Goal: Feedback & Contribution: Contribute content

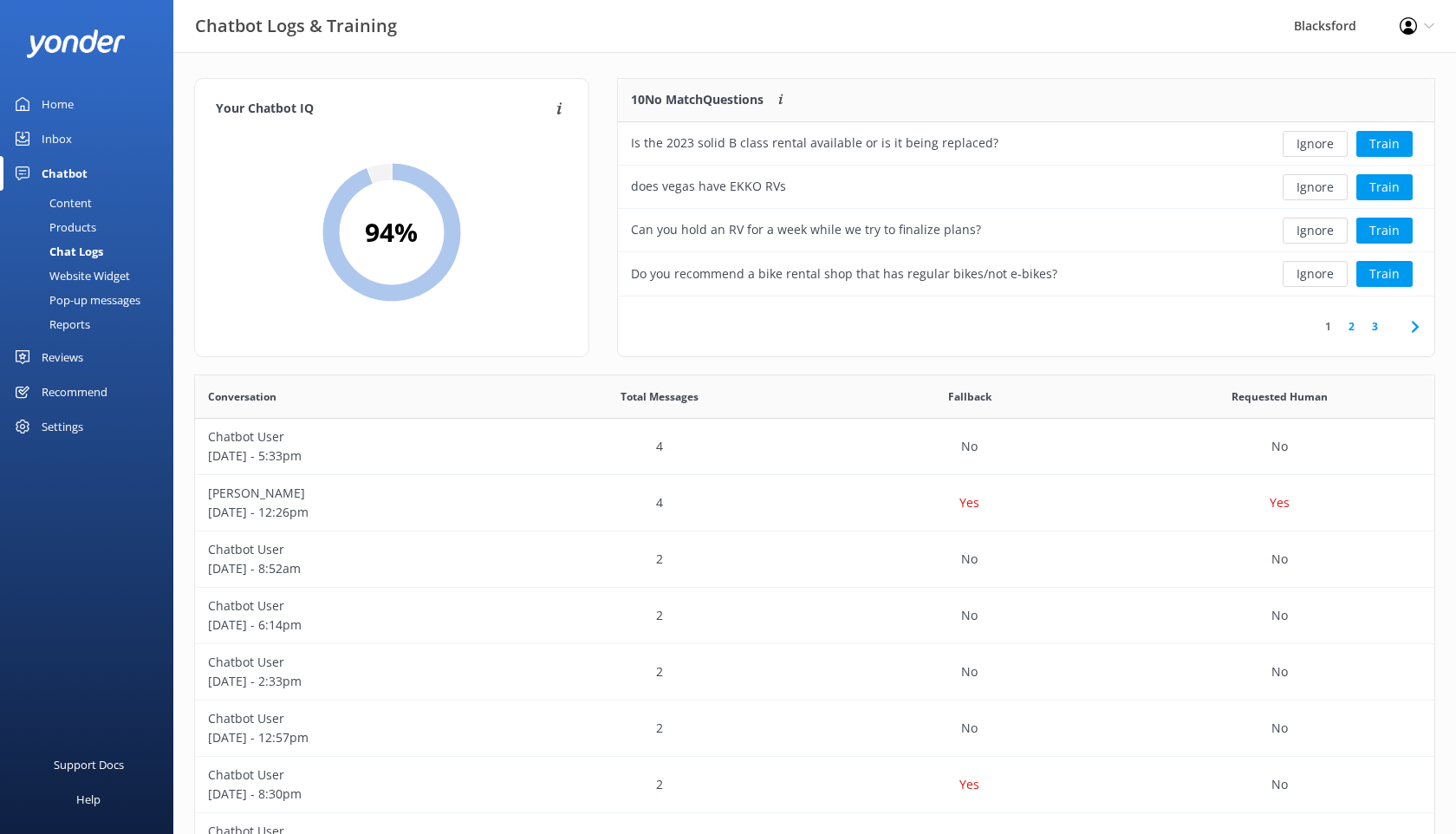
click at [67, 146] on div "Inbox" at bounding box center [56, 139] width 30 height 35
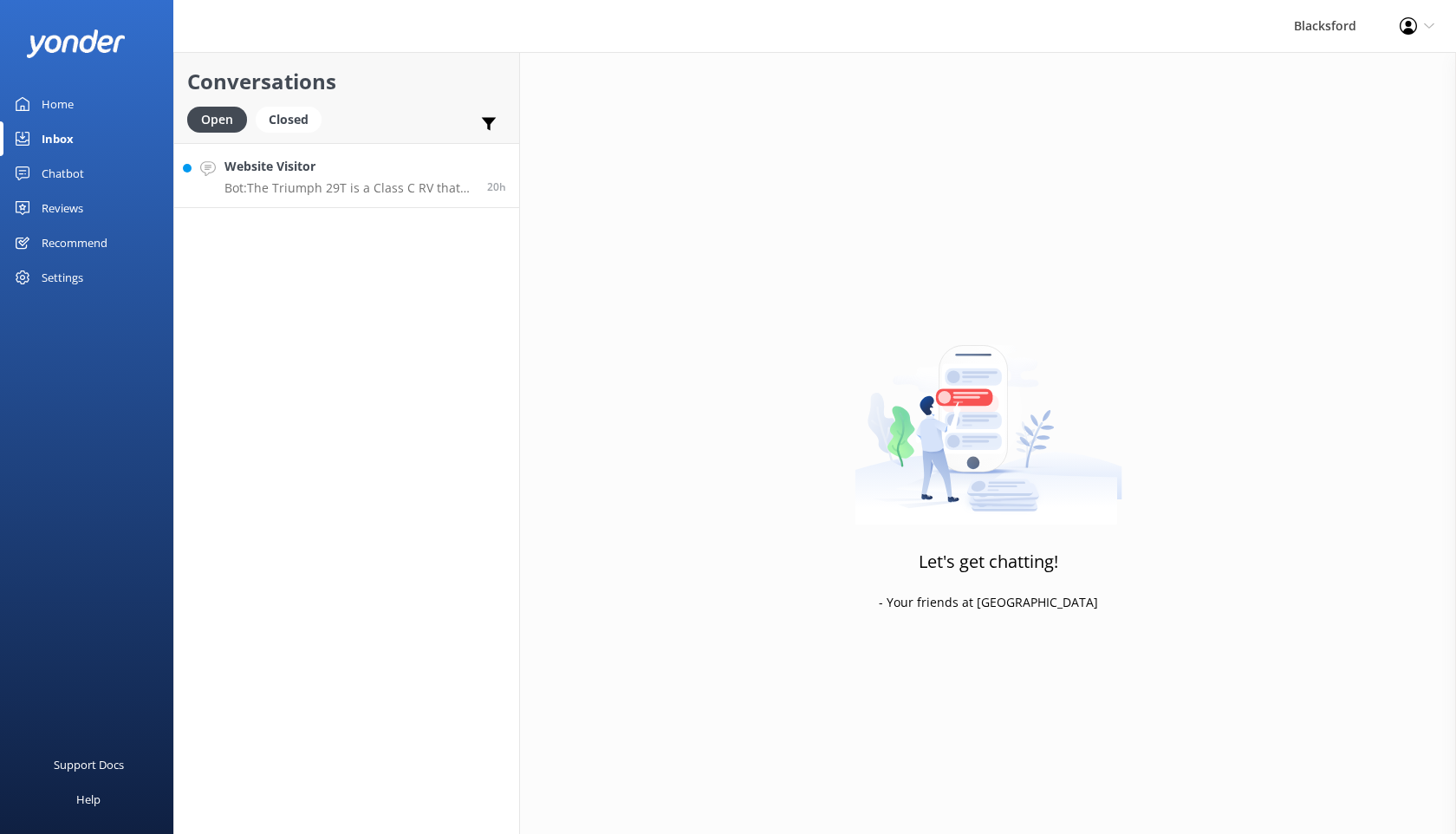
click at [347, 171] on h4 "Website Visitor" at bounding box center [349, 167] width 250 height 19
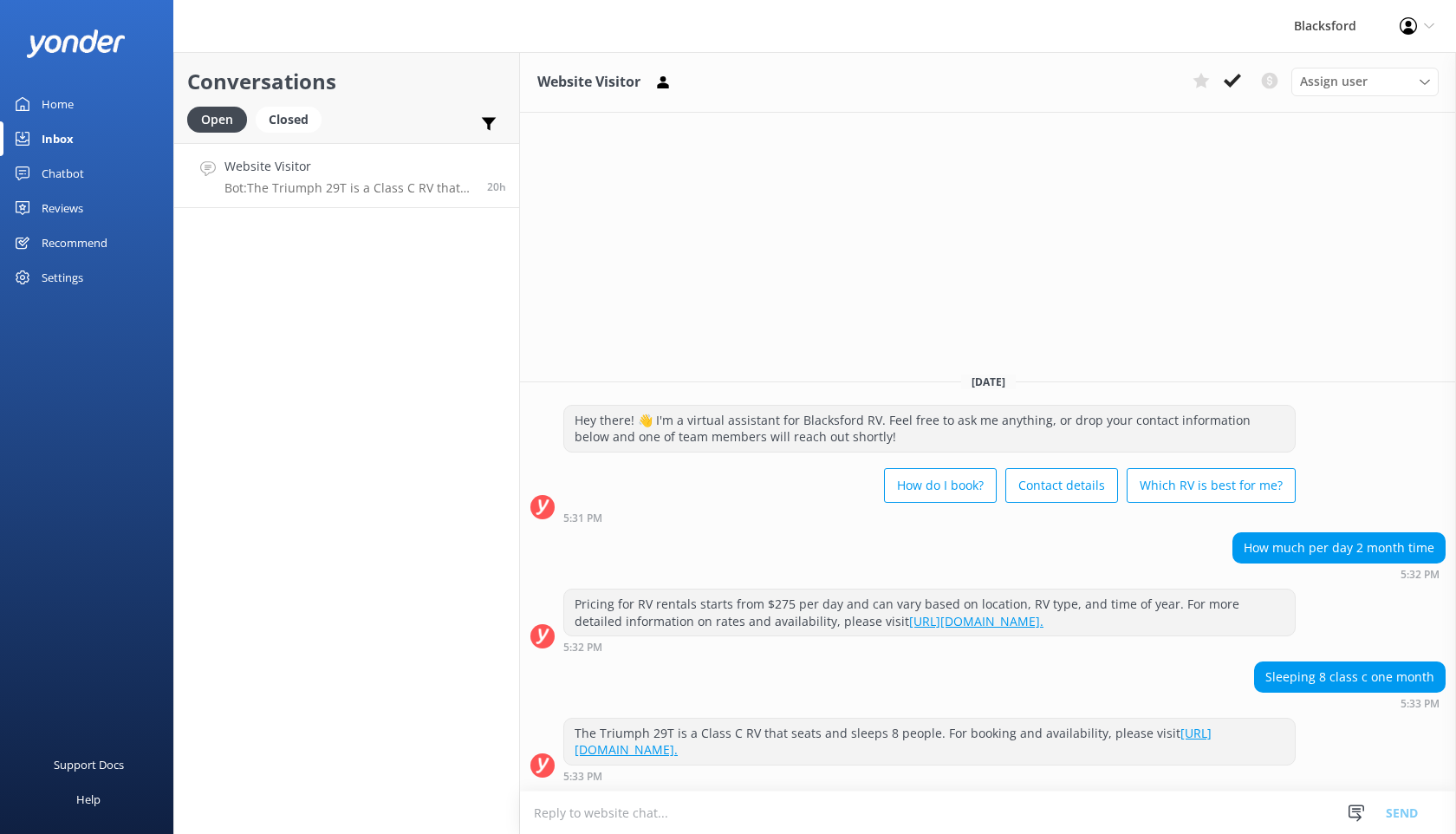
click at [78, 185] on div "Chatbot" at bounding box center [63, 174] width 42 height 35
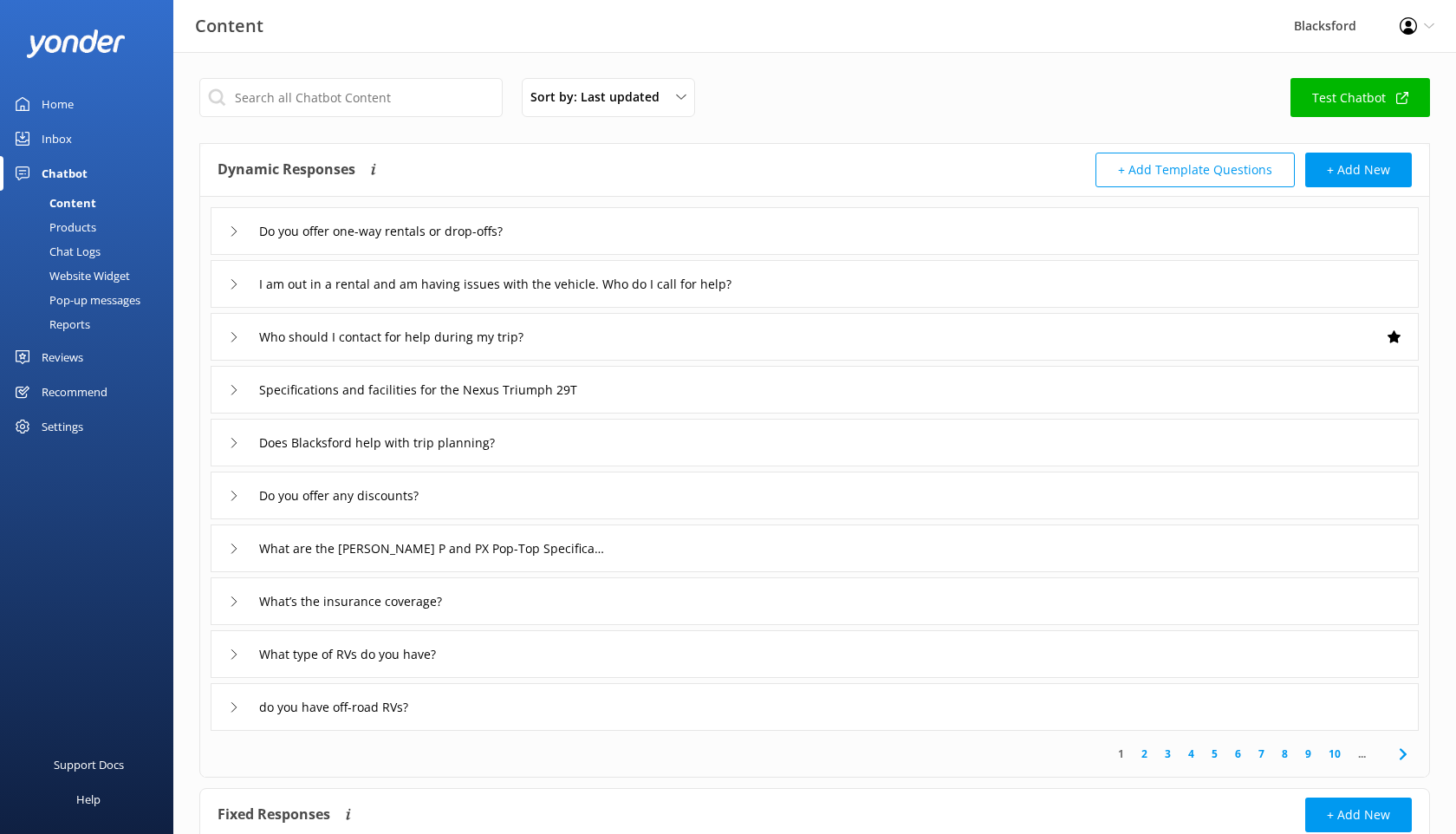
click at [76, 241] on div "Chat Logs" at bounding box center [56, 251] width 91 height 24
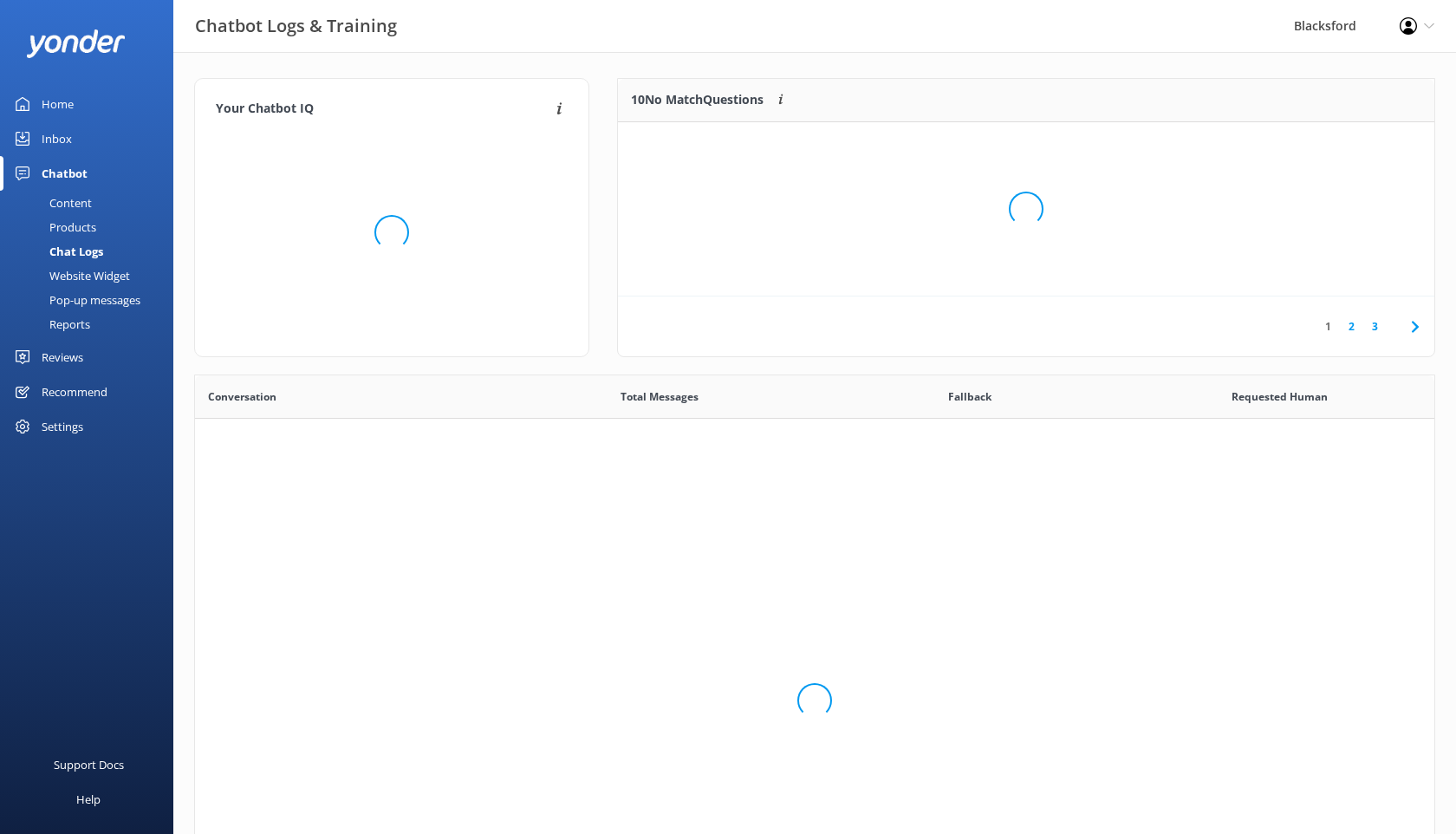
scroll to position [607, 1240]
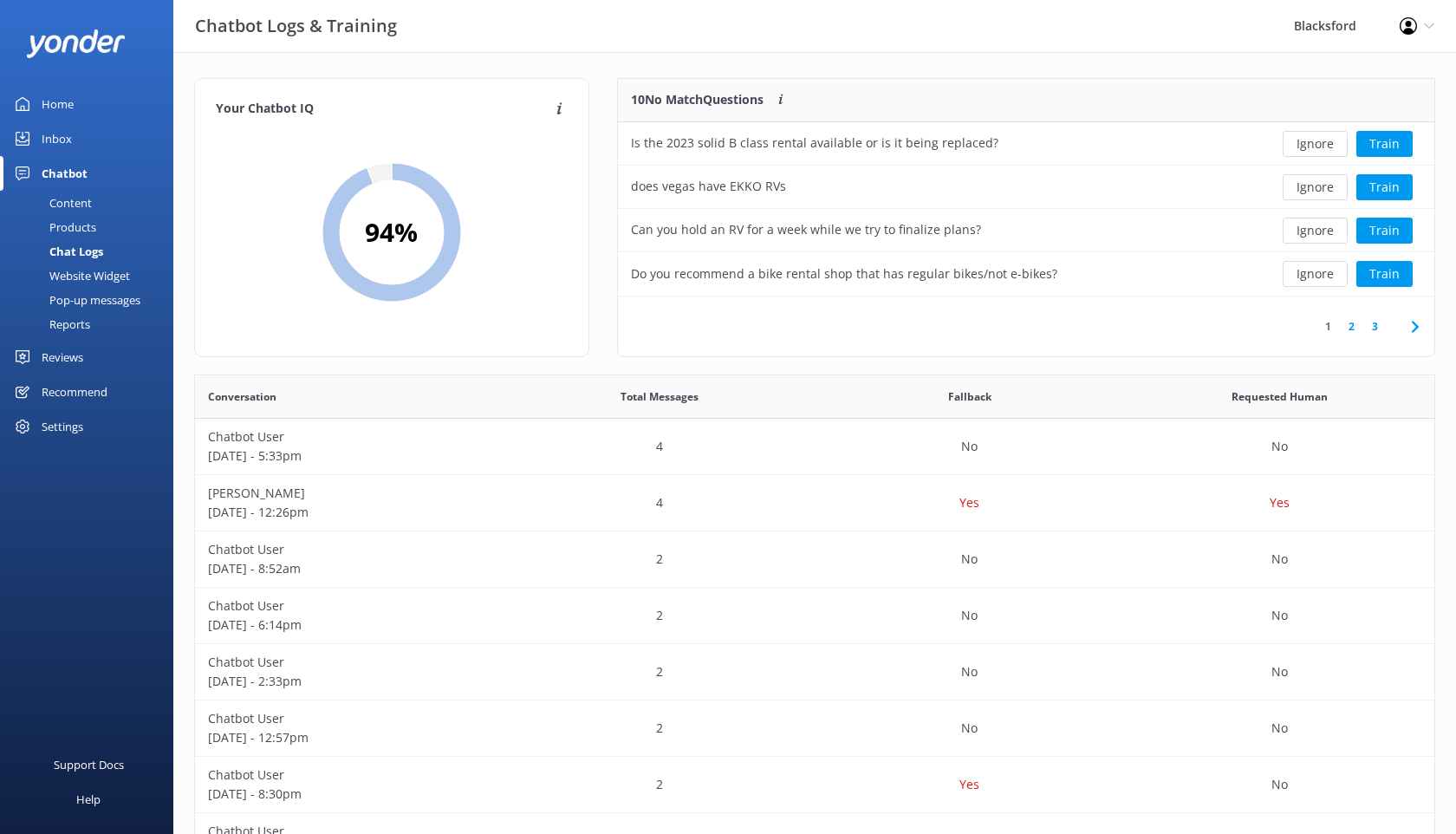
click at [1414, 322] on icon at bounding box center [1416, 327] width 21 height 21
click at [1407, 334] on icon at bounding box center [1416, 327] width 21 height 21
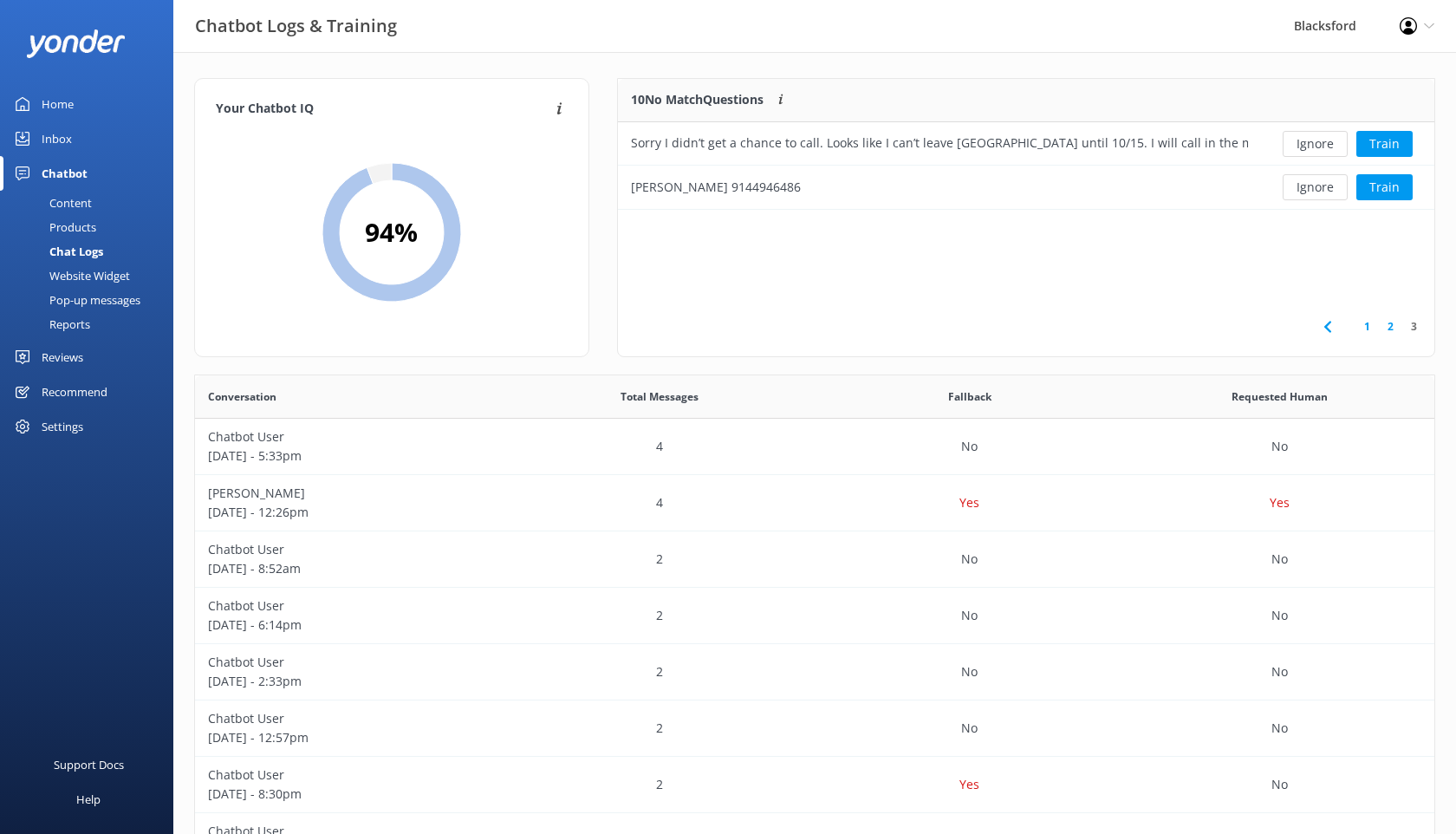
scroll to position [131, 817]
click at [1302, 153] on button "Ignore" at bounding box center [1315, 144] width 65 height 26
click at [1310, 155] on button "Ignore" at bounding box center [1315, 144] width 65 height 26
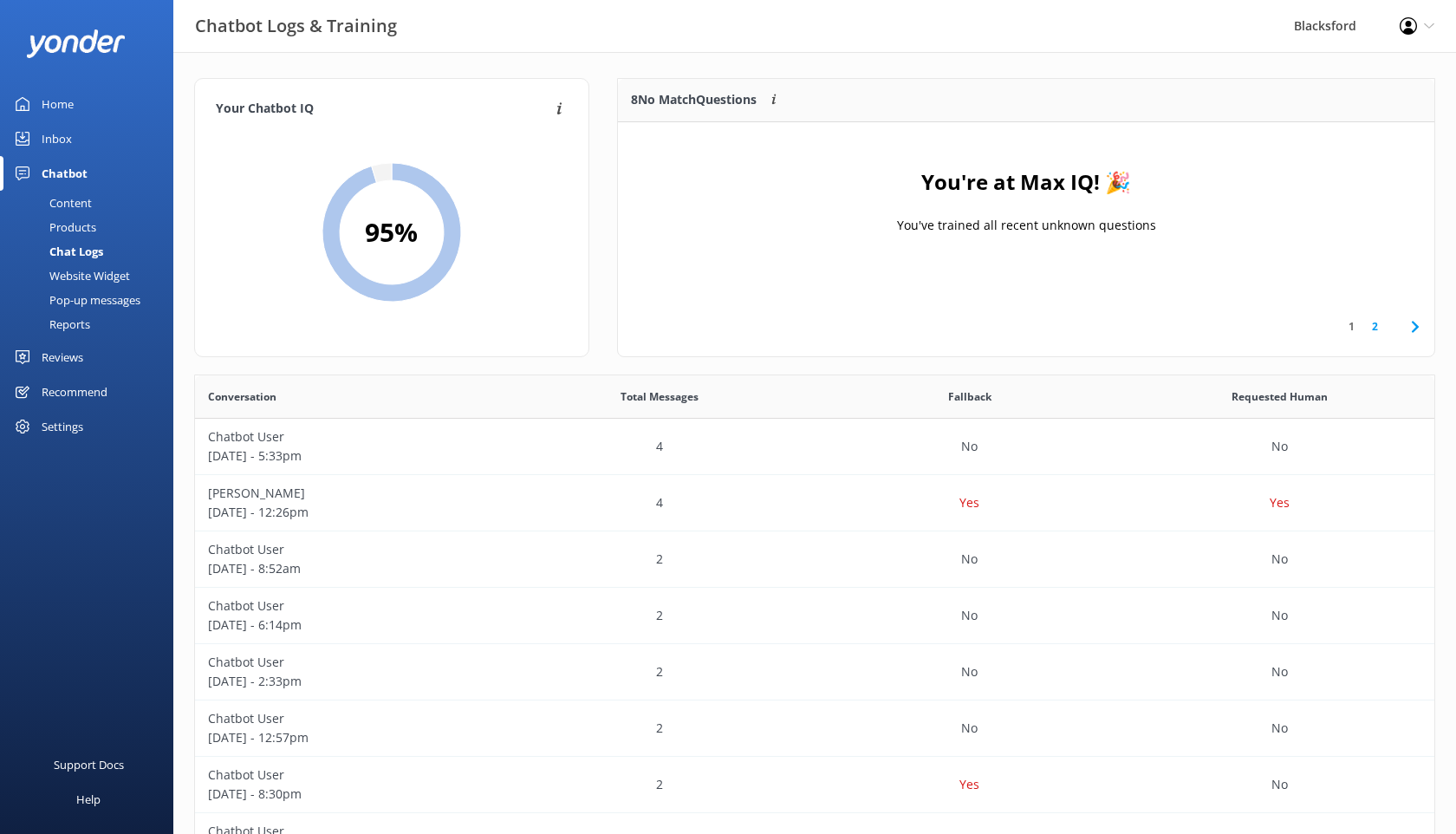
scroll to position [218, 817]
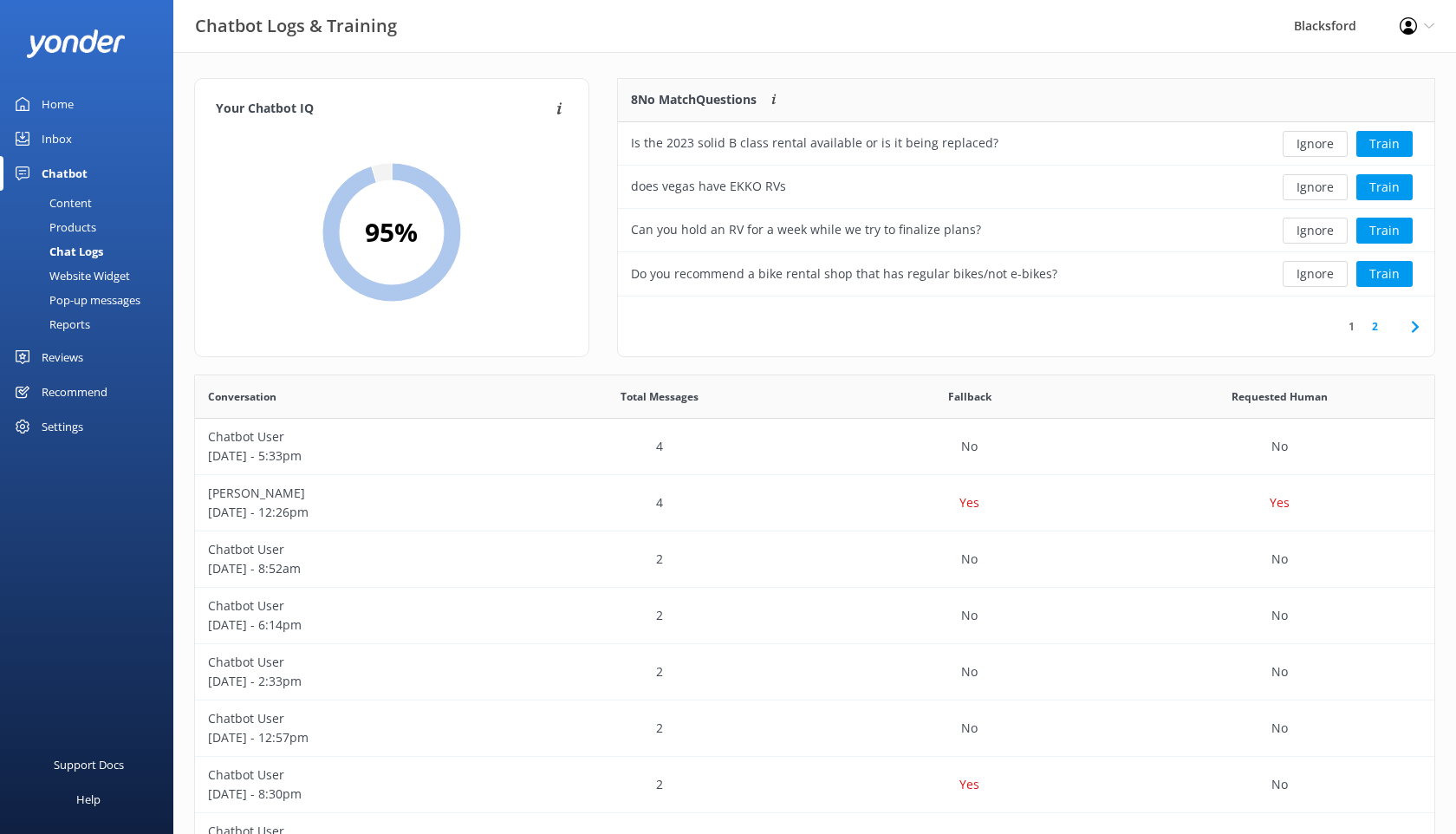
click at [1366, 321] on link "2" at bounding box center [1375, 326] width 23 height 16
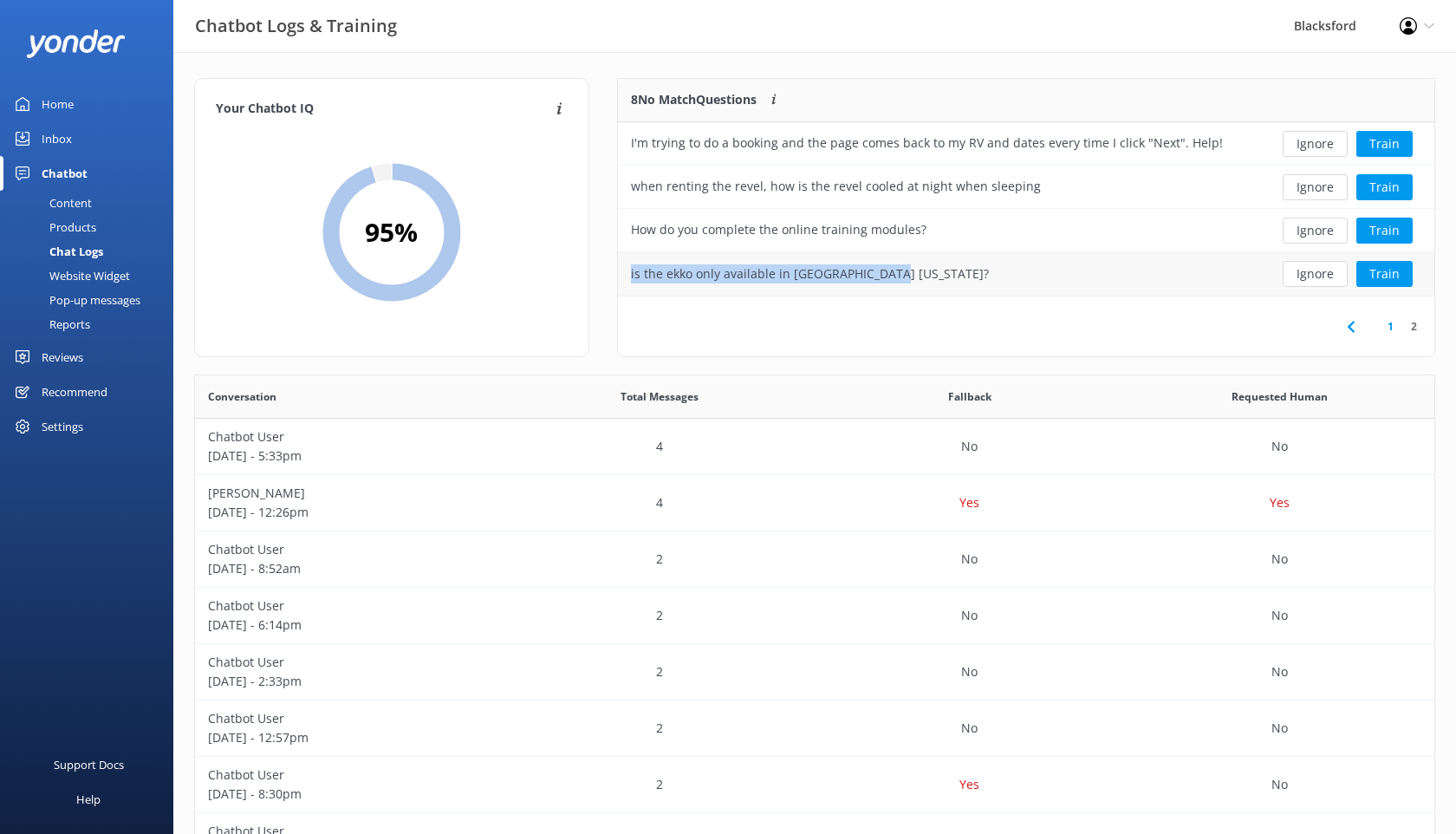
drag, startPoint x: 911, startPoint y: 277, endPoint x: 628, endPoint y: 283, distance: 283.1
click at [625, 283] on div "is the ekko only available in [GEOGRAPHIC_DATA] [US_STATE]?" at bounding box center [939, 274] width 643 height 43
copy div "is the ekko only available in [GEOGRAPHIC_DATA] [US_STATE]?"
click at [60, 142] on div "Inbox" at bounding box center [56, 139] width 30 height 35
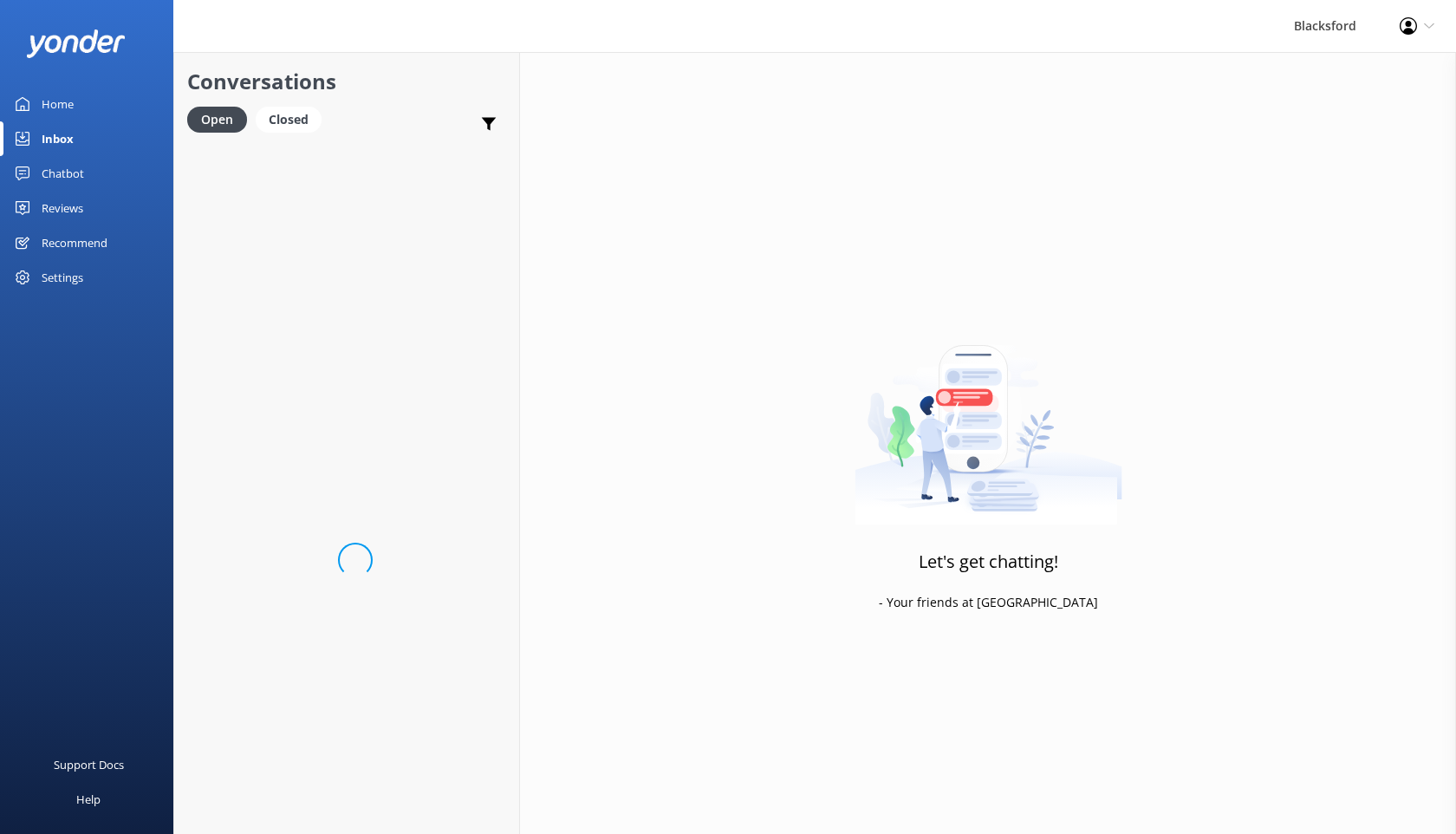
click at [65, 168] on div "Chatbot" at bounding box center [63, 174] width 42 height 35
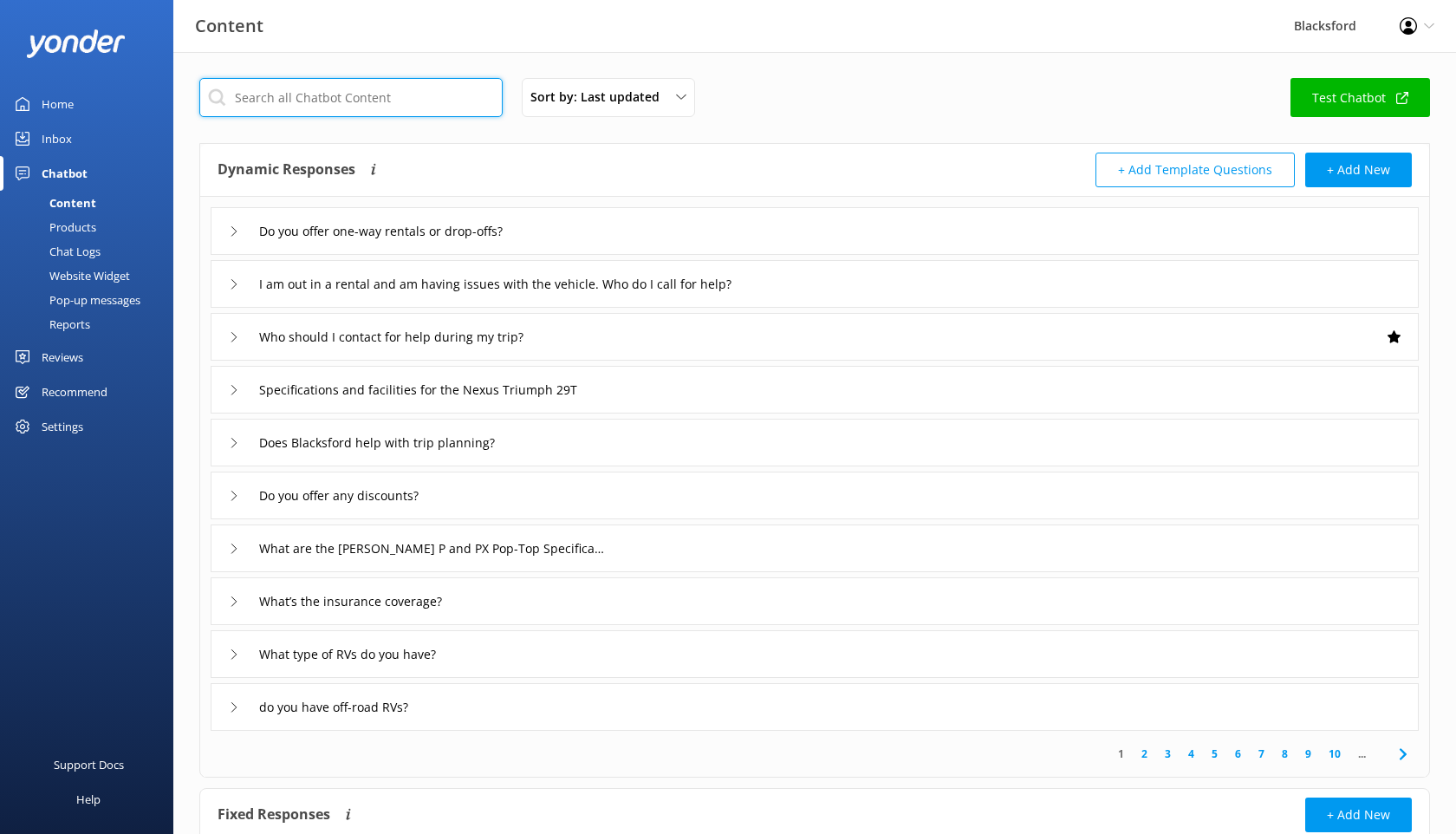
click at [307, 106] on input "text" at bounding box center [351, 97] width 304 height 39
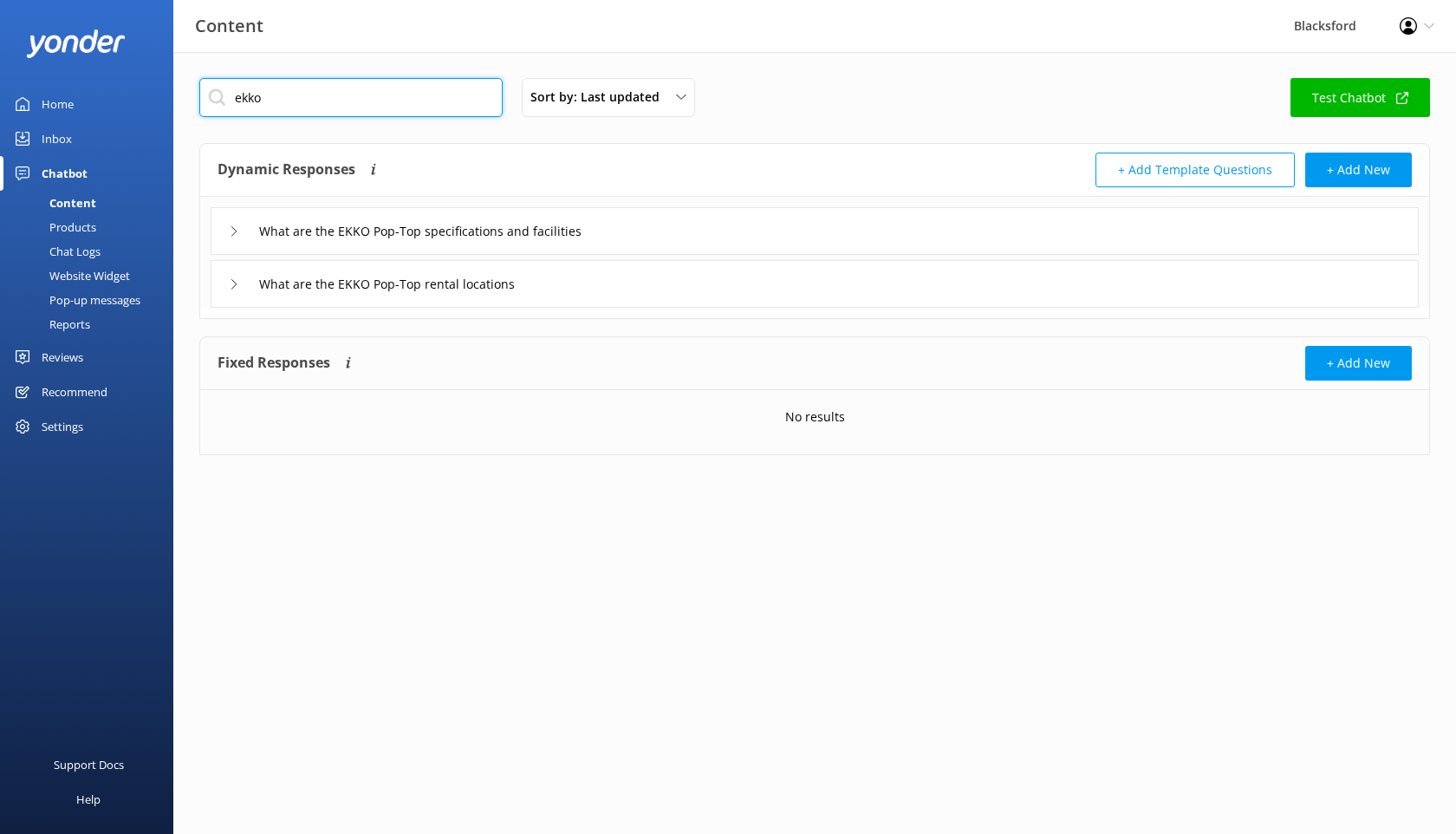
type input "ekko"
click at [230, 282] on icon at bounding box center [233, 284] width 11 height 11
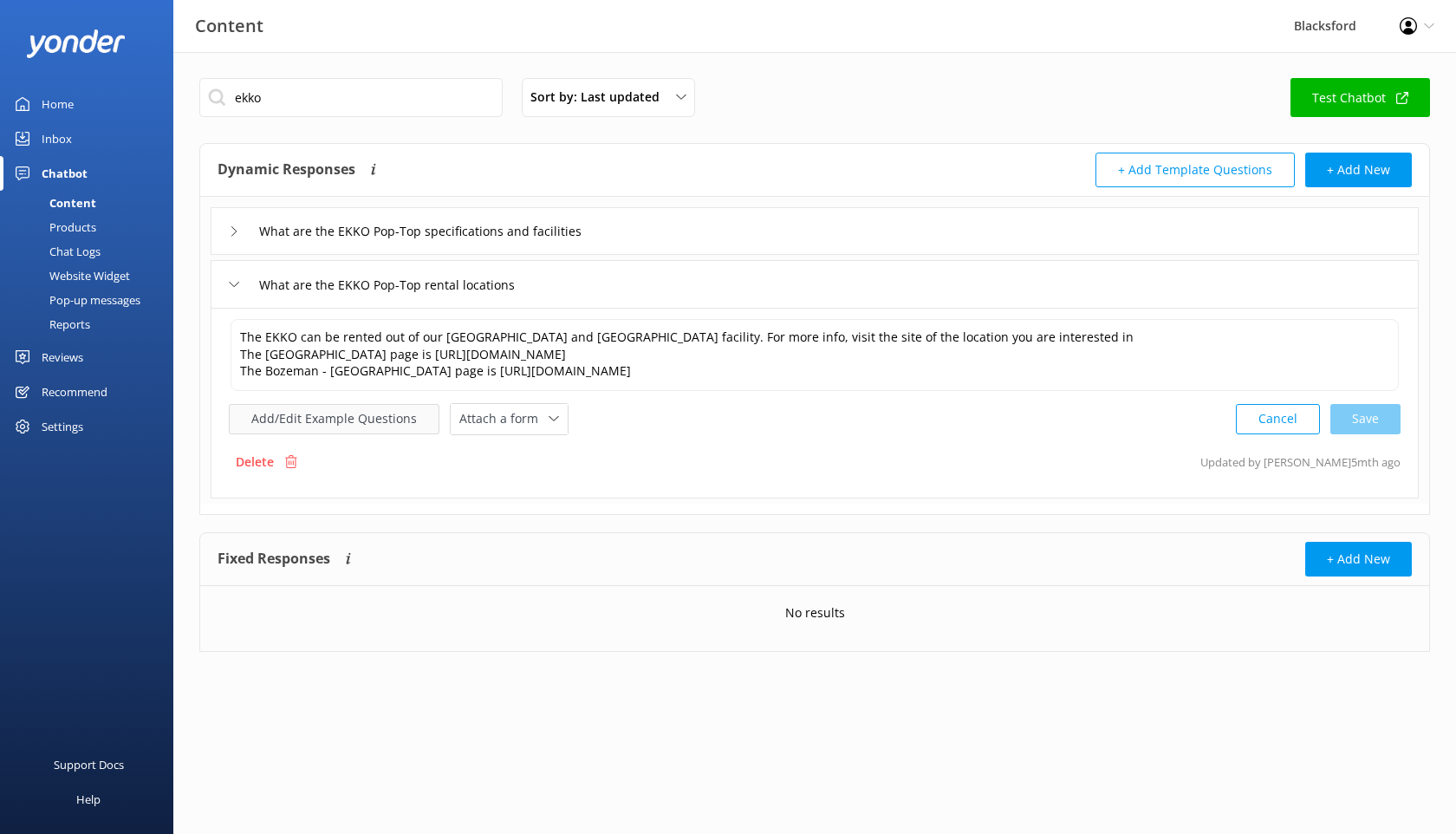
click at [382, 421] on button "Add/Edit Example Questions" at bounding box center [334, 418] width 210 height 30
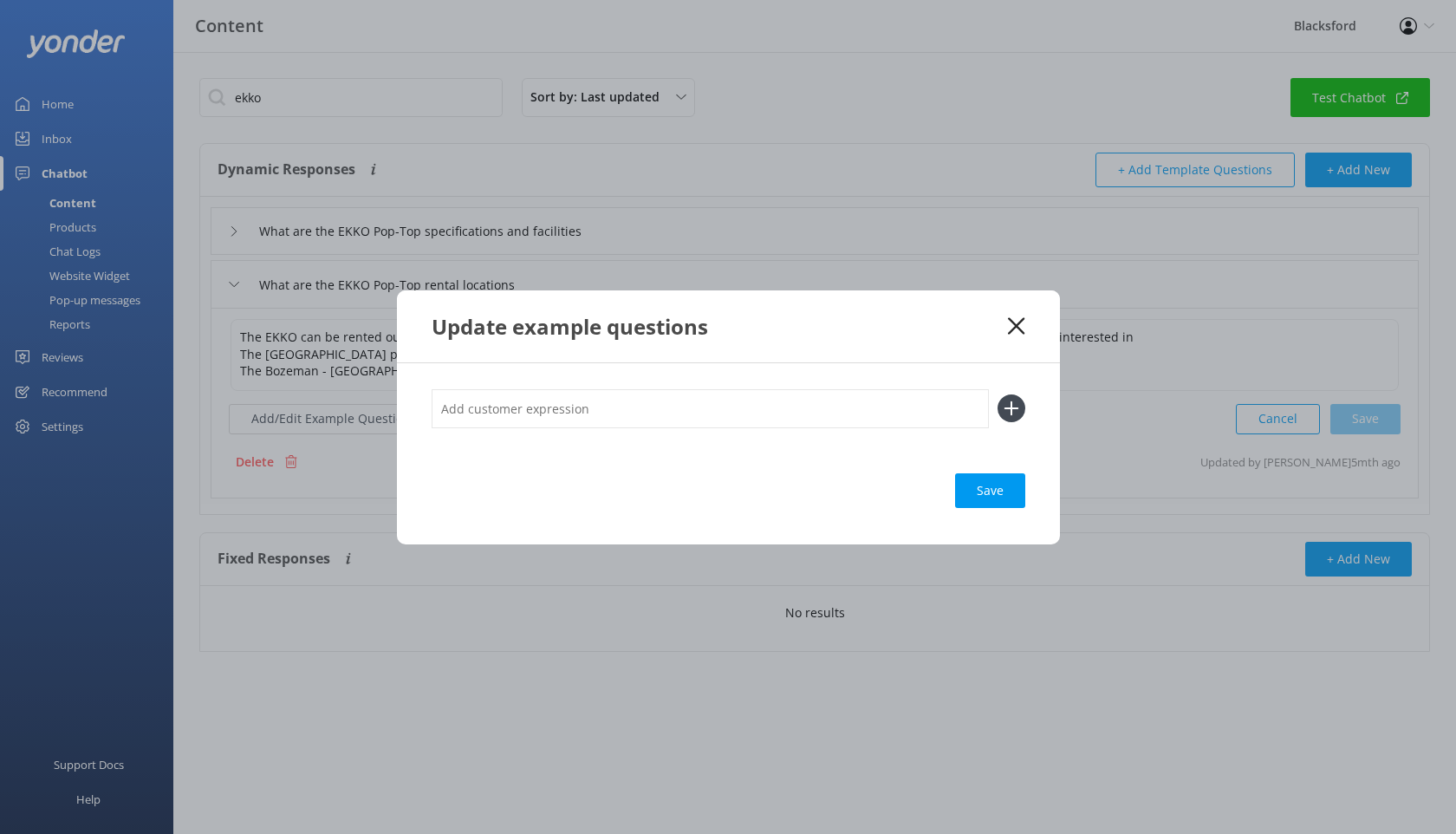
click at [515, 415] on input "text" at bounding box center [711, 409] width 557 height 39
paste input "is the ekko only available in [GEOGRAPHIC_DATA] [US_STATE]?"
type input "is the ekko only available in [GEOGRAPHIC_DATA] [US_STATE]?"
click at [1018, 400] on icon at bounding box center [1011, 408] width 28 height 28
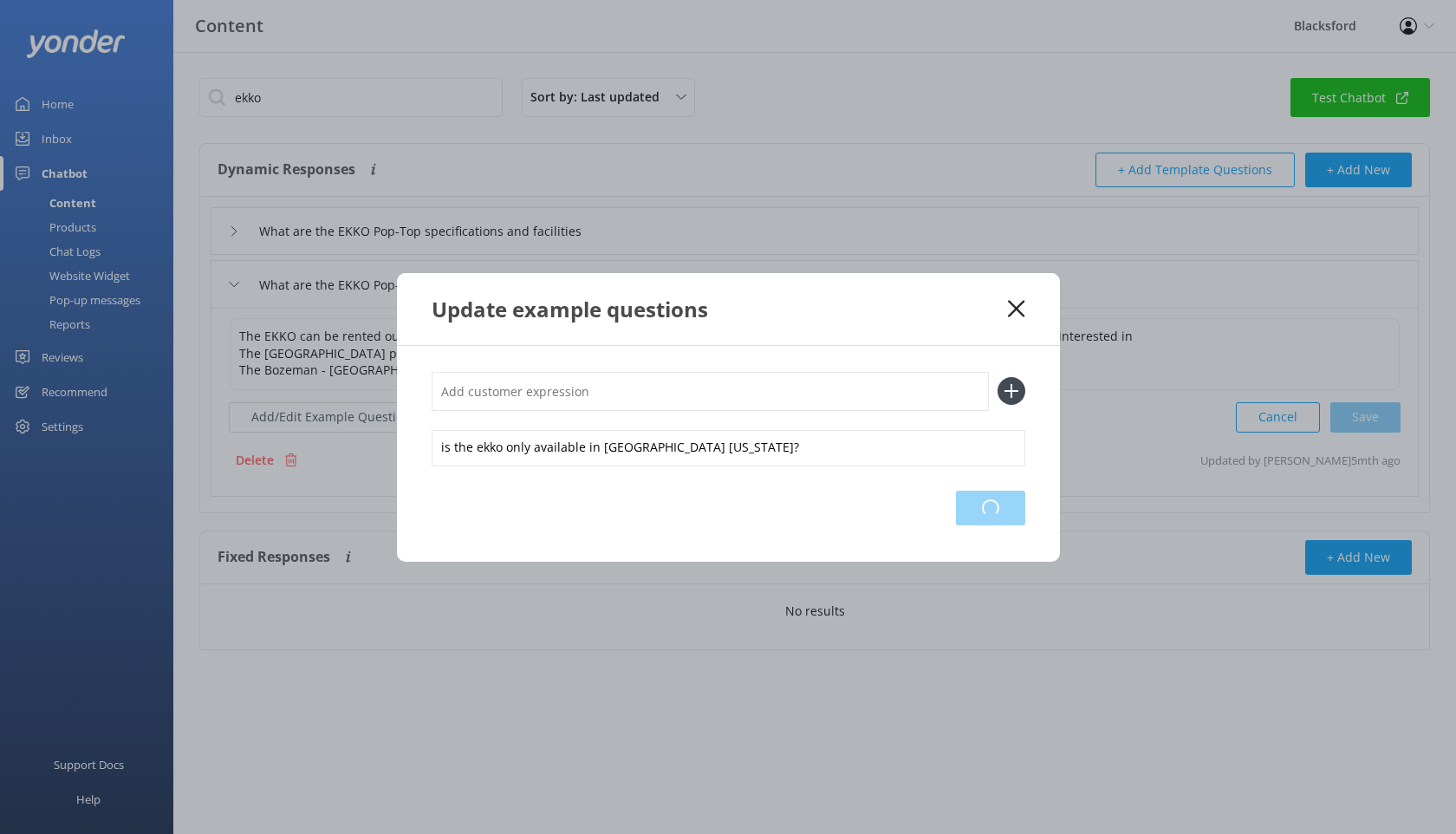
click at [1001, 498] on div "Loading.." at bounding box center [991, 508] width 69 height 35
click at [1016, 314] on icon at bounding box center [1016, 309] width 16 height 17
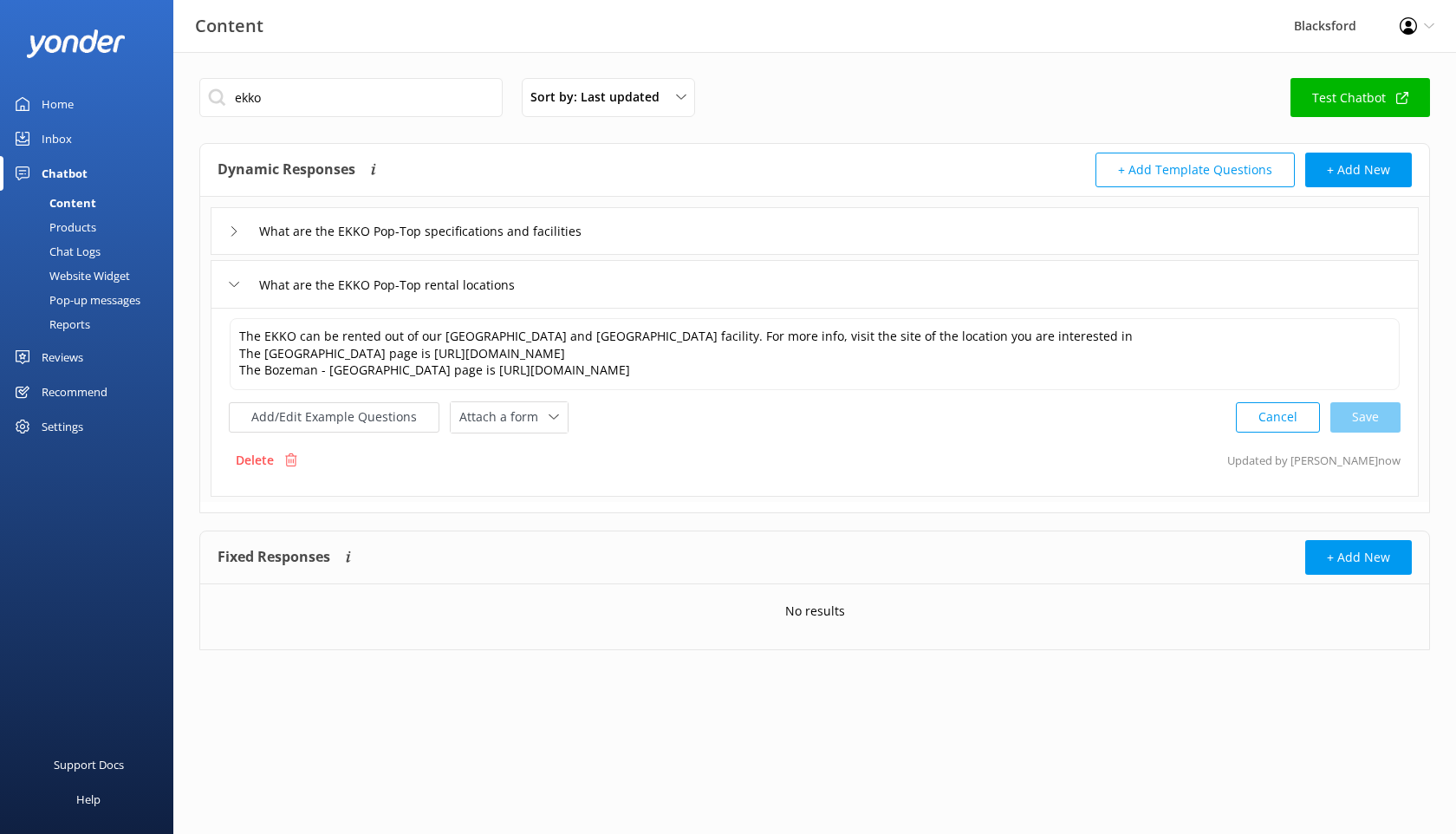
click at [237, 229] on icon at bounding box center [233, 231] width 11 height 11
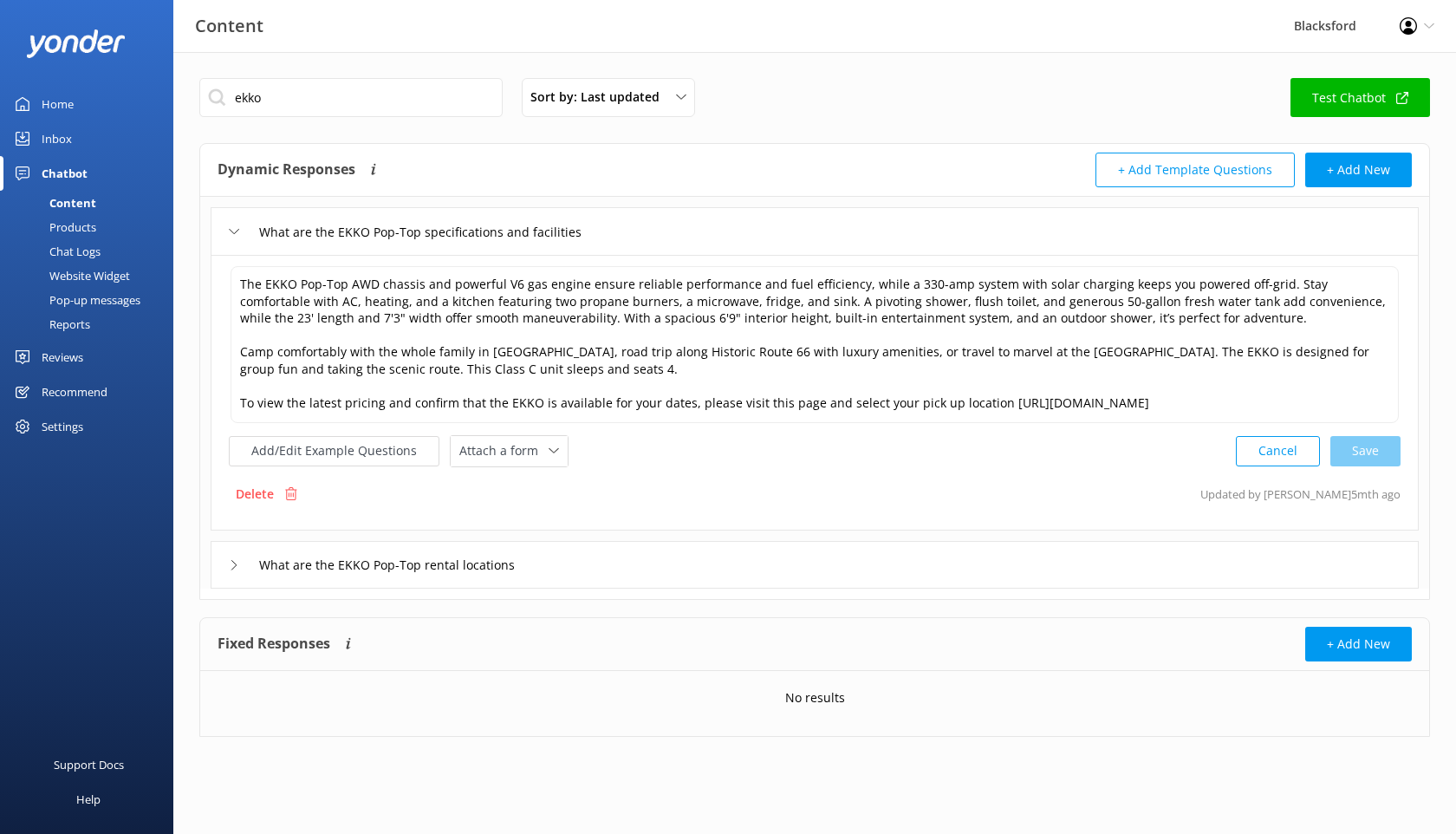
click at [84, 245] on div "Chat Logs" at bounding box center [56, 251] width 91 height 24
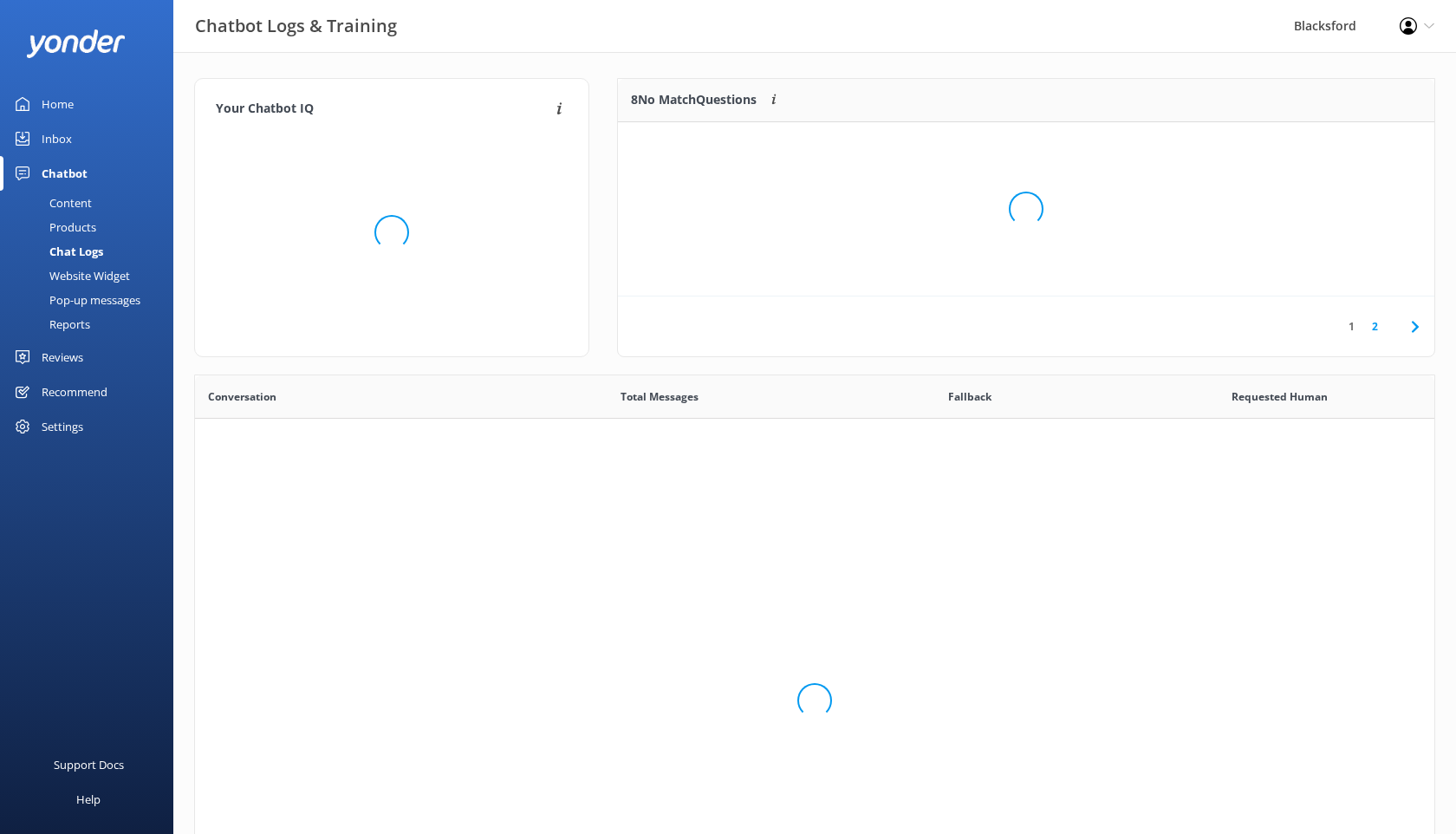
scroll to position [607, 1240]
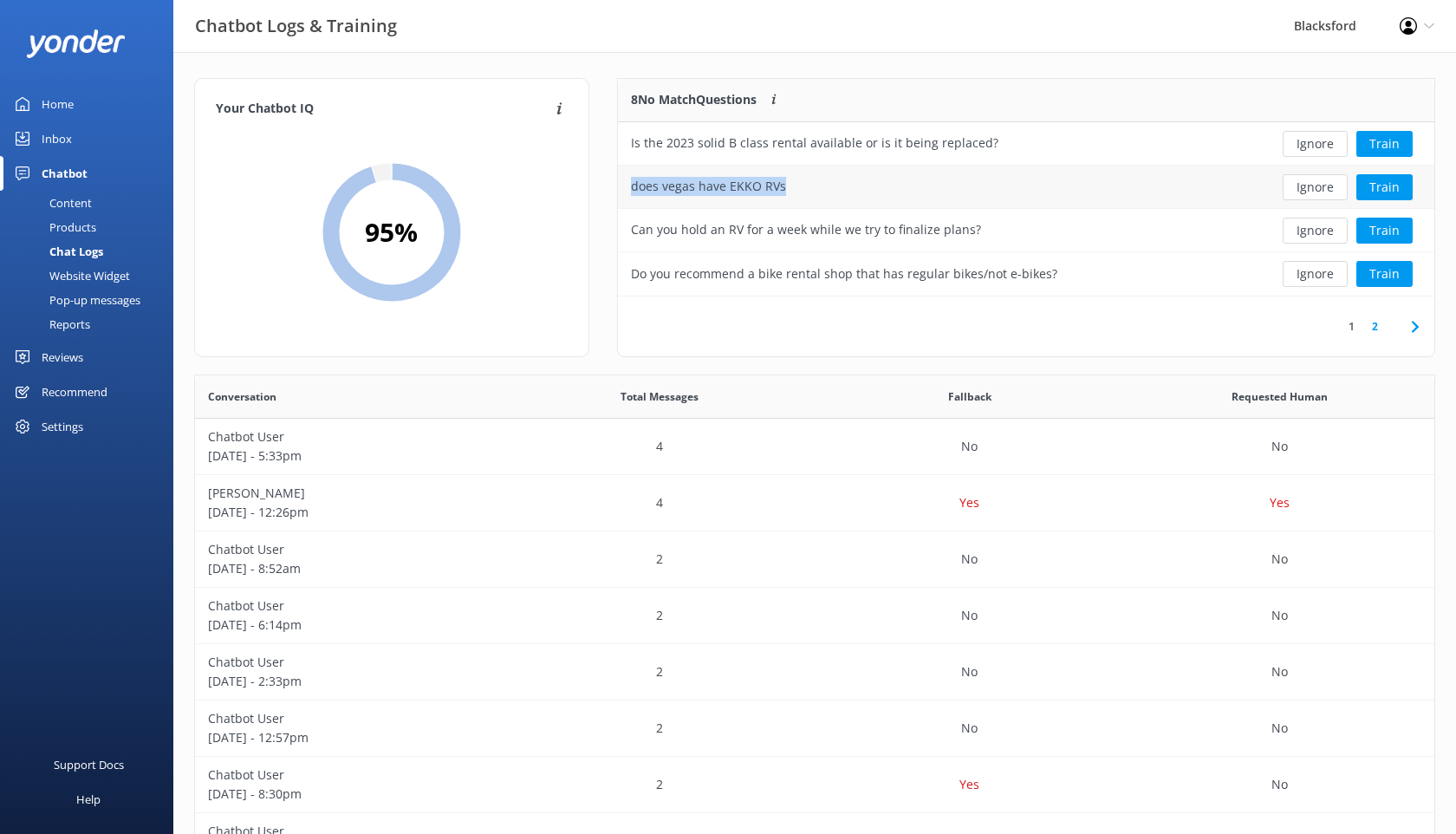
drag, startPoint x: 785, startPoint y: 187, endPoint x: 633, endPoint y: 191, distance: 152.1
click at [633, 191] on div "does vegas have EKKO RVs" at bounding box center [939, 187] width 643 height 43
copy div "does vegas have EKKO RVs"
click at [80, 198] on div "Content" at bounding box center [51, 202] width 82 height 24
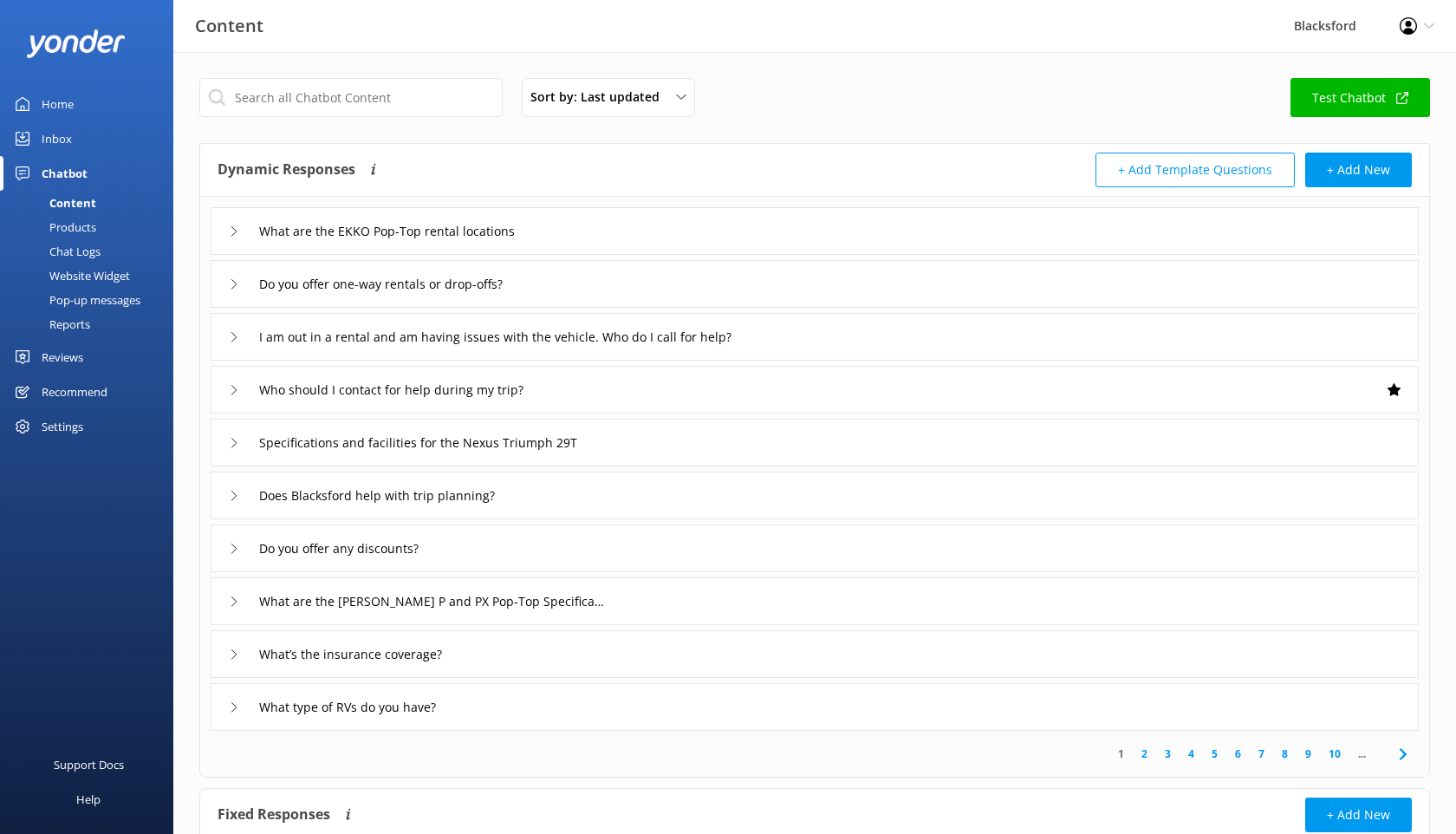
click at [229, 238] on div "What are the EKKO Pop-Top rental locations" at bounding box center [385, 231] width 312 height 29
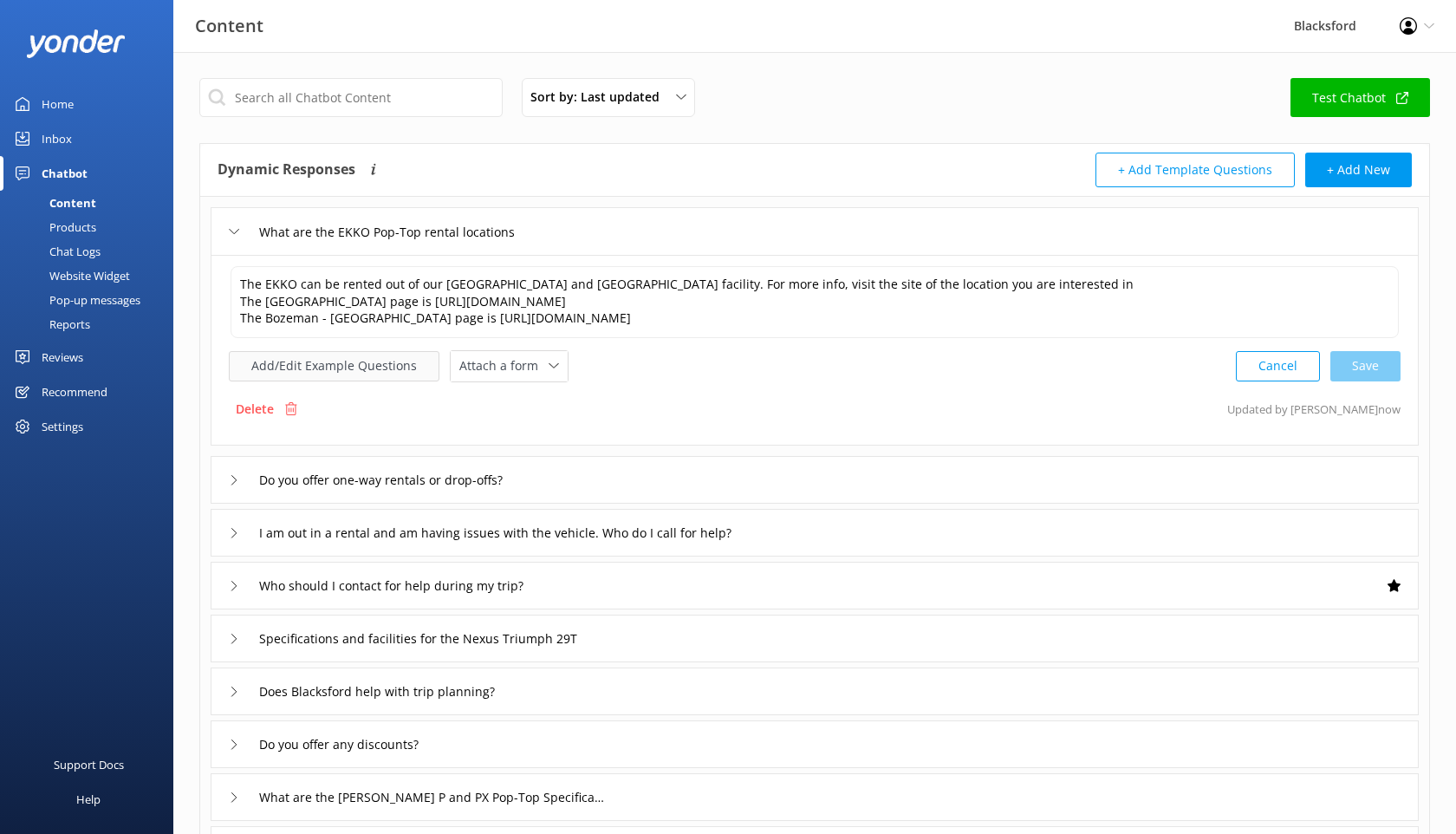
click at [330, 367] on button "Add/Edit Example Questions" at bounding box center [334, 365] width 210 height 30
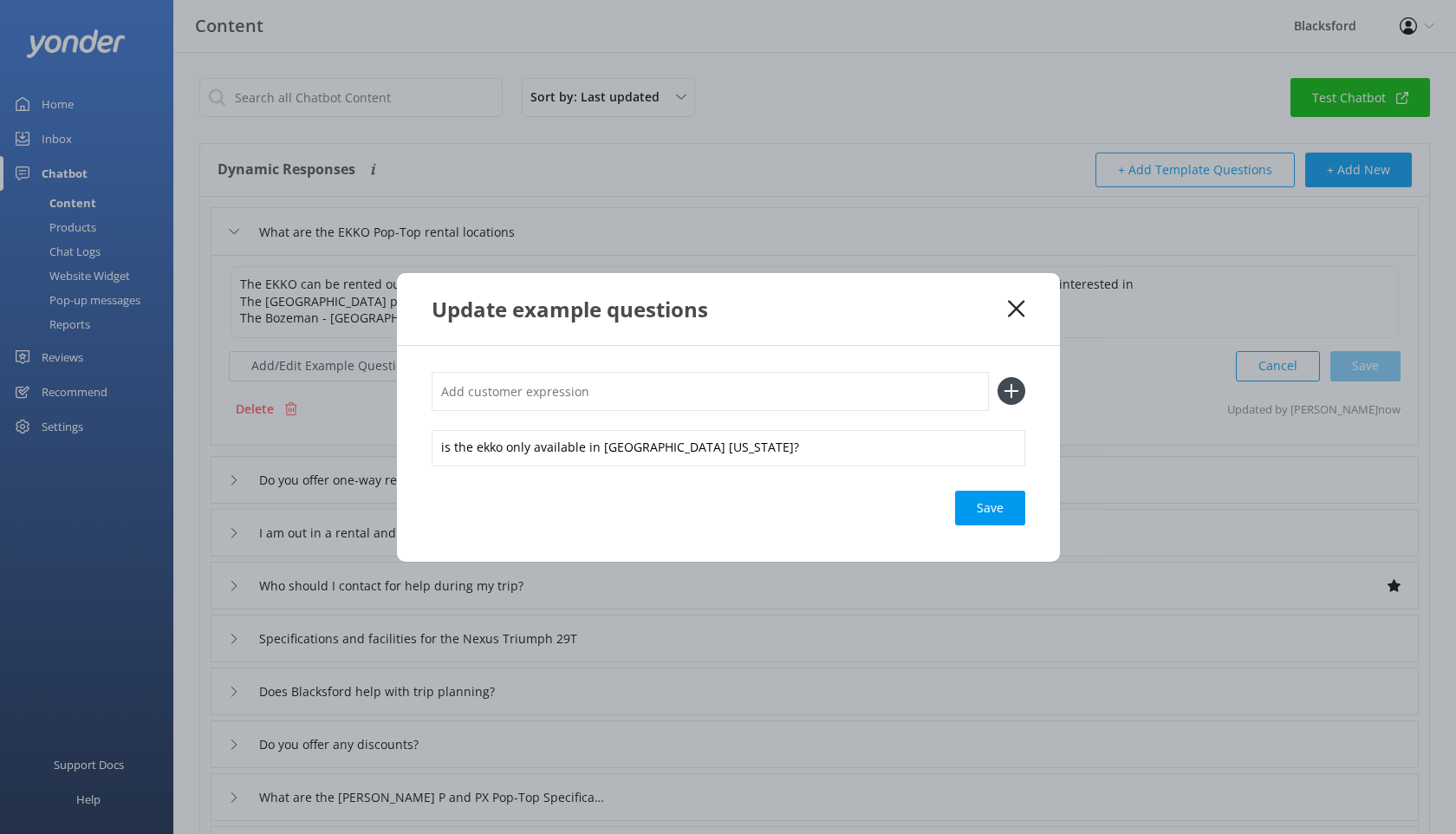
click at [527, 385] on input "text" at bounding box center [711, 391] width 557 height 39
paste input "does vegas have EKKO RVs"
type input "does vegas have EKKO RVs"
click at [1010, 397] on icon at bounding box center [1011, 390] width 28 height 28
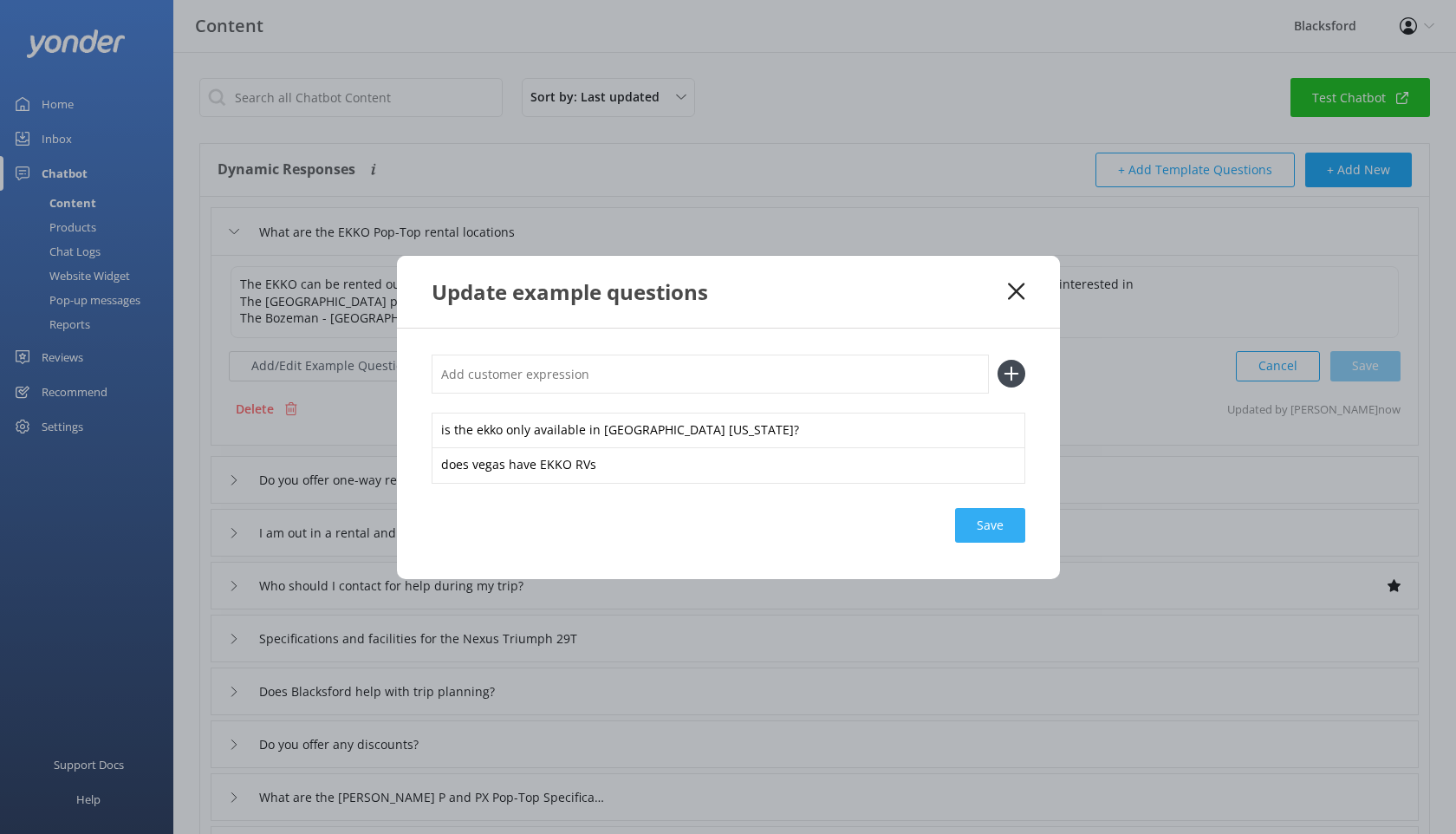
click at [999, 528] on div "Save" at bounding box center [990, 525] width 70 height 35
click at [1010, 287] on icon at bounding box center [1016, 291] width 16 height 17
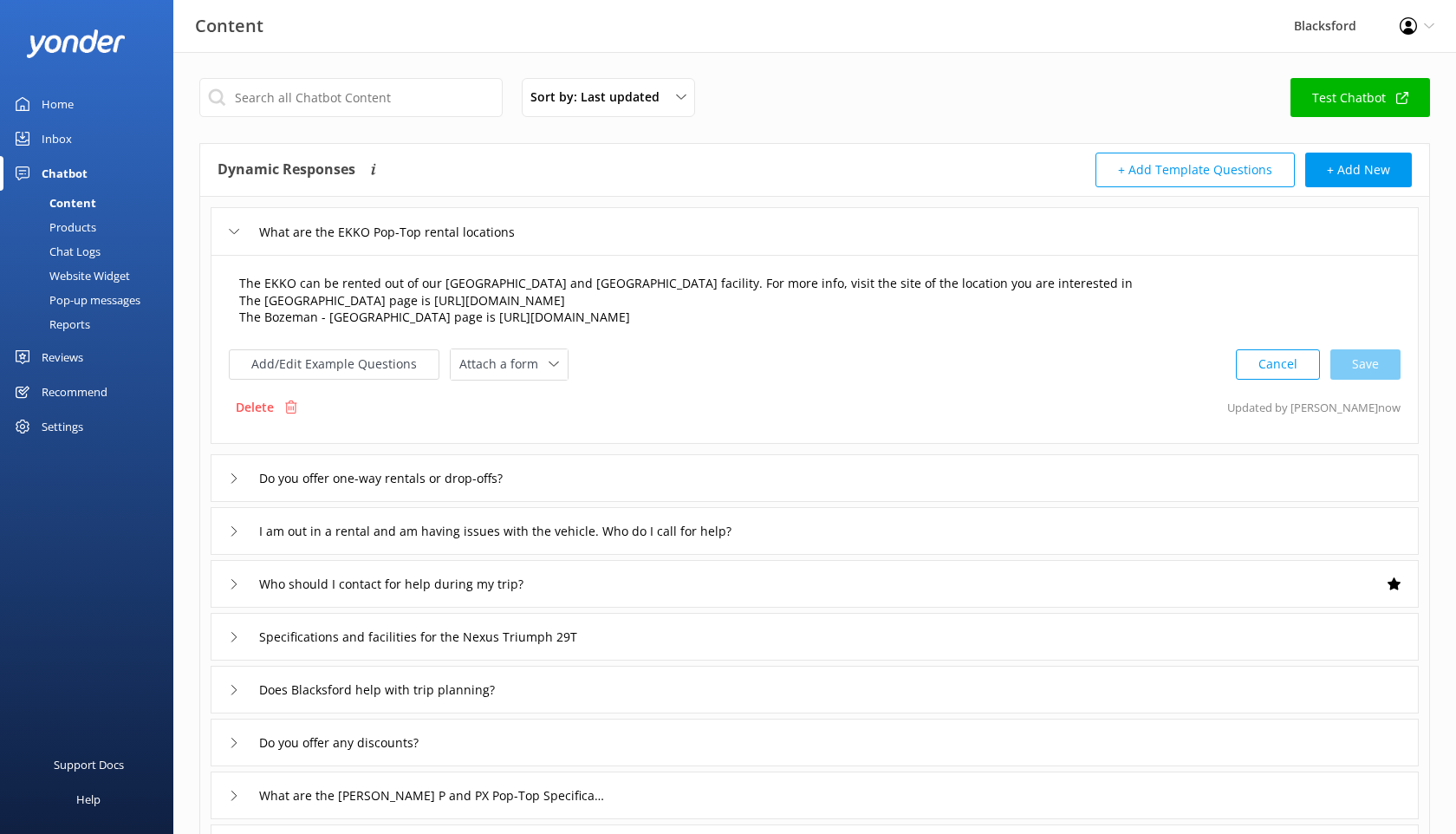
click at [772, 327] on textarea "The EKKO can be rented out of our [GEOGRAPHIC_DATA] and [GEOGRAPHIC_DATA] facil…" at bounding box center [815, 301] width 1171 height 72
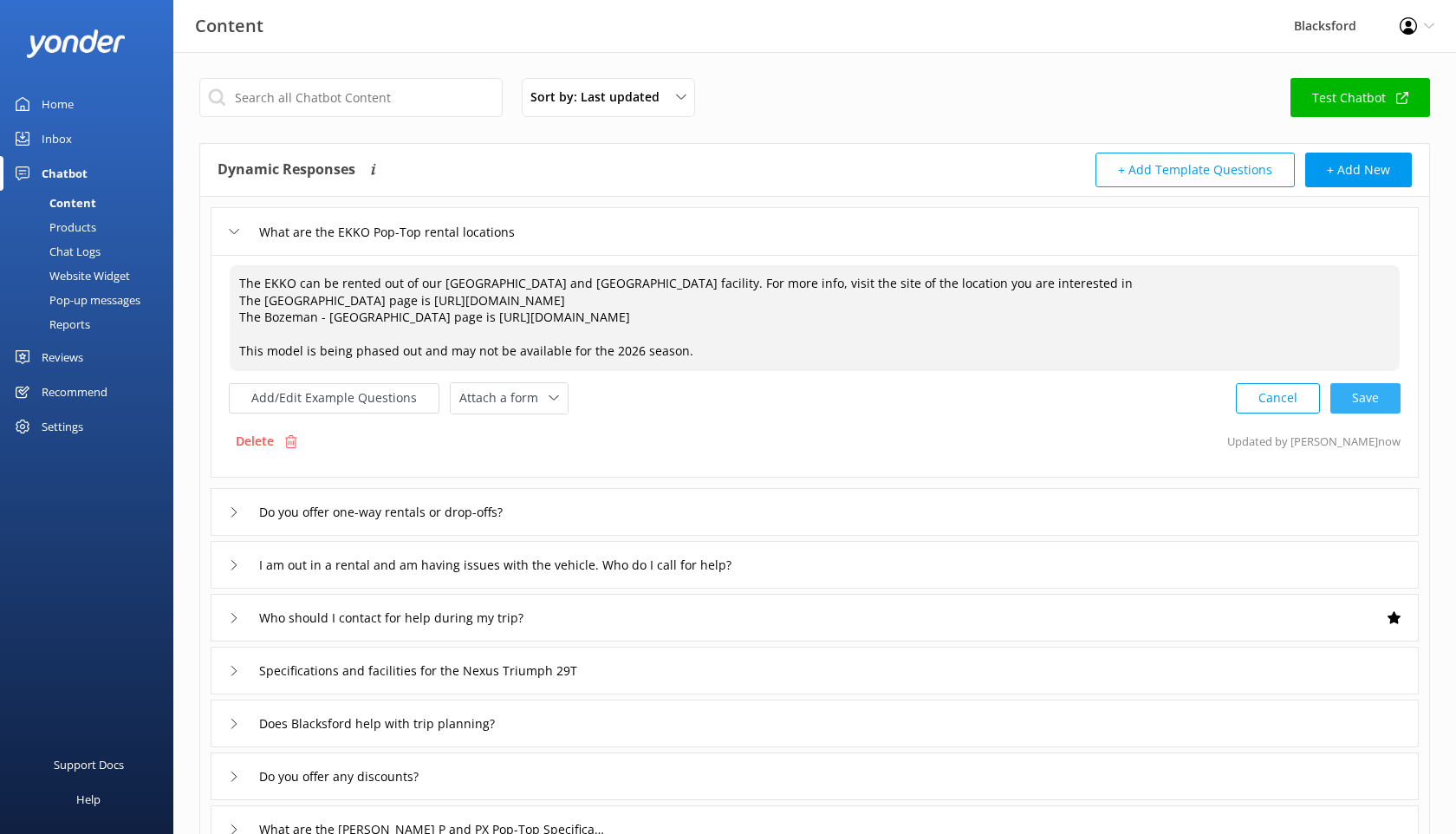
click at [1362, 406] on div "Cancel Save" at bounding box center [1318, 397] width 165 height 32
type textarea "The EKKO can be rented out of our [GEOGRAPHIC_DATA] and [GEOGRAPHIC_DATA] facil…"
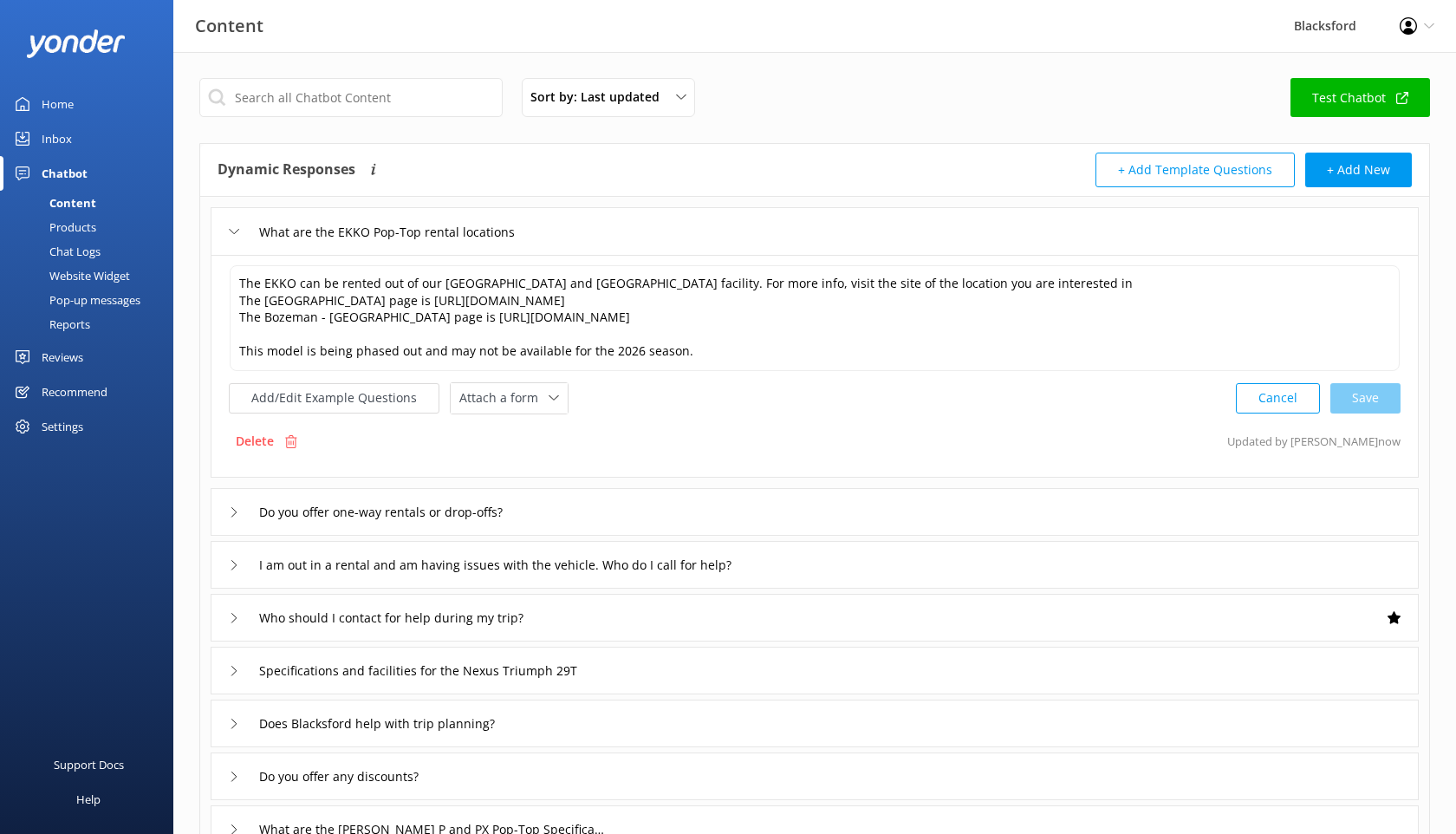
click at [93, 258] on div "Chat Logs" at bounding box center [56, 251] width 91 height 24
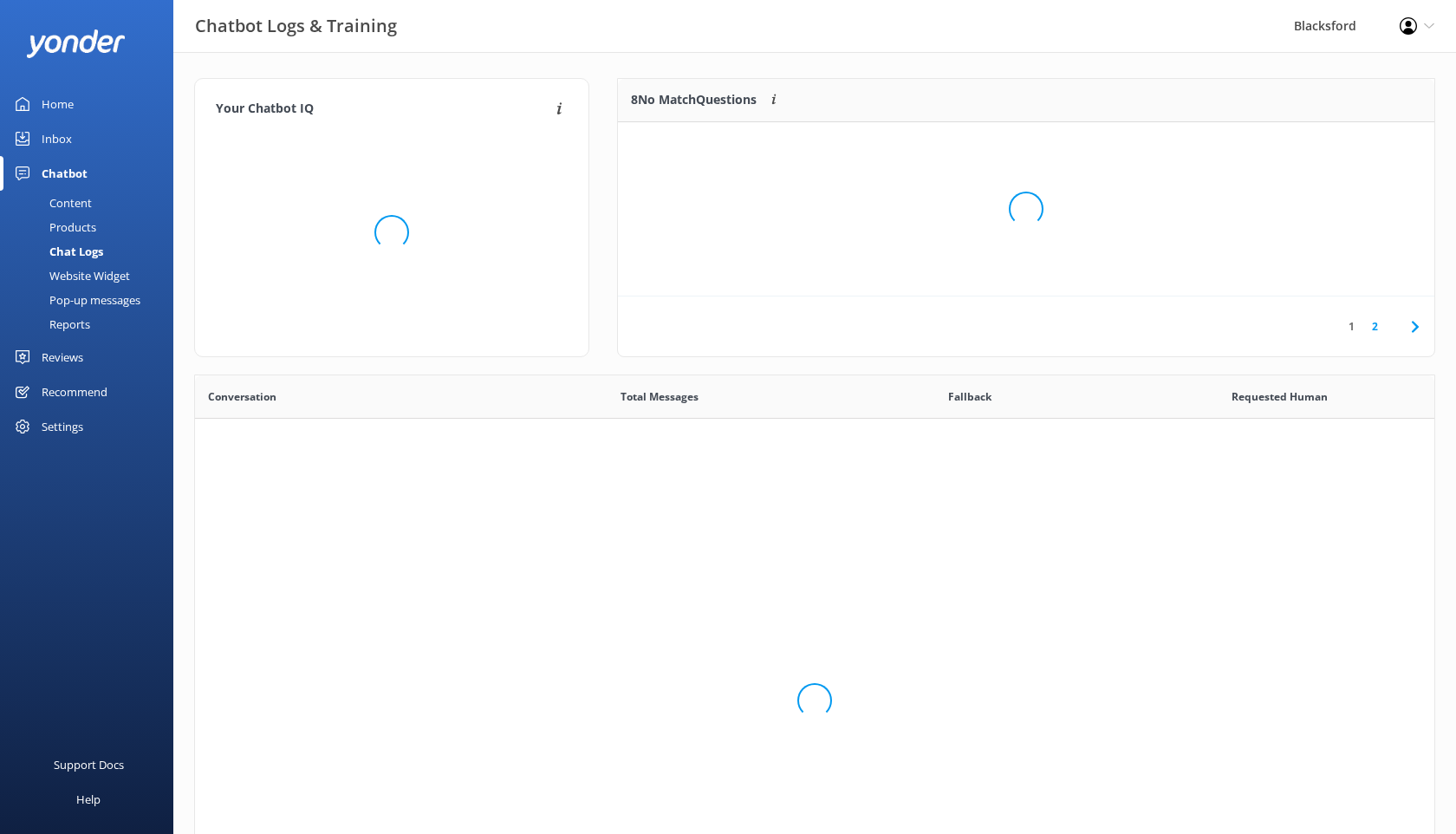
scroll to position [607, 1240]
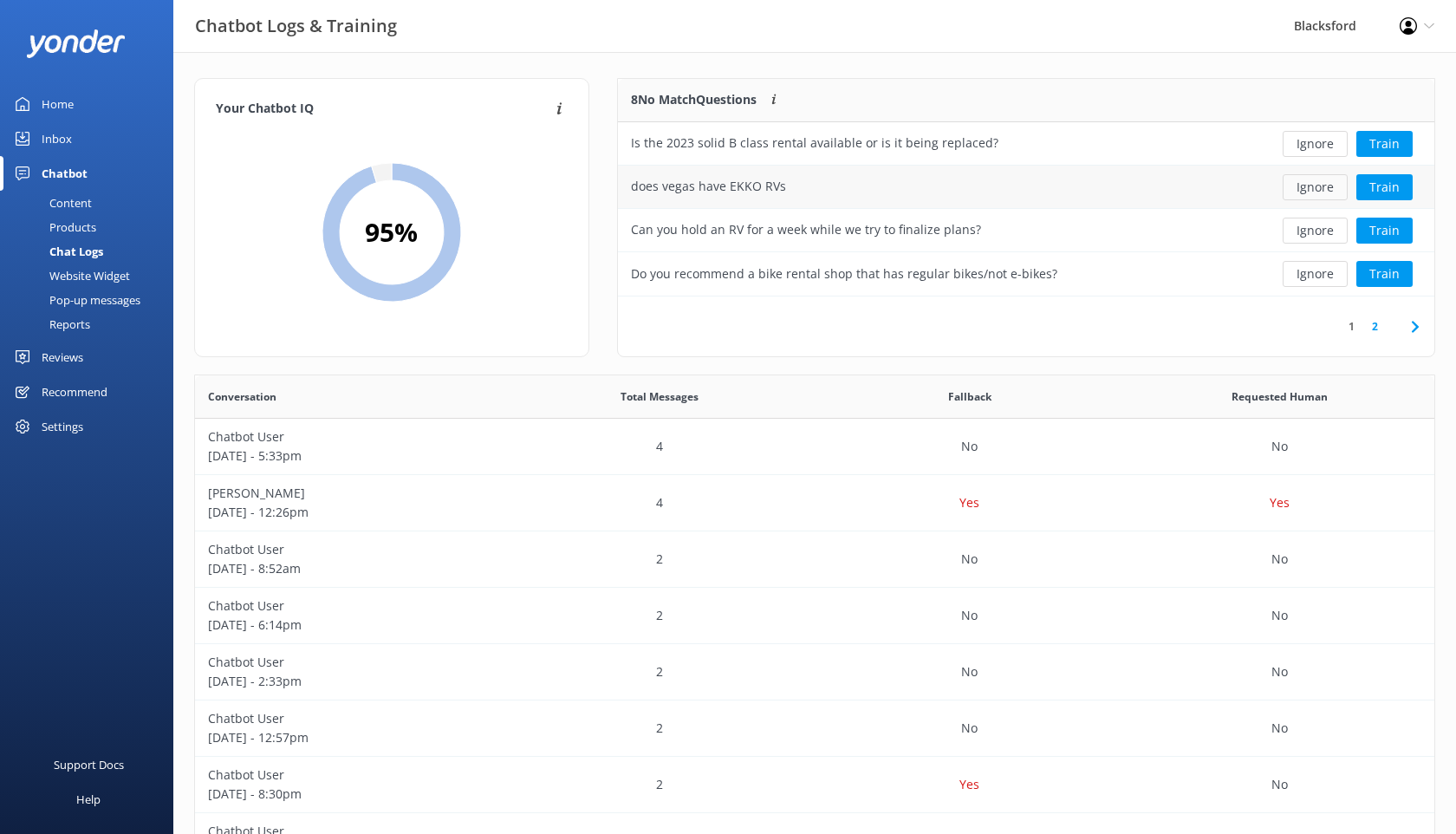
click at [1320, 184] on button "Ignore" at bounding box center [1315, 187] width 65 height 26
click at [1409, 330] on icon at bounding box center [1416, 327] width 21 height 21
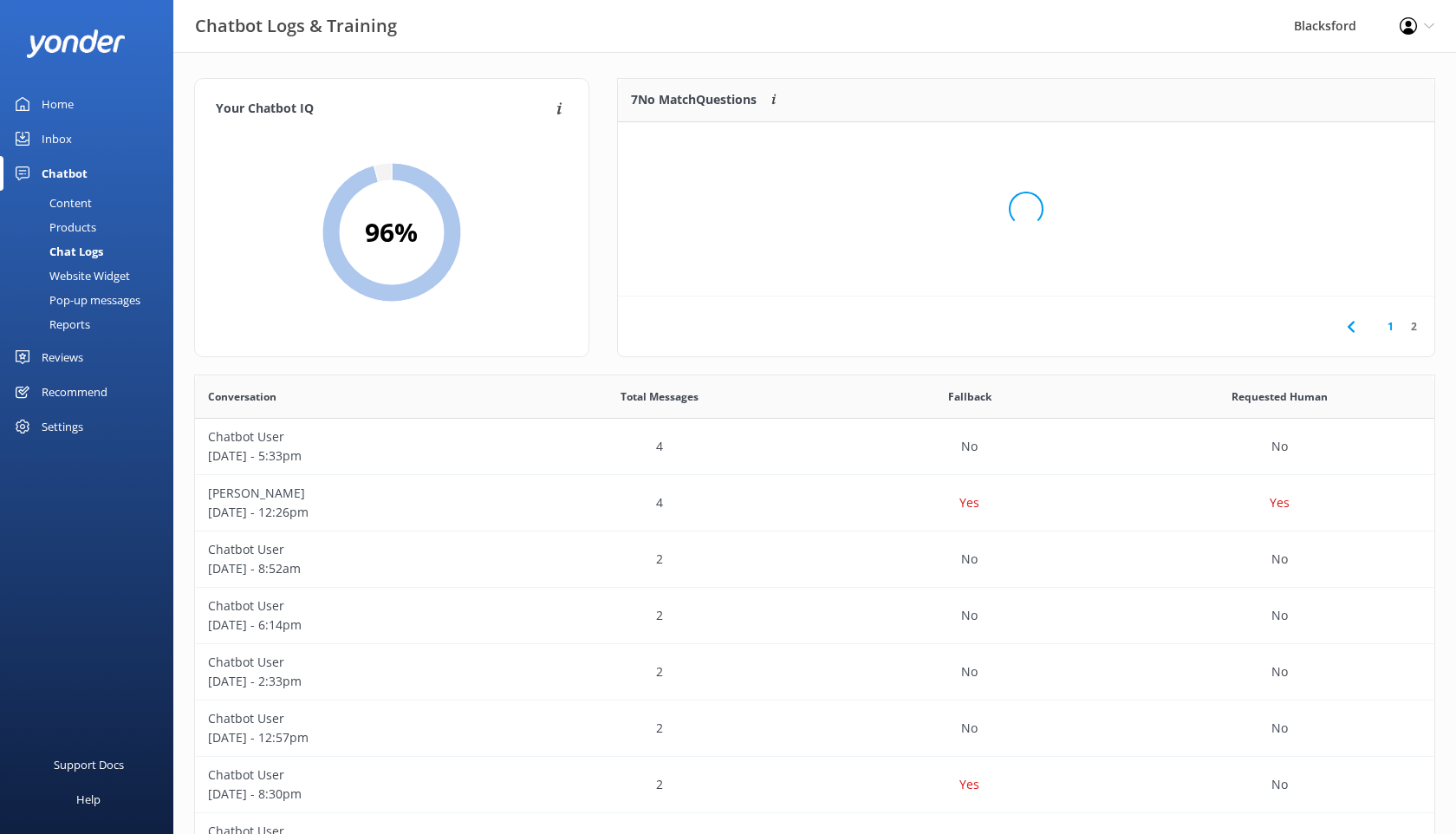
scroll to position [175, 817]
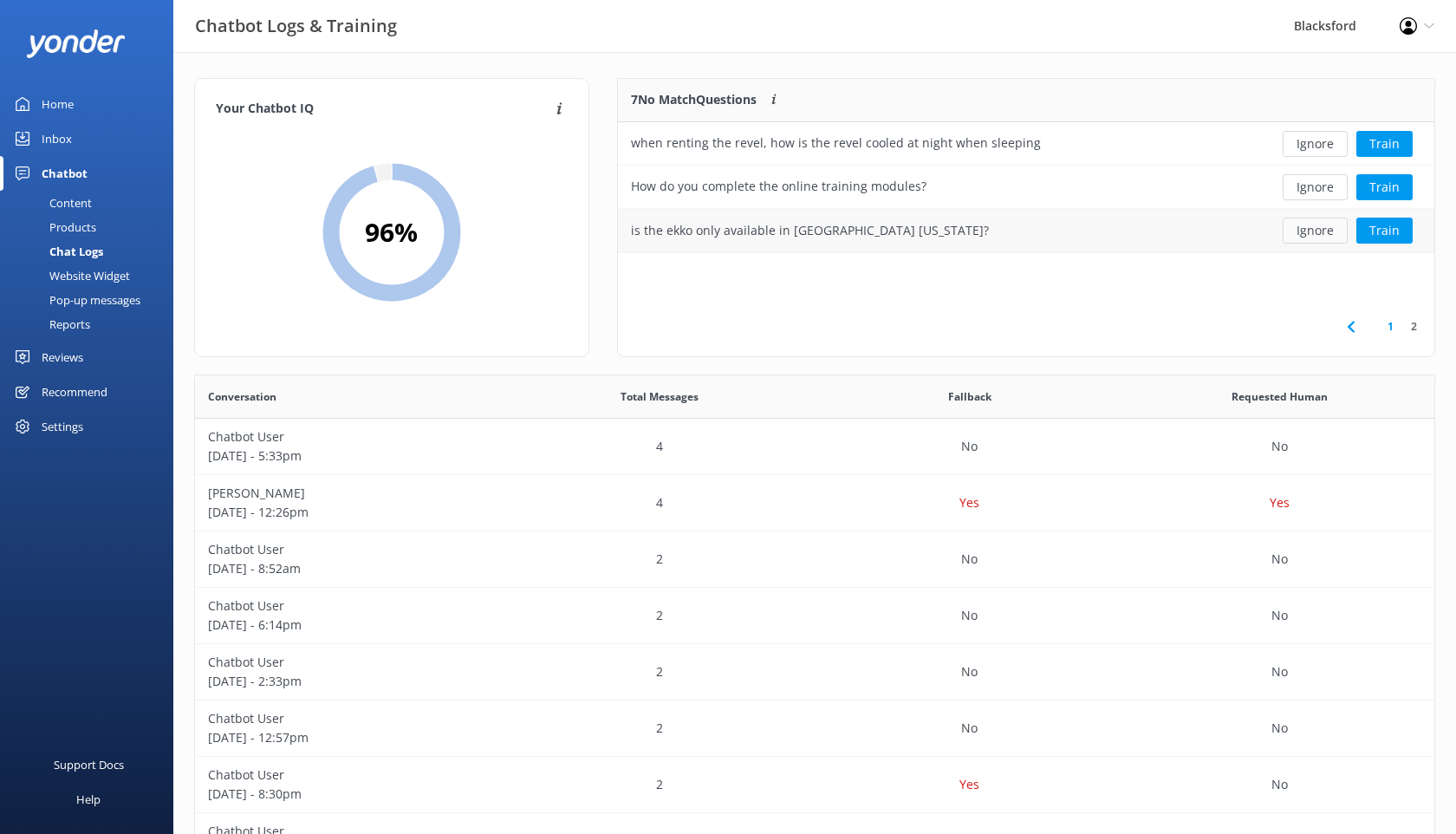
click at [1320, 229] on button "Ignore" at bounding box center [1315, 230] width 65 height 26
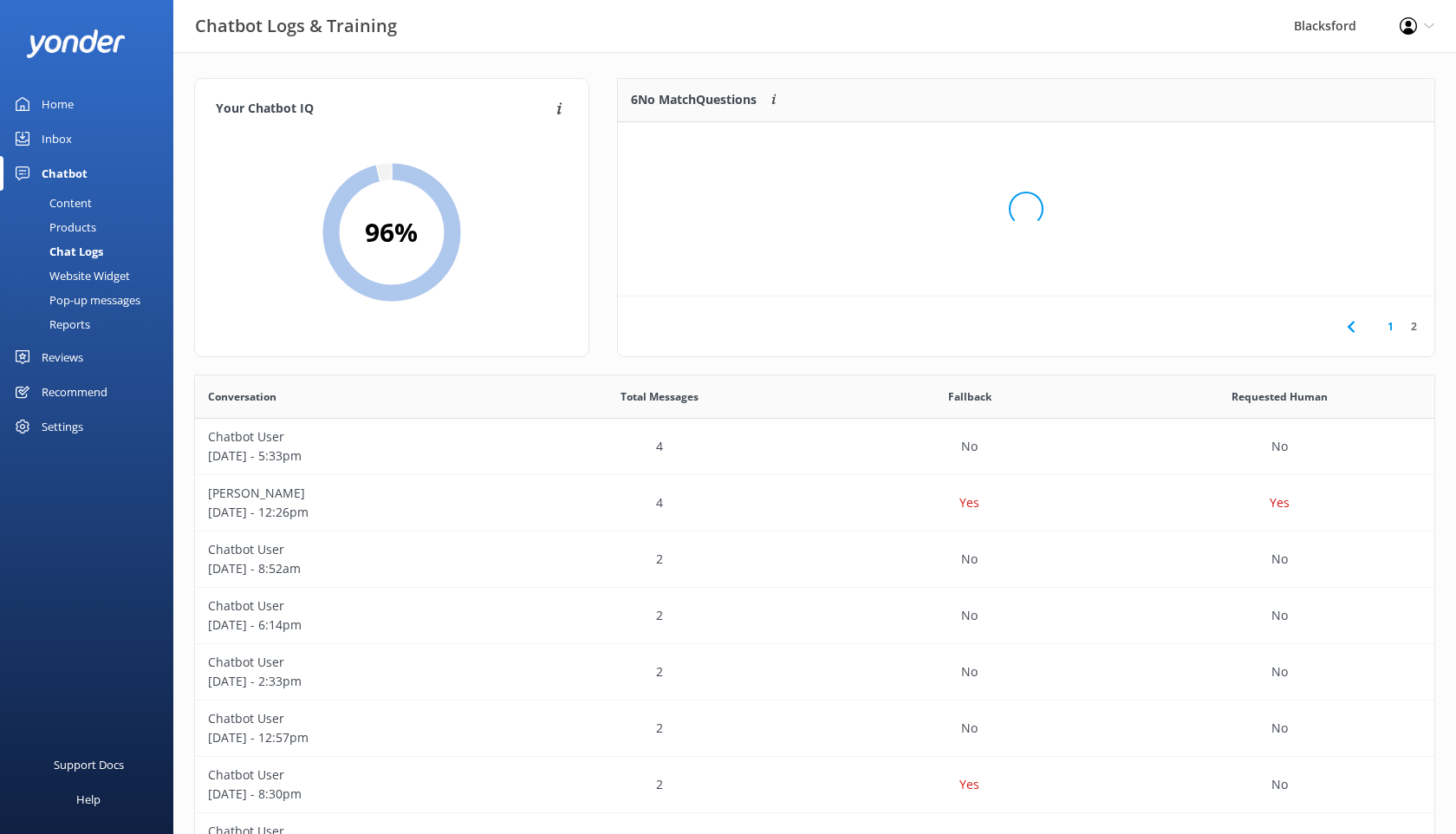
scroll to position [131, 817]
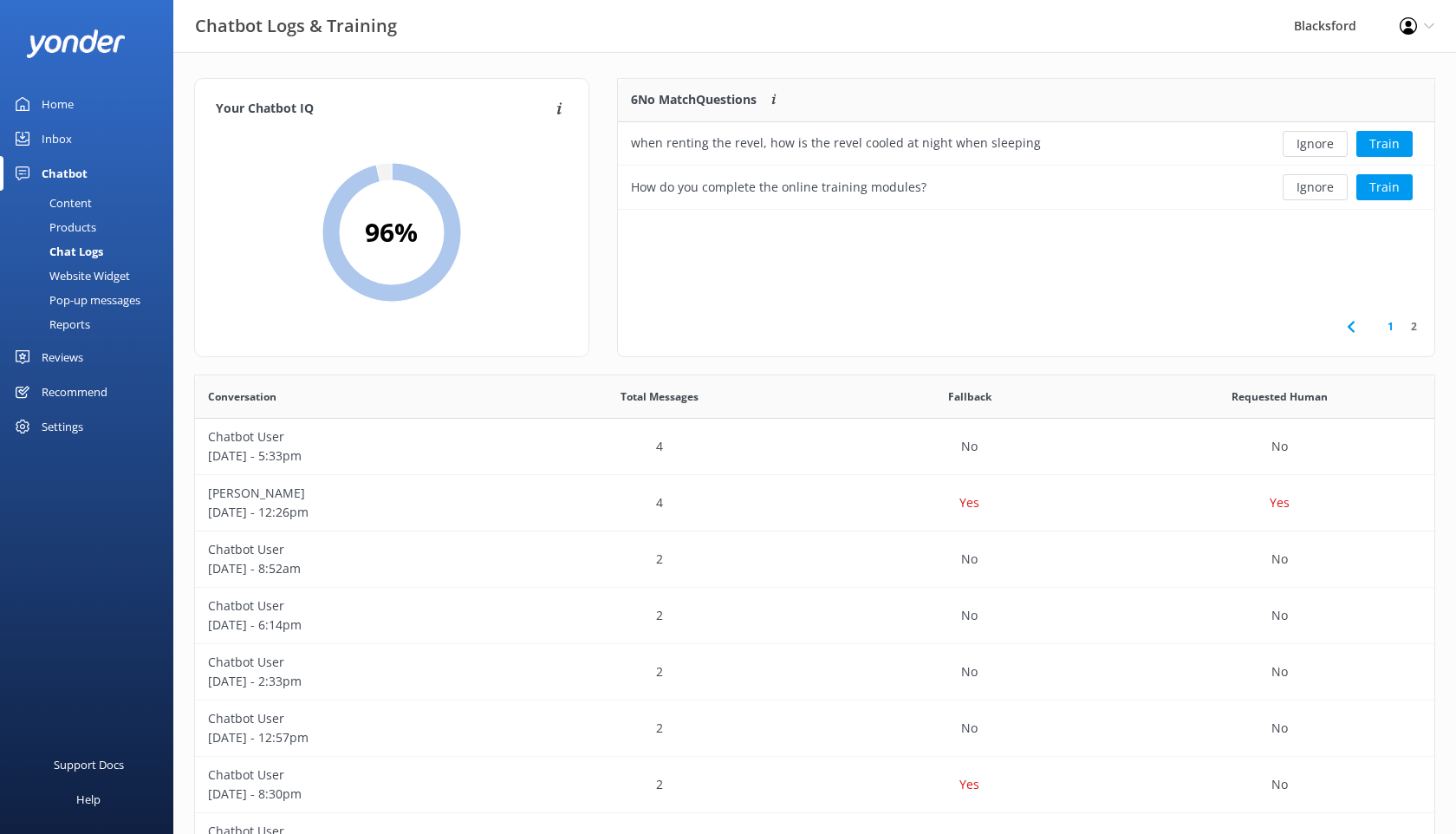
drag, startPoint x: 1237, startPoint y: 348, endPoint x: 1257, endPoint y: 265, distance: 85.4
click at [1257, 265] on div "6 No Match Questions Customers sometimes ask questions that don't fully match a…" at bounding box center [1026, 218] width 819 height 280
click at [1302, 187] on button "Ignore" at bounding box center [1315, 187] width 65 height 26
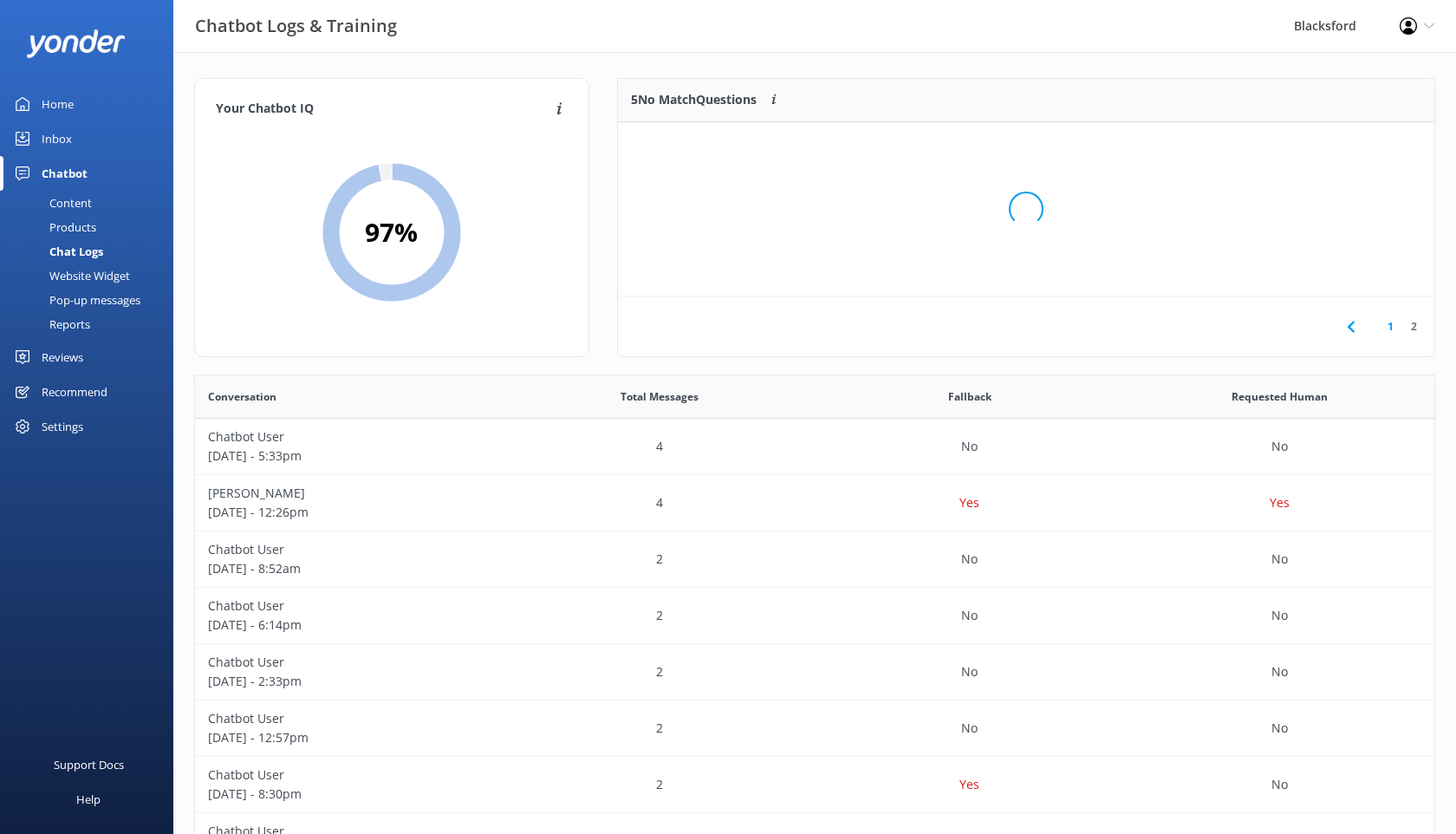
scroll to position [88, 817]
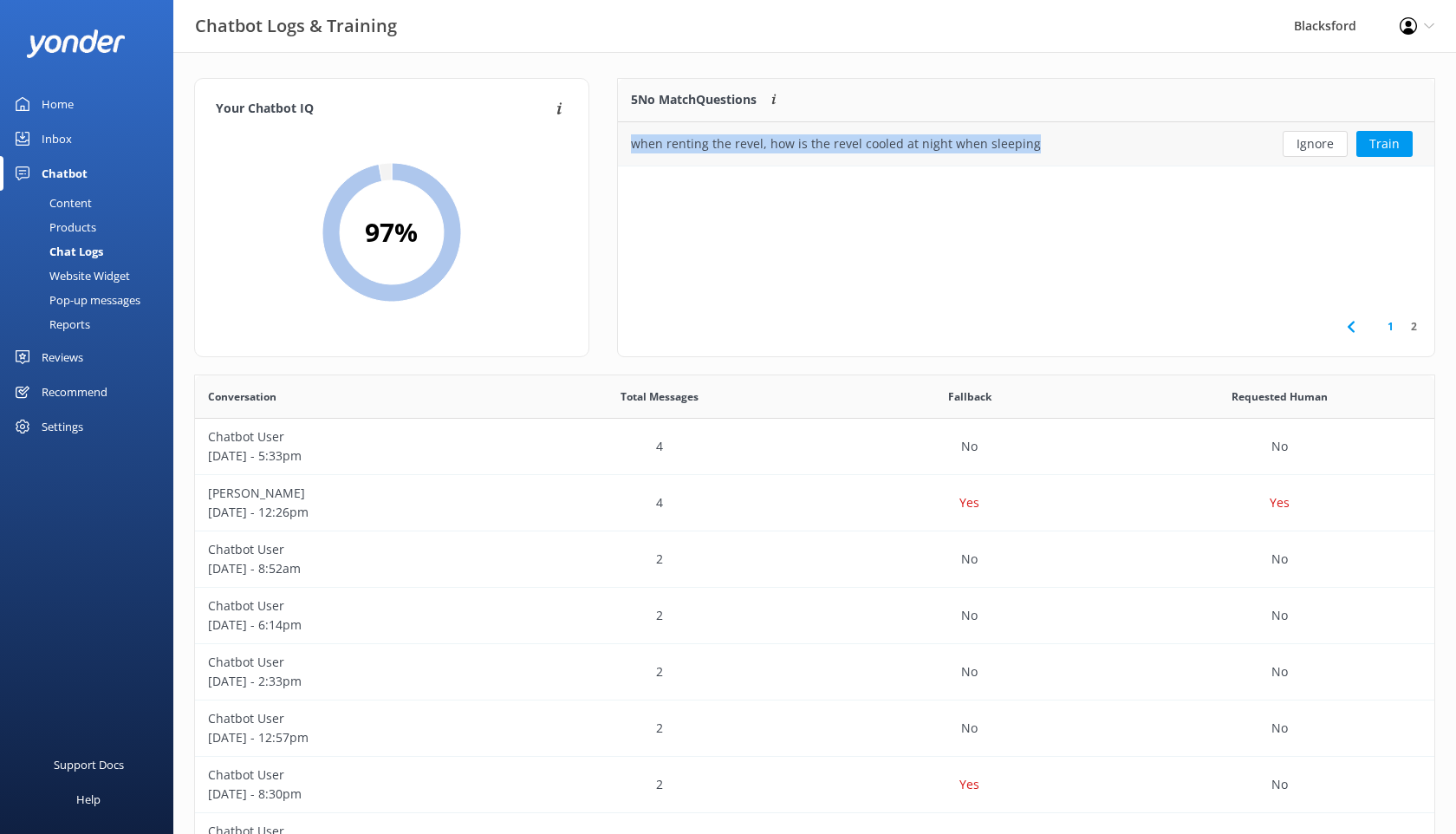
drag, startPoint x: 1033, startPoint y: 142, endPoint x: 632, endPoint y: 146, distance: 401.0
click at [632, 146] on div "when renting the revel, how is the revel cooled at night when sleeping" at bounding box center [939, 144] width 643 height 43
copy div "when renting the revel, how is the revel cooled at night when sleeping"
click at [1332, 143] on button "Ignore" at bounding box center [1315, 144] width 65 height 26
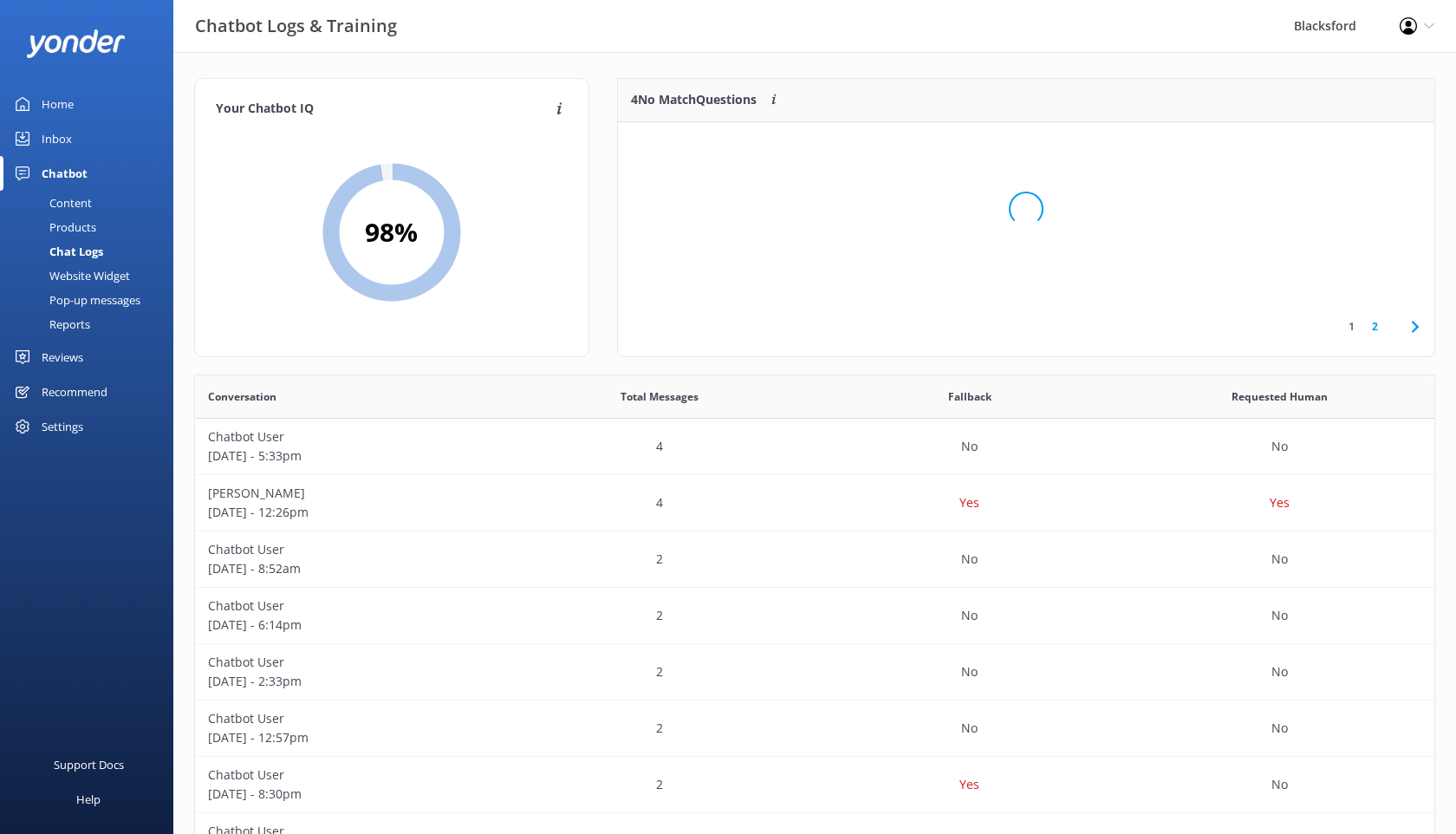
scroll to position [218, 817]
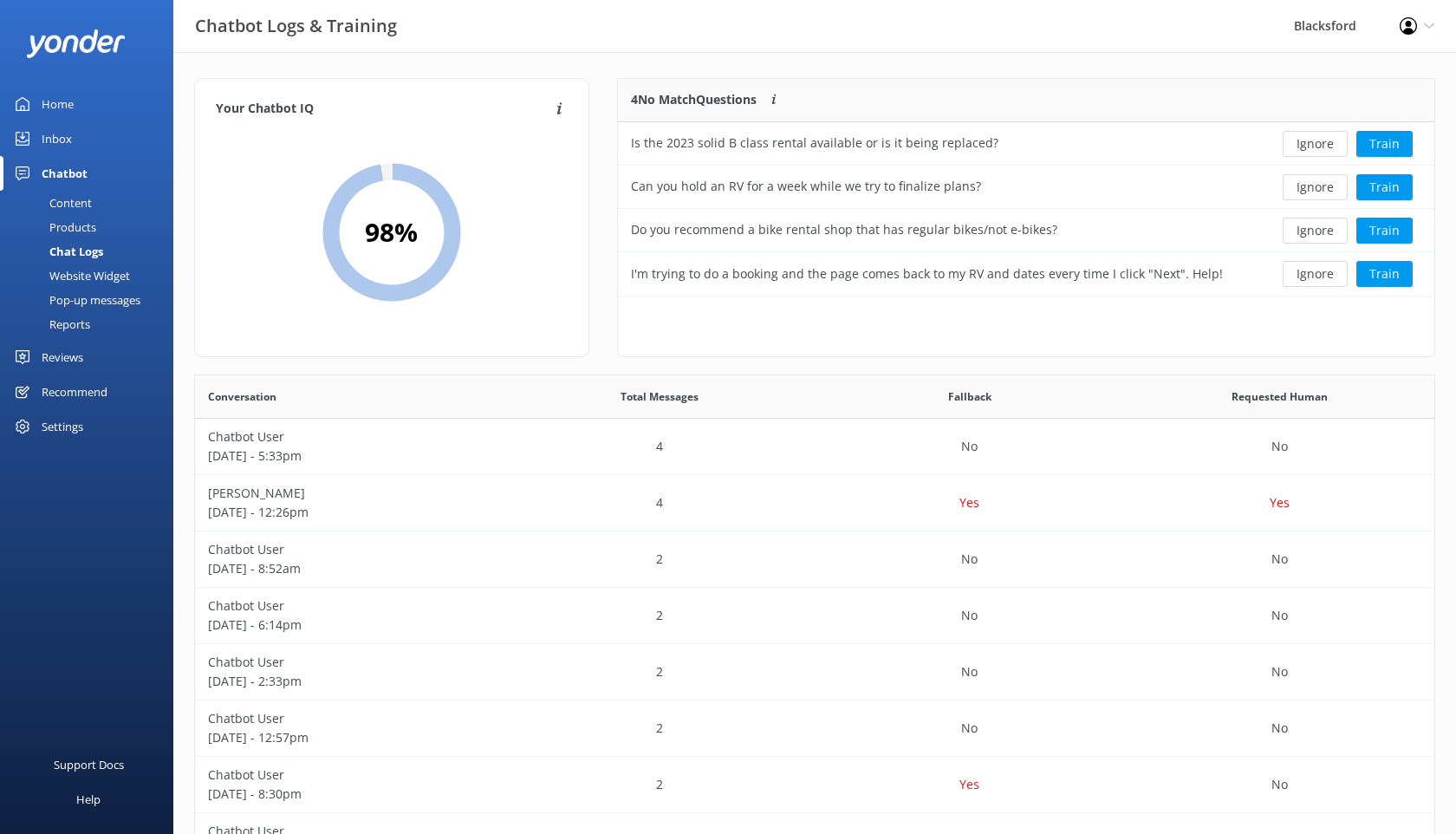
click at [83, 203] on div "Content" at bounding box center [51, 202] width 82 height 24
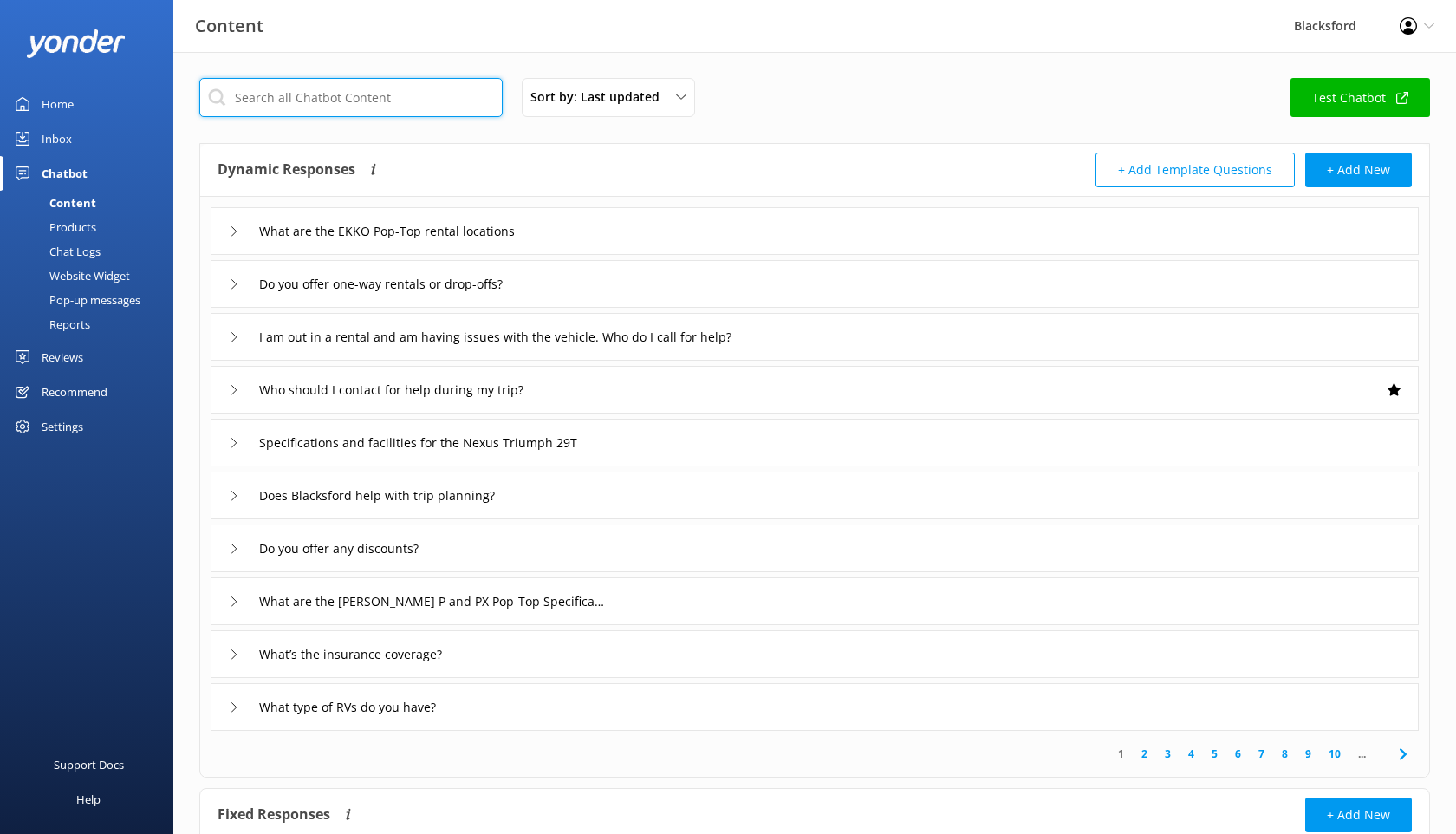
click at [358, 104] on input "text" at bounding box center [351, 97] width 304 height 39
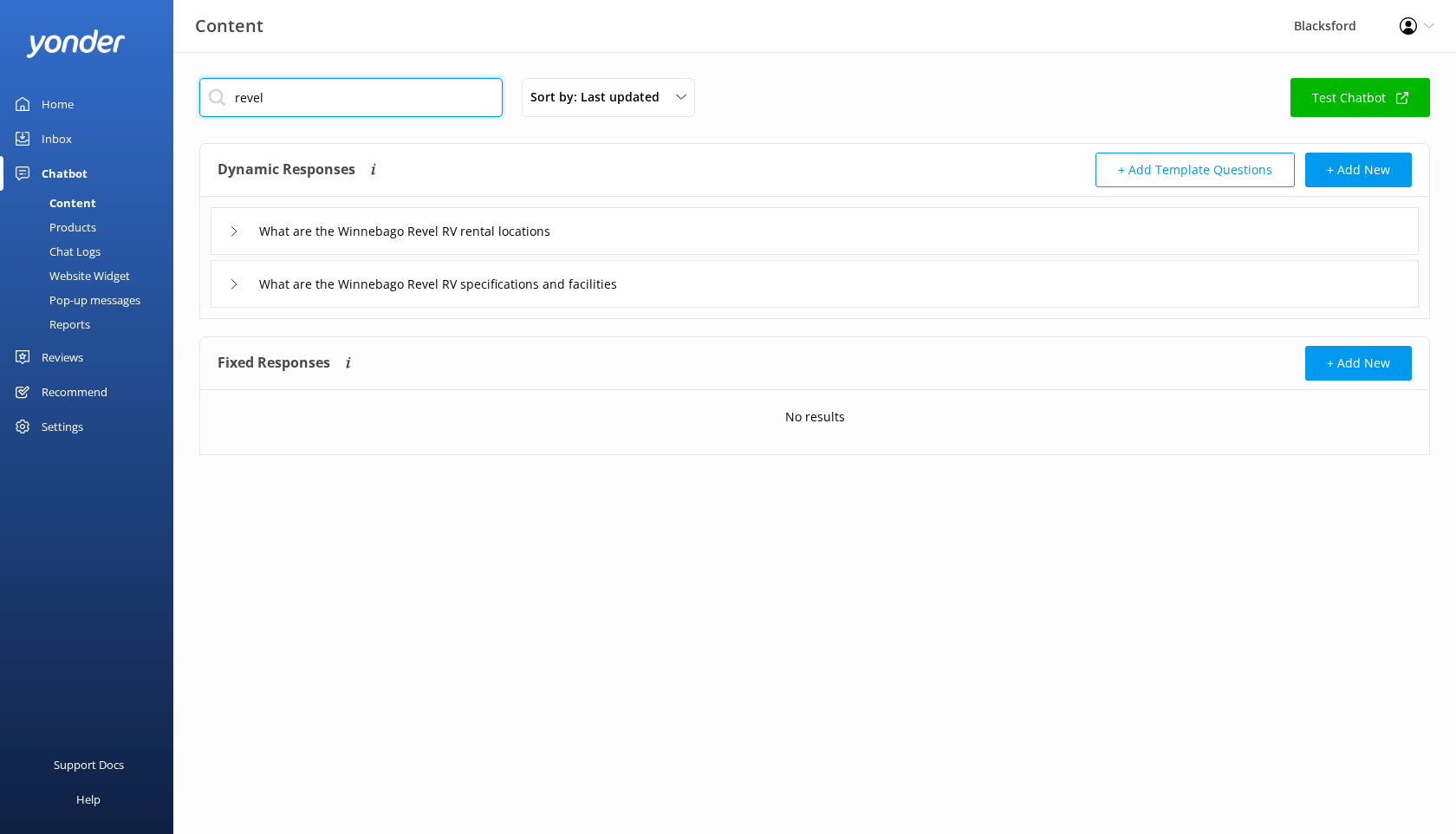
type input "revel"
click at [218, 286] on div "What are the Winnebago Revel RV specifications and facilities" at bounding box center [814, 283] width 1208 height 47
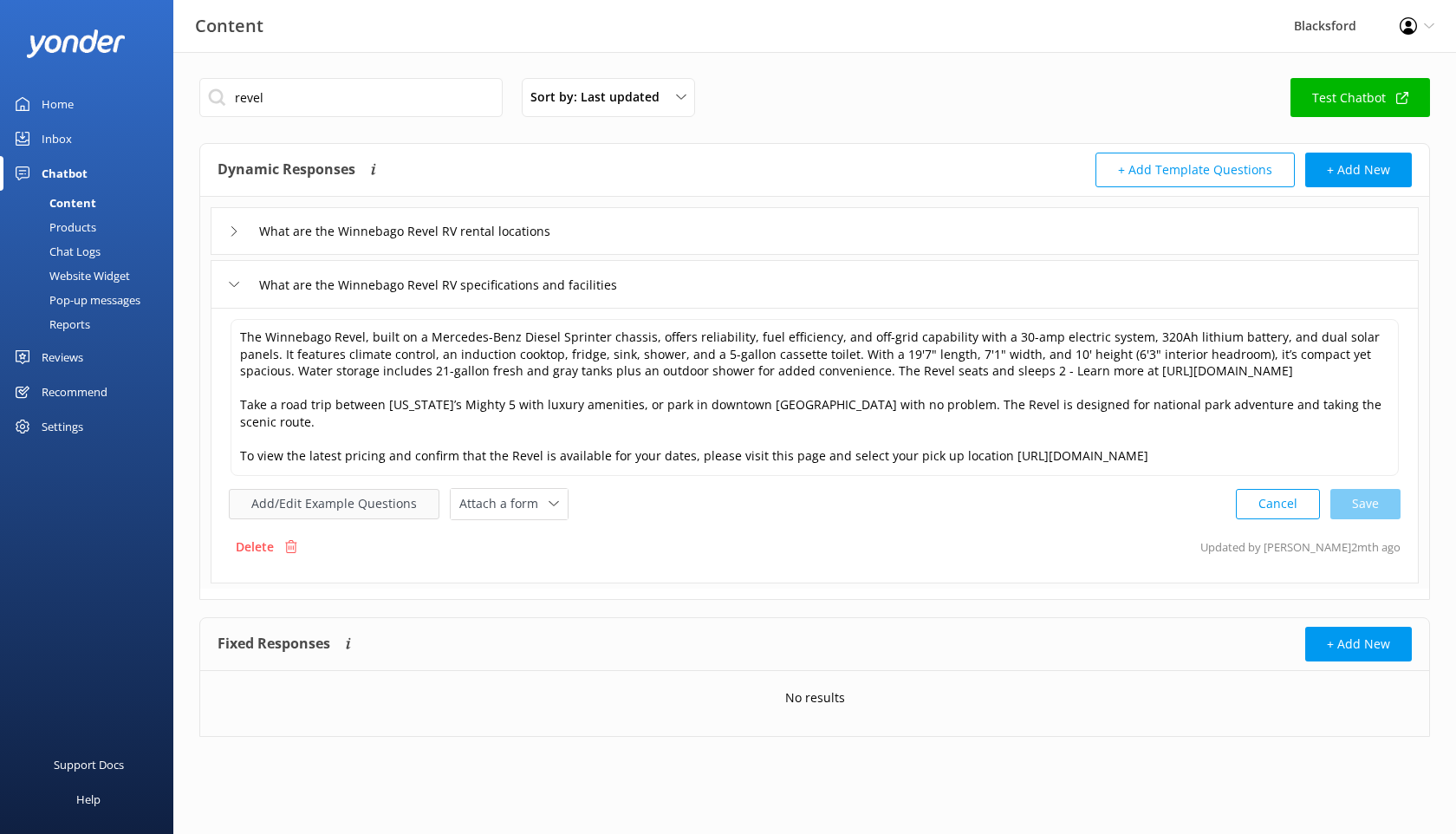
click at [388, 489] on button "Add/Edit Example Questions" at bounding box center [334, 503] width 210 height 30
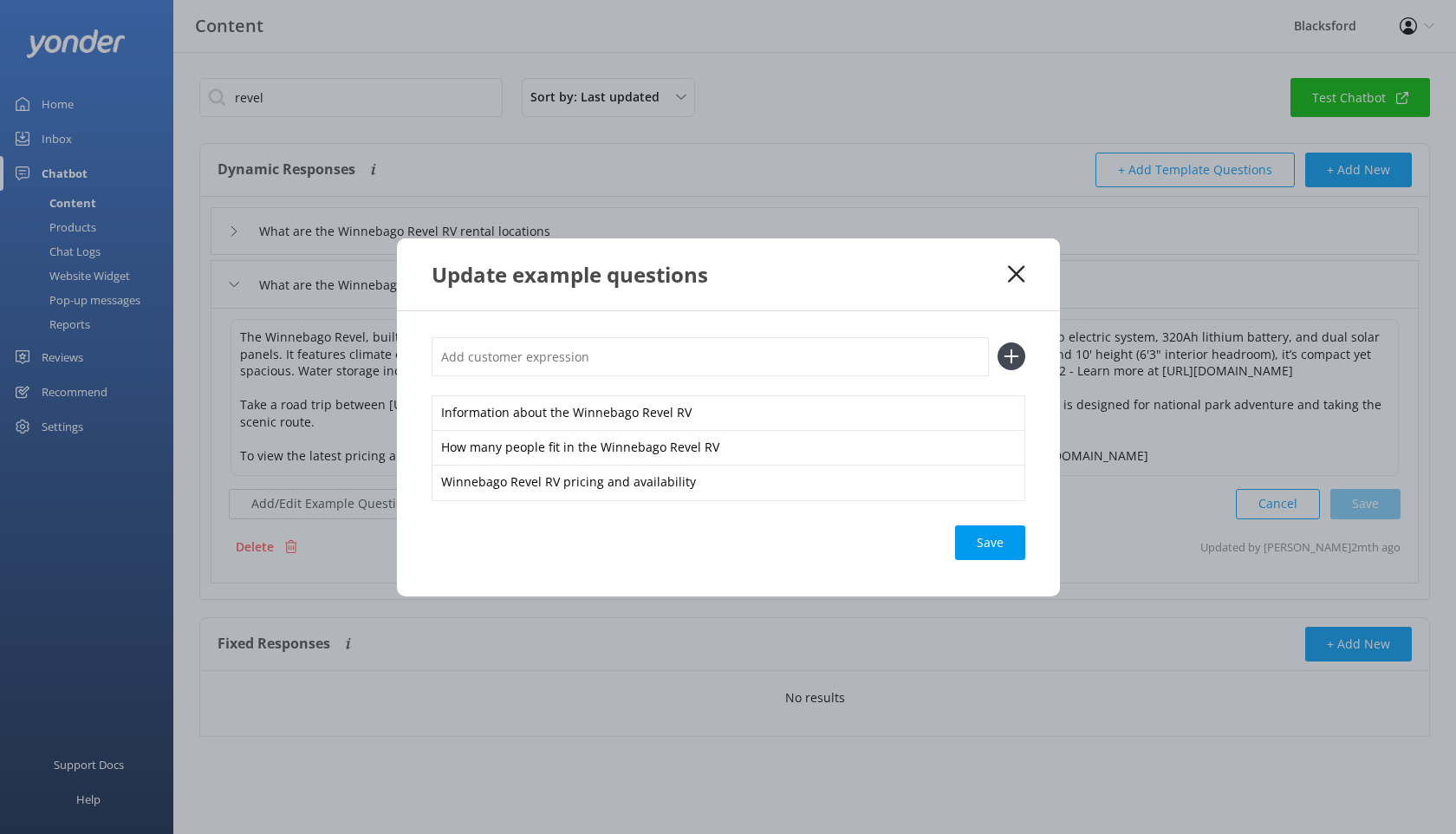
click at [476, 352] on input "text" at bounding box center [711, 357] width 557 height 39
paste input "when renting the revel, how is the revel cooled at night when sleeping"
type input "when renting the revel, how is the revel cooled at night when sleeping"
click at [1020, 354] on icon at bounding box center [1011, 356] width 28 height 28
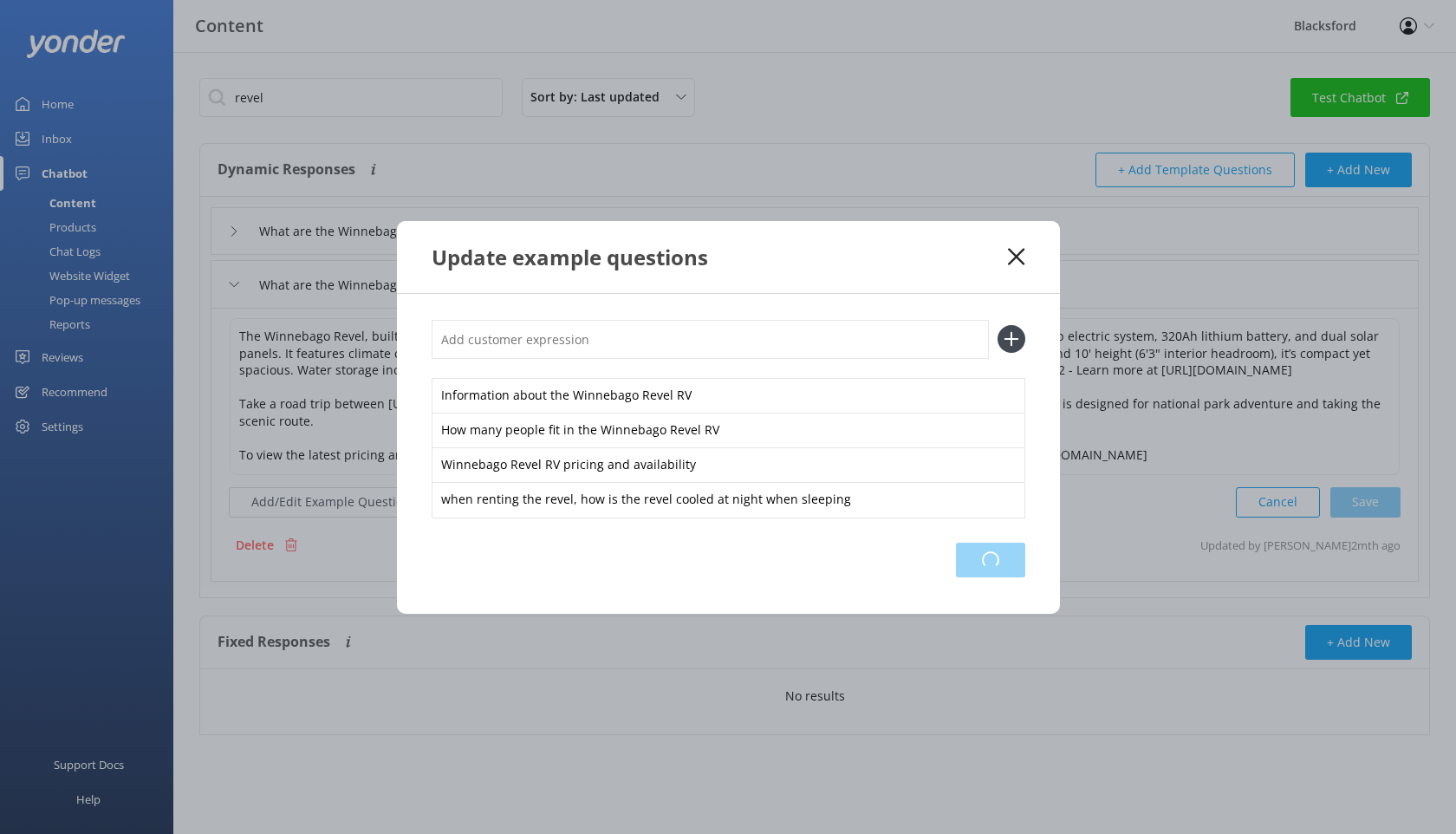
click at [1004, 552] on div "Loading.." at bounding box center [991, 560] width 69 height 35
click at [1014, 255] on use at bounding box center [1016, 256] width 16 height 16
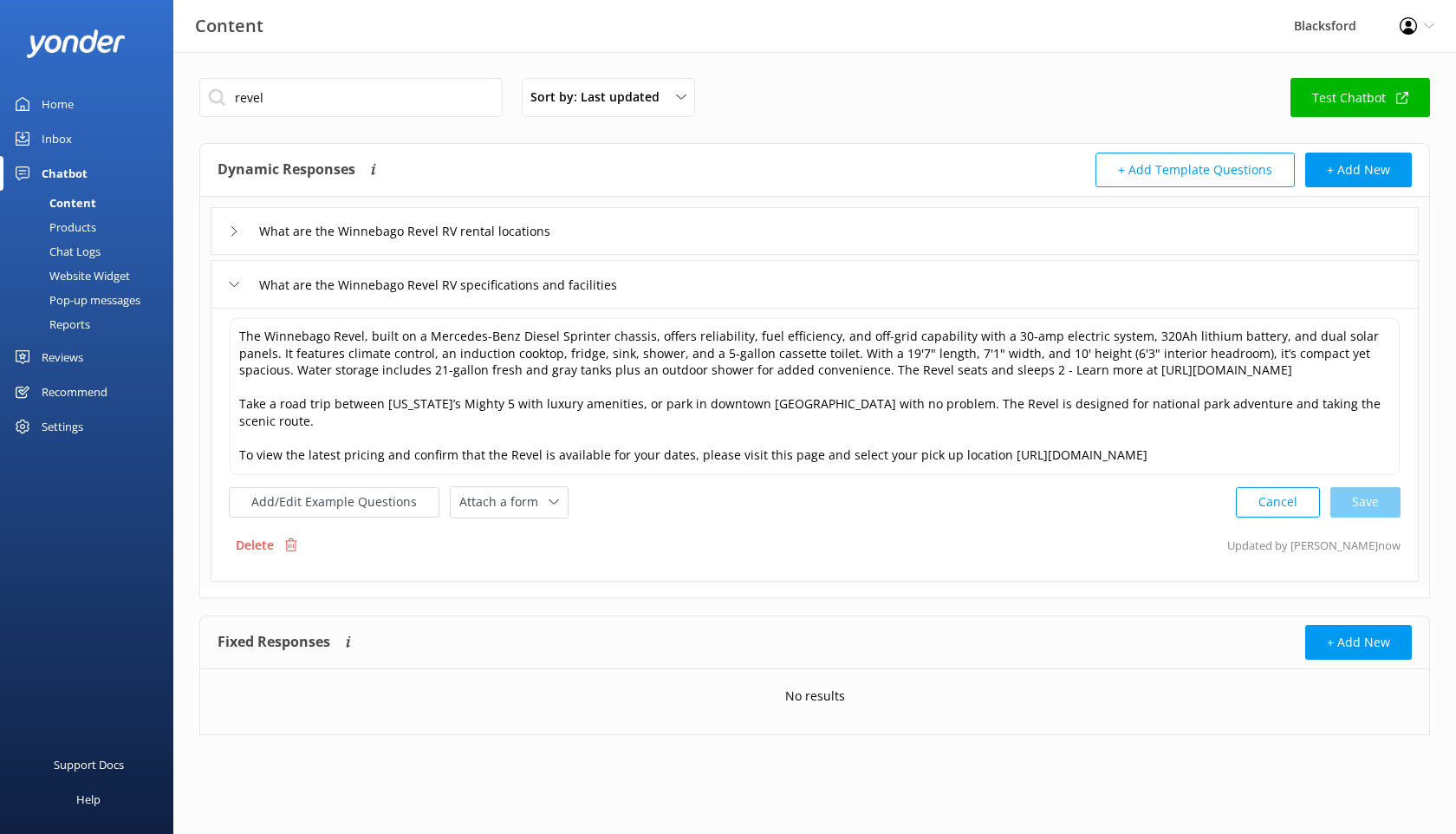
click at [82, 242] on div "Chat Logs" at bounding box center [56, 251] width 91 height 24
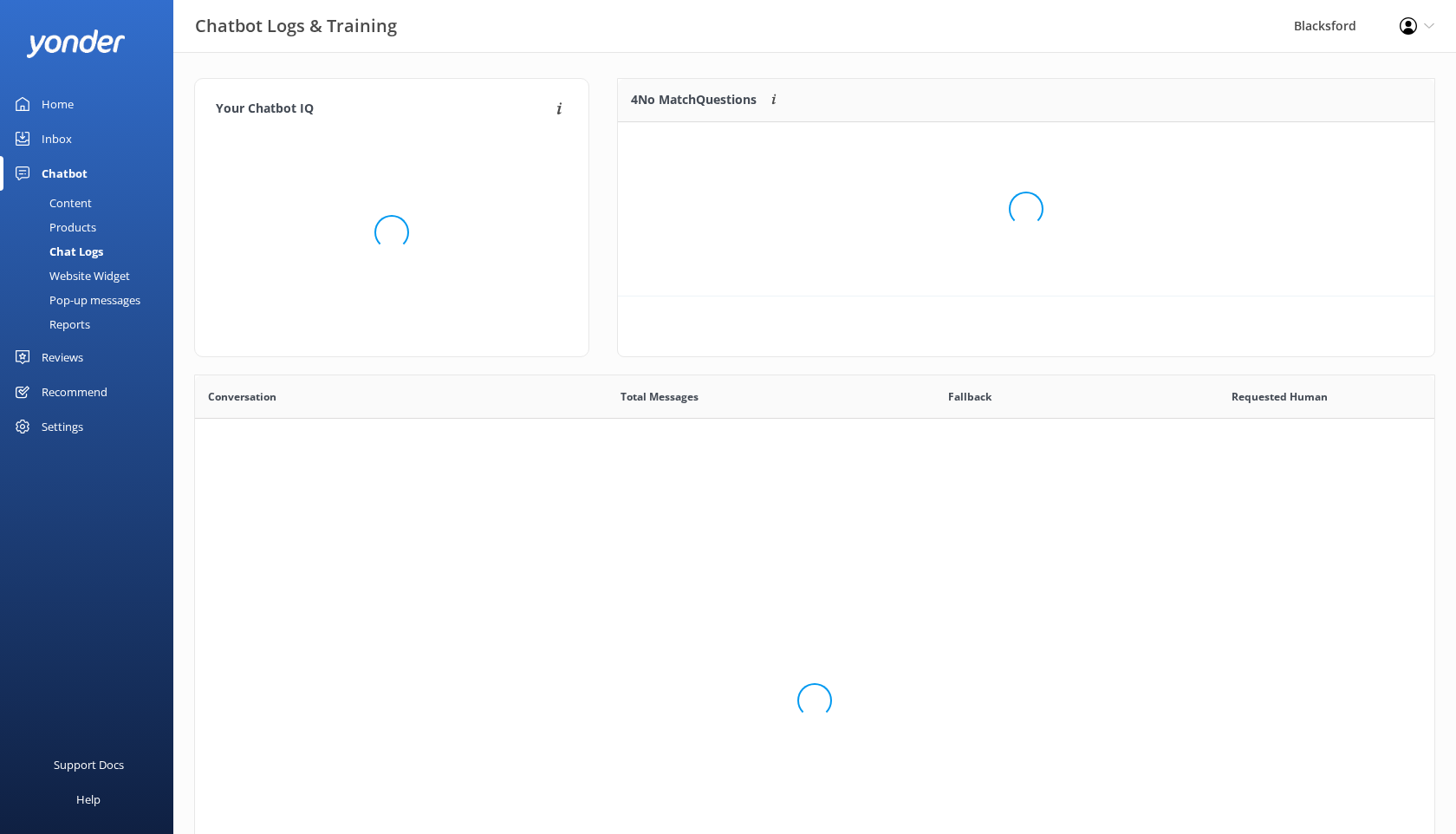
scroll to position [607, 1240]
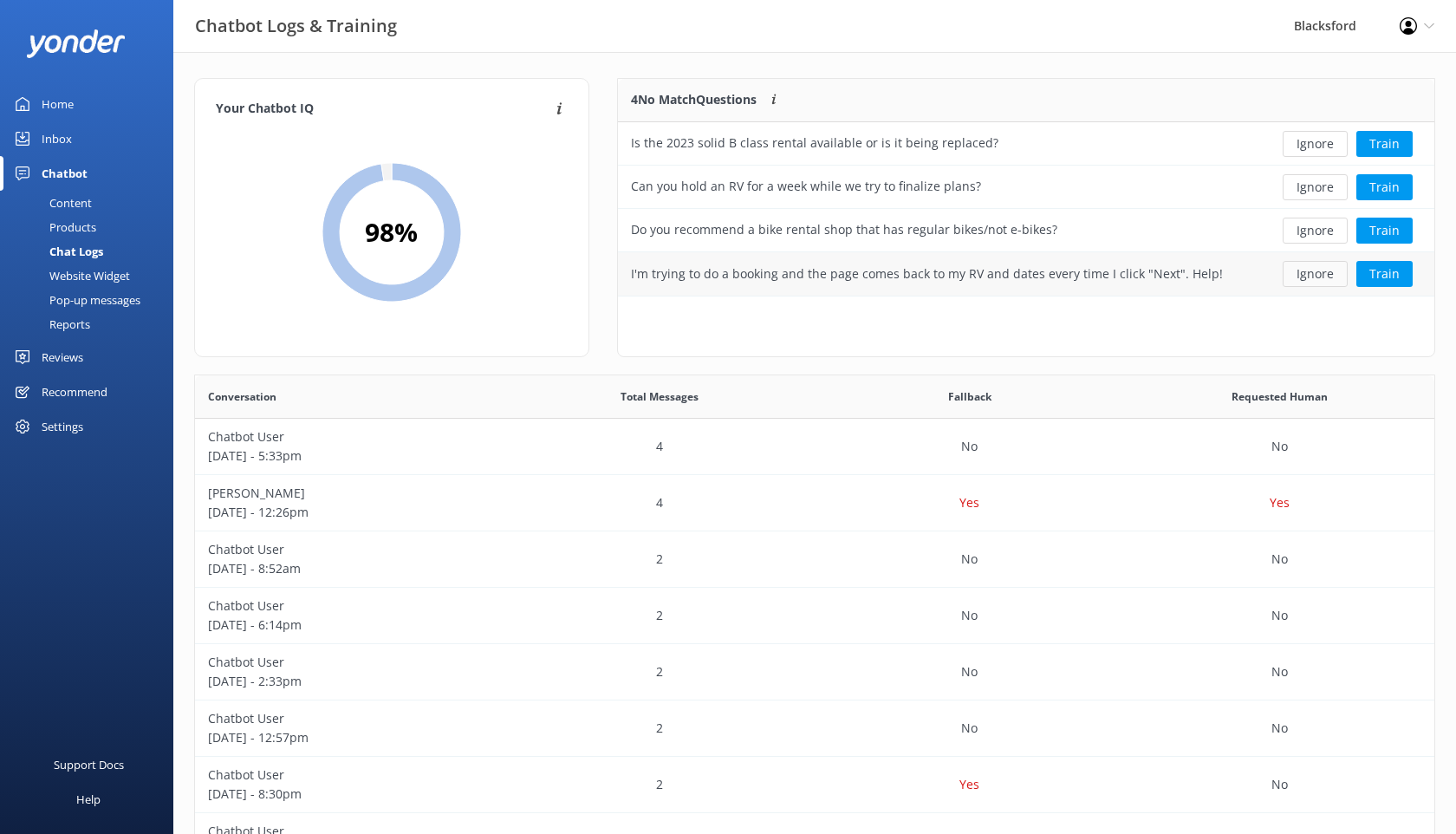
click at [1335, 278] on button "Ignore" at bounding box center [1315, 274] width 65 height 26
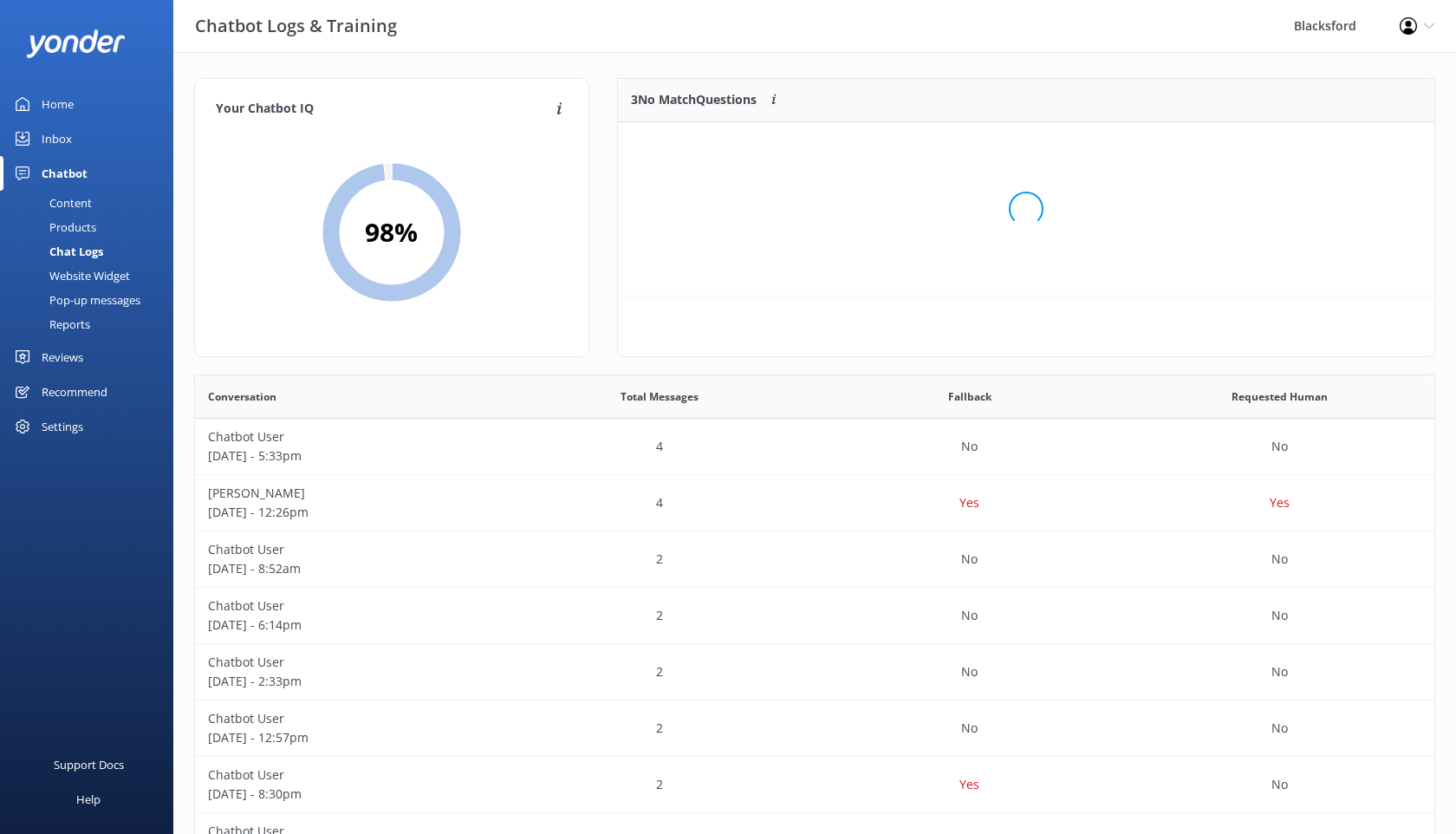
scroll to position [175, 817]
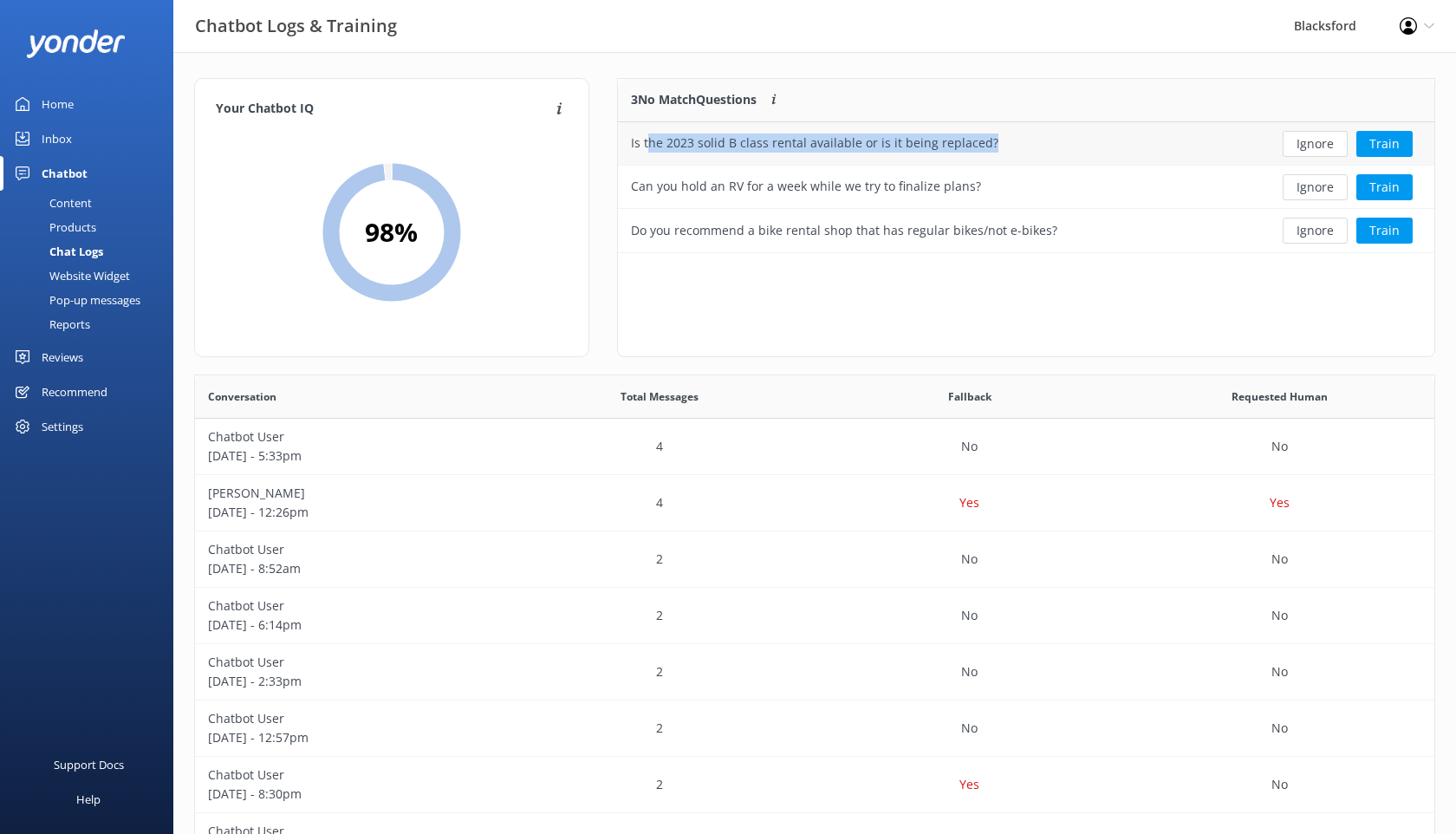
drag, startPoint x: 985, startPoint y: 140, endPoint x: 650, endPoint y: 146, distance: 335.1
click at [650, 146] on div "Is the 2023 solid B class rental available or is it being replaced?" at bounding box center [939, 144] width 643 height 43
click at [1308, 142] on button "Ignore" at bounding box center [1315, 144] width 65 height 26
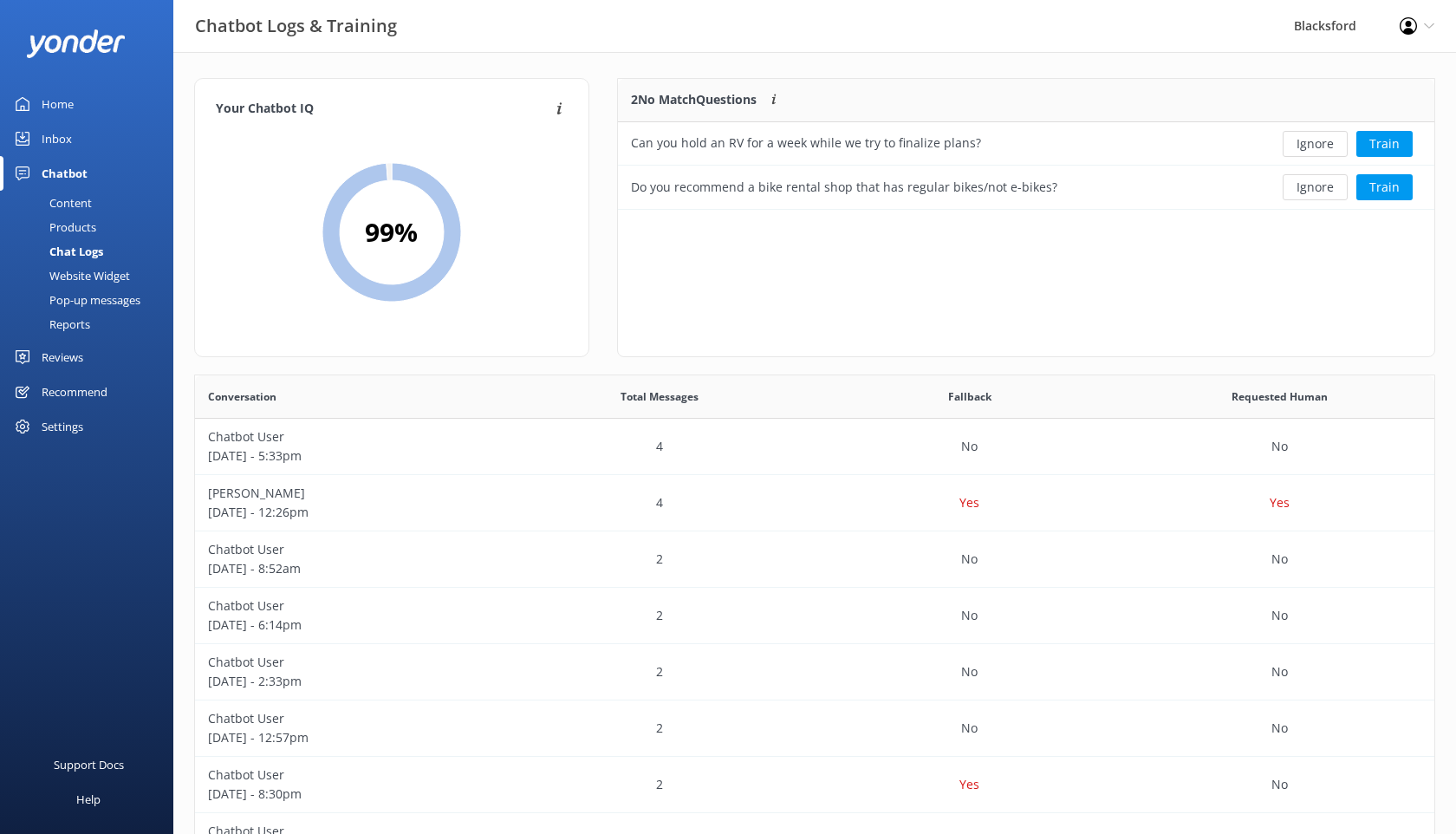
scroll to position [131, 817]
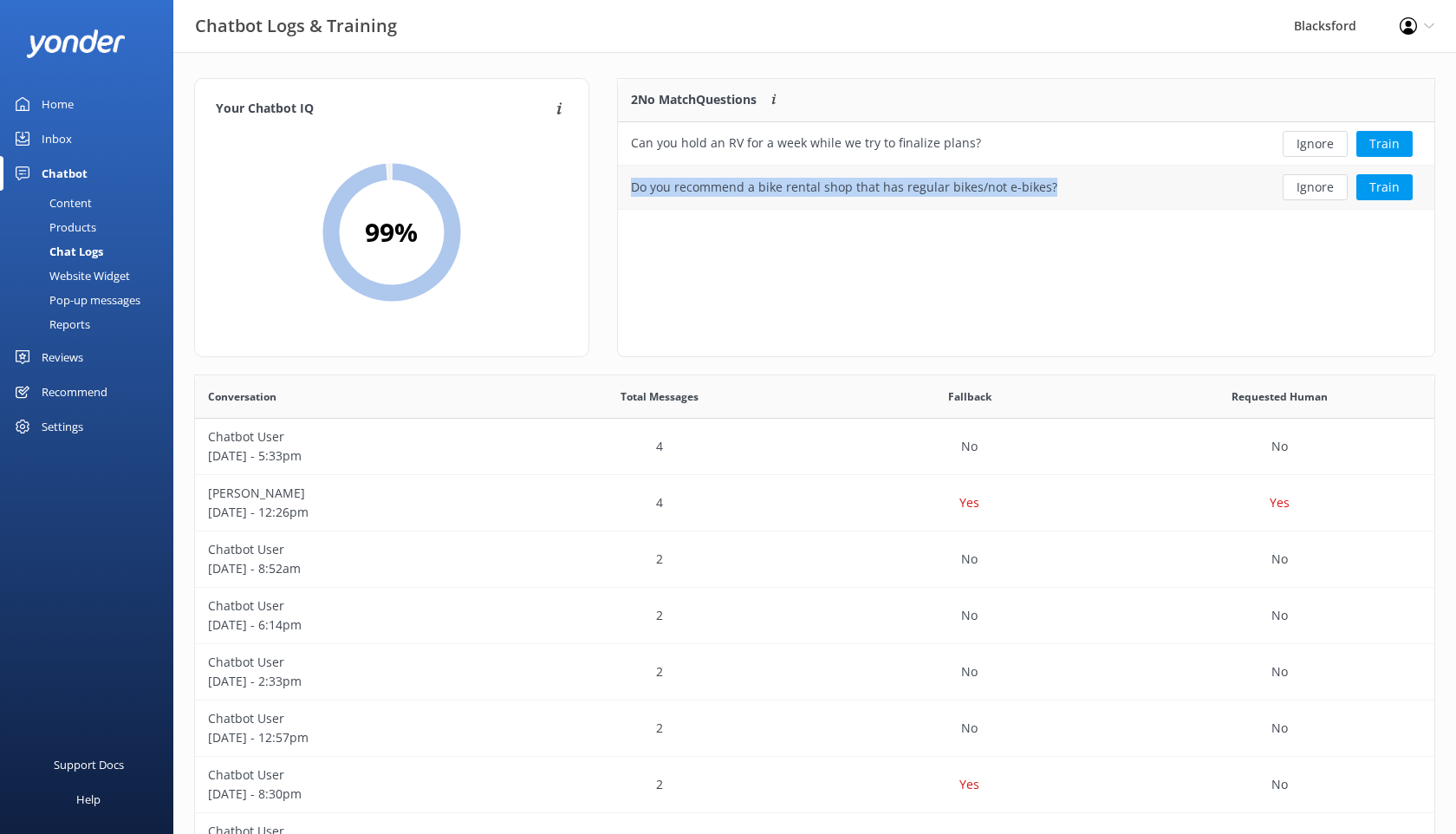
drag, startPoint x: 1052, startPoint y: 195, endPoint x: 633, endPoint y: 193, distance: 419.0
click at [633, 193] on div "Do you recommend a bike rental shop that has regular bikes/not e-bikes?" at bounding box center [939, 187] width 643 height 43
copy div "Do you recommend a bike rental shop that has regular bikes/not e-bikes?"
click at [77, 211] on div "Content" at bounding box center [51, 202] width 82 height 24
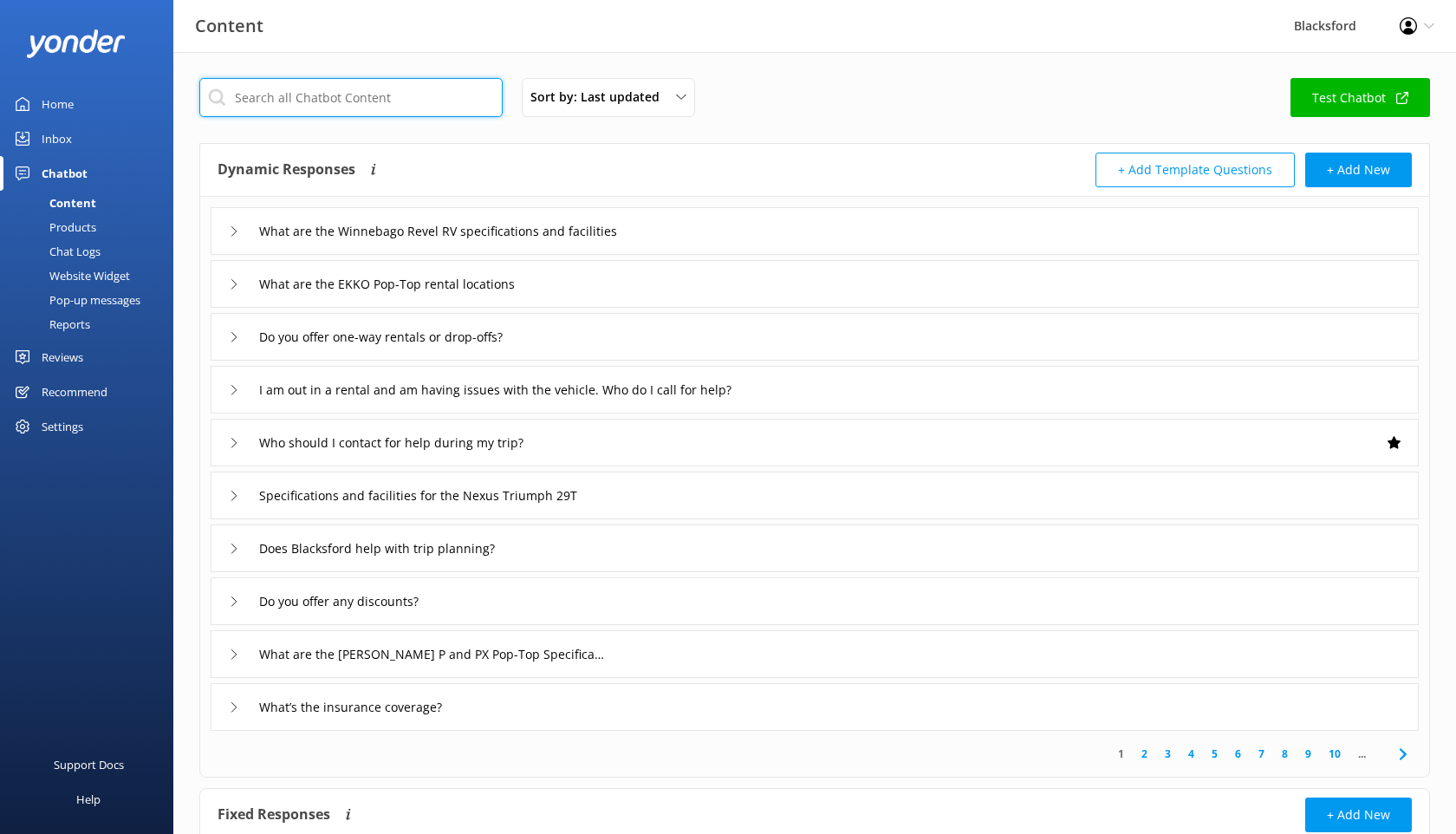
click at [426, 89] on input "text" at bounding box center [351, 97] width 304 height 39
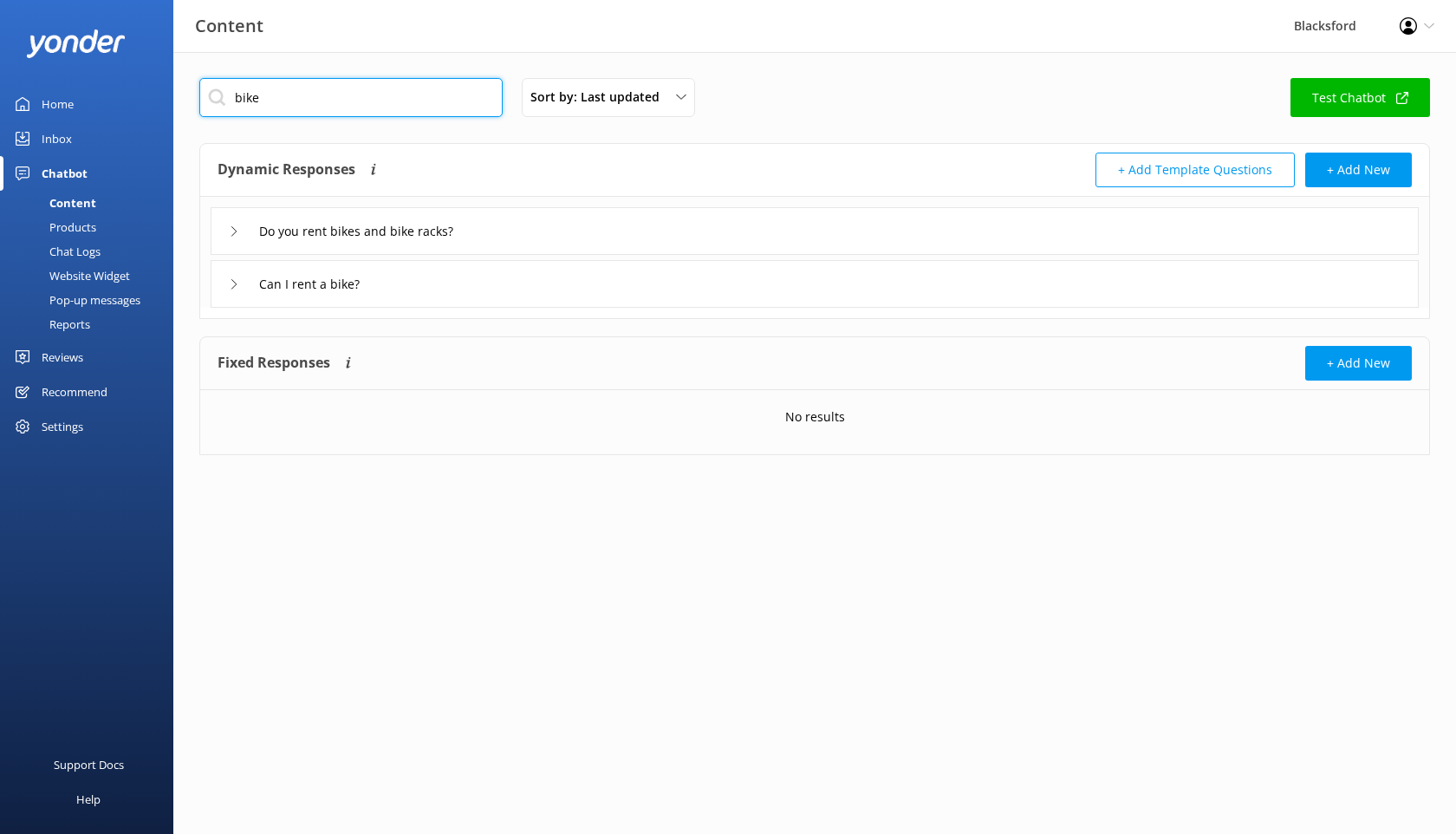
type input "bike"
click at [230, 236] on div "Do you rent bikes and bike racks?" at bounding box center [353, 231] width 250 height 29
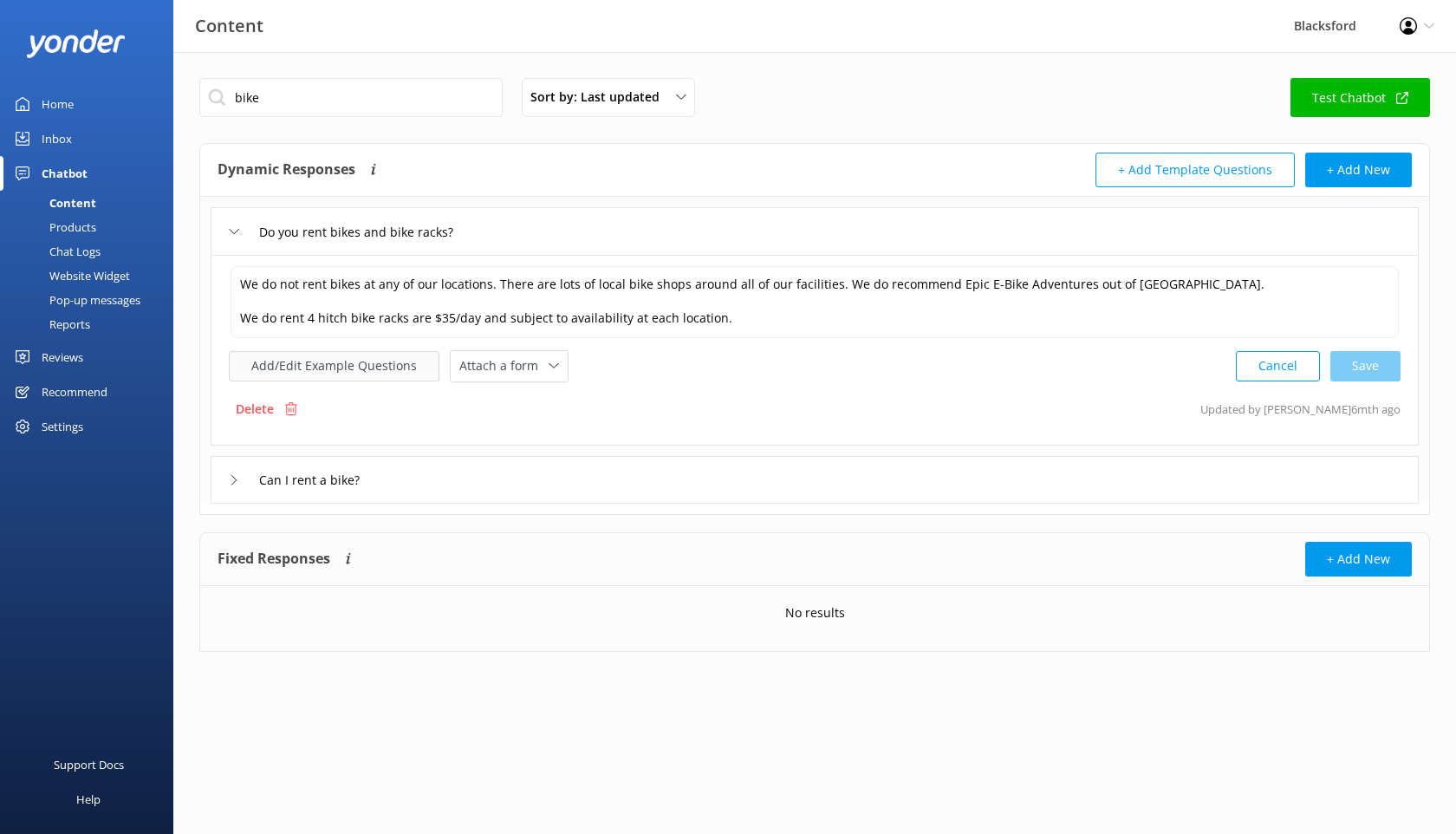
click at [356, 368] on button "Add/Edit Example Questions" at bounding box center [334, 365] width 210 height 30
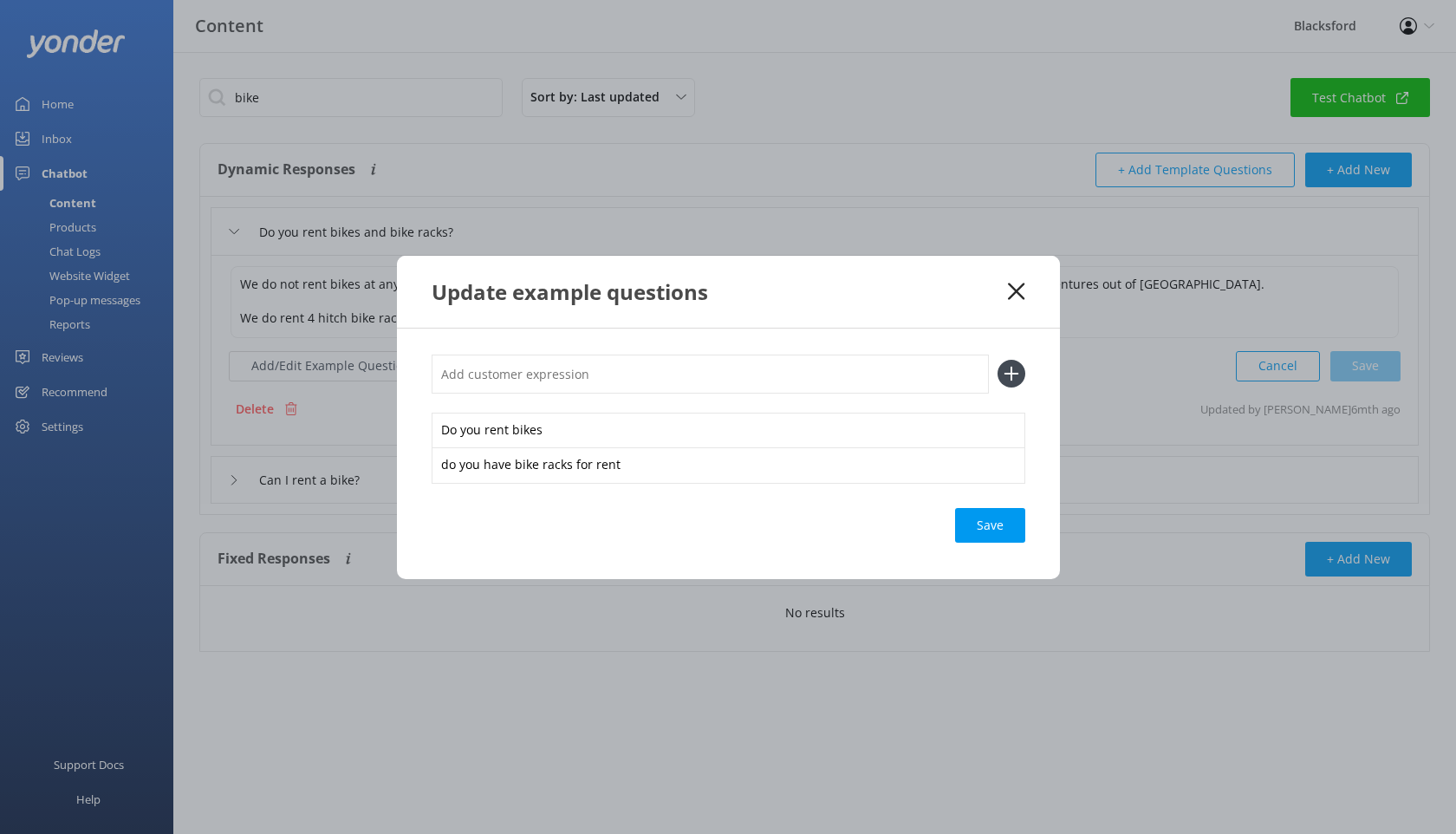
click at [472, 362] on input "text" at bounding box center [711, 374] width 557 height 39
paste input "Do you recommend a bike rental shop that has regular bikes/not e-bikes?"
type input "Do you recommend a bike rental shop that has regular bikes/not e-bikes?"
click at [1017, 373] on use at bounding box center [1011, 373] width 14 height 14
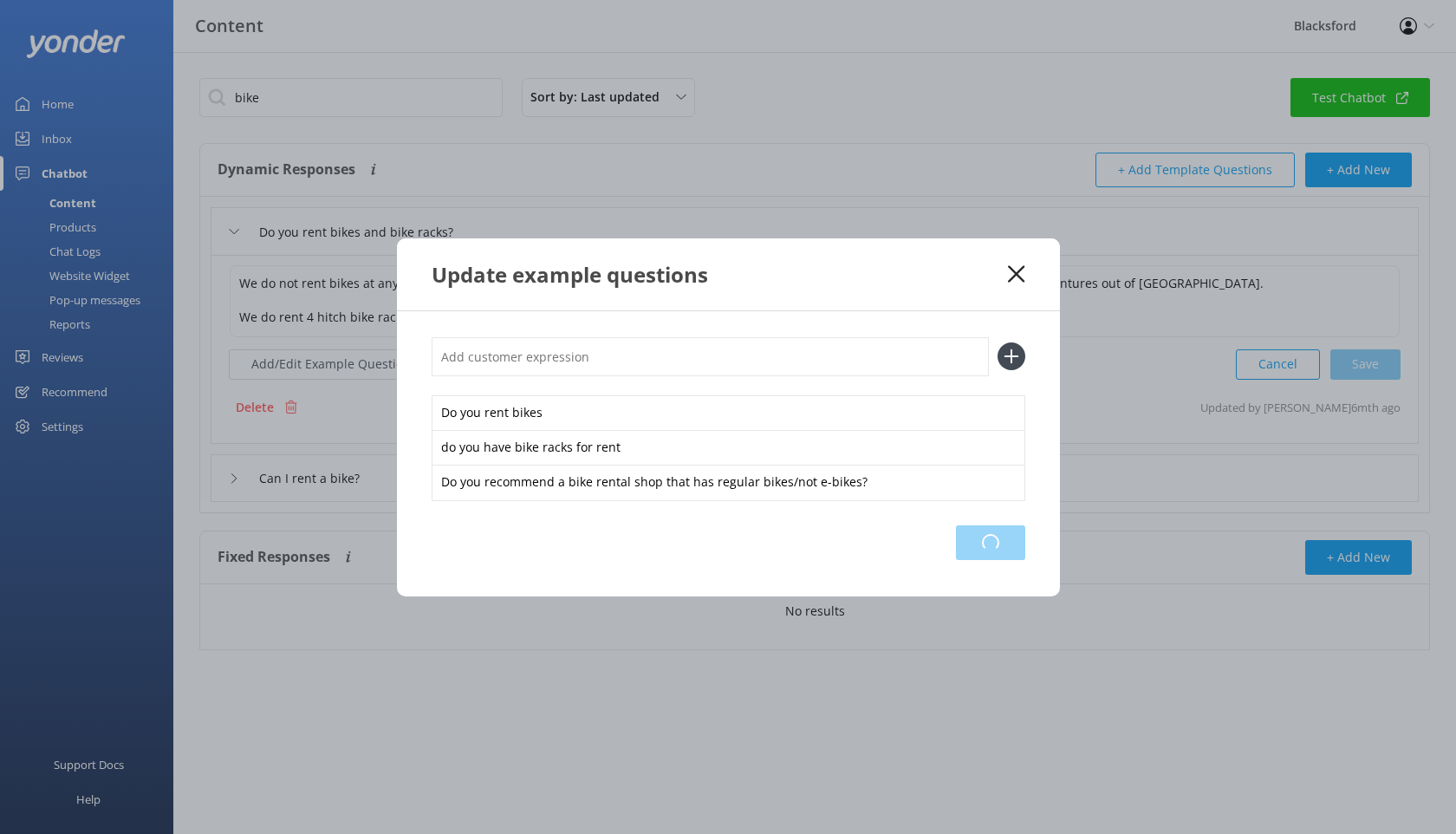
click at [997, 552] on div "Loading.." at bounding box center [991, 543] width 69 height 35
click at [1016, 264] on div "Update example questions" at bounding box center [729, 274] width 663 height 72
click at [1019, 274] on icon at bounding box center [1016, 274] width 16 height 17
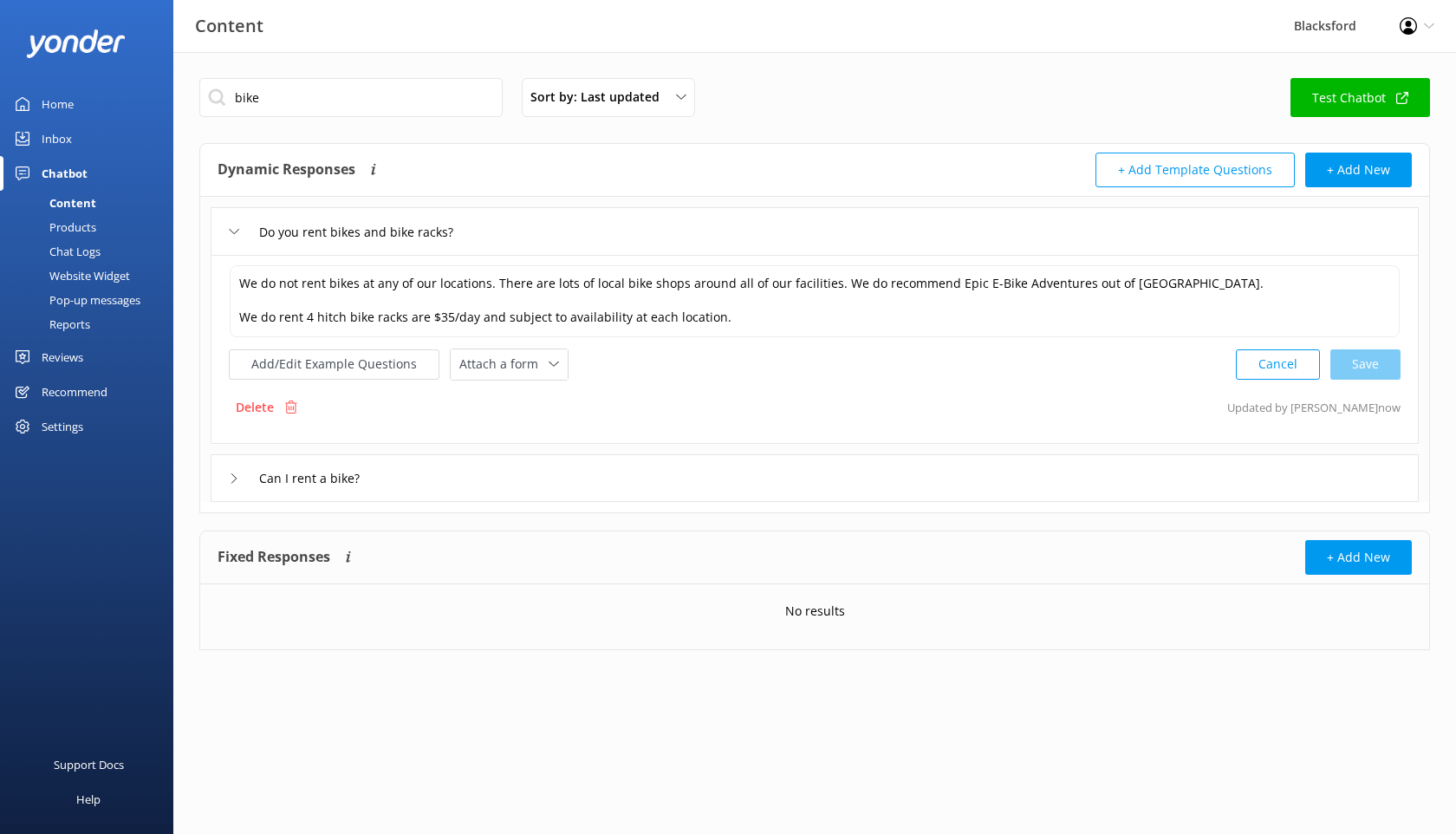
click at [232, 473] on use at bounding box center [233, 478] width 5 height 10
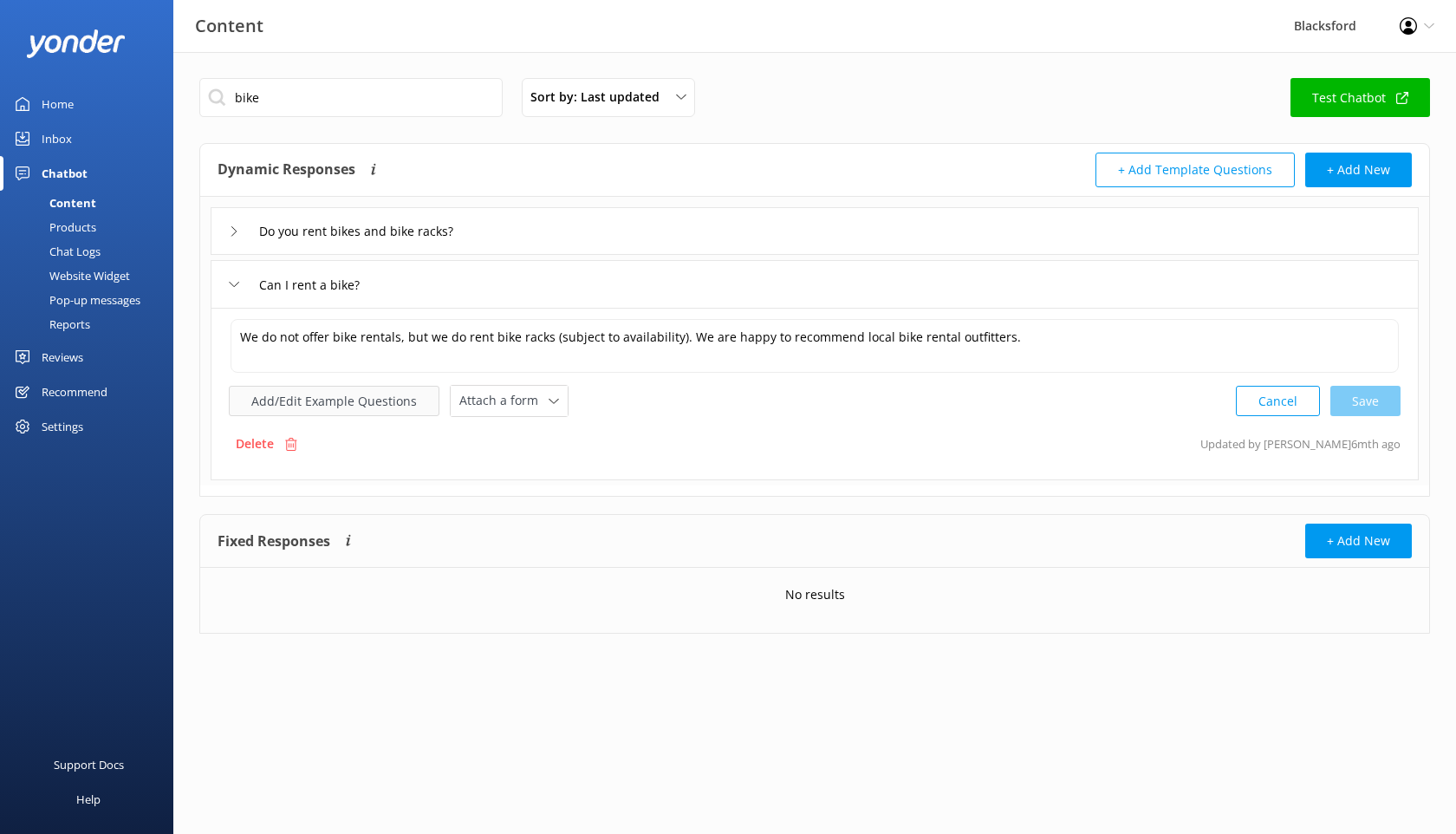
click at [347, 406] on button "Add/Edit Example Questions" at bounding box center [334, 400] width 210 height 30
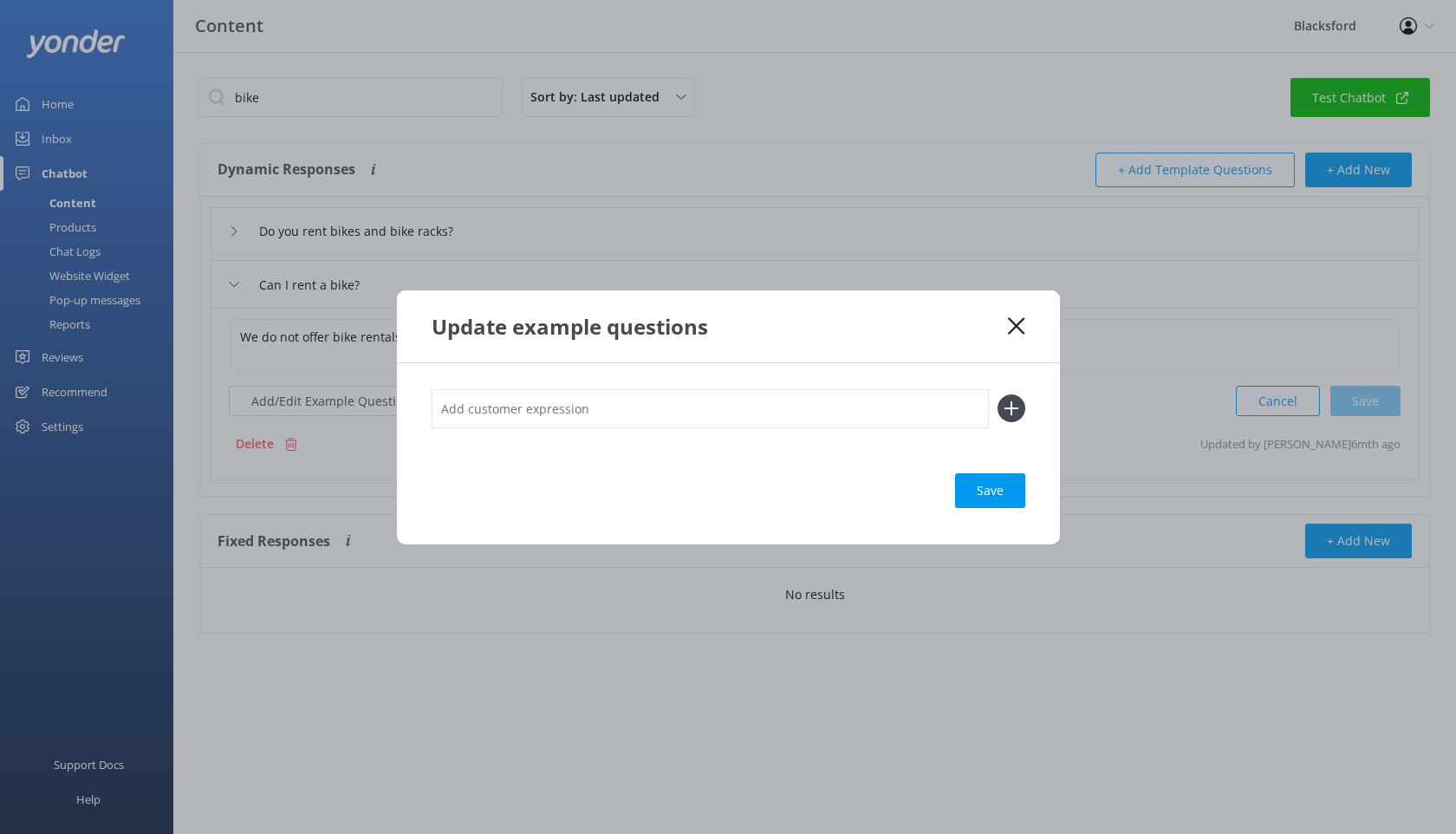
click at [571, 412] on input "text" at bounding box center [711, 409] width 557 height 39
paste input "Do you recommend a bike rental shop that has regular bikes/not e-bikes?"
type input "Do you recommend a bike rental shop that has regular bikes/not e-bikes?"
click at [1002, 412] on icon at bounding box center [1011, 408] width 28 height 28
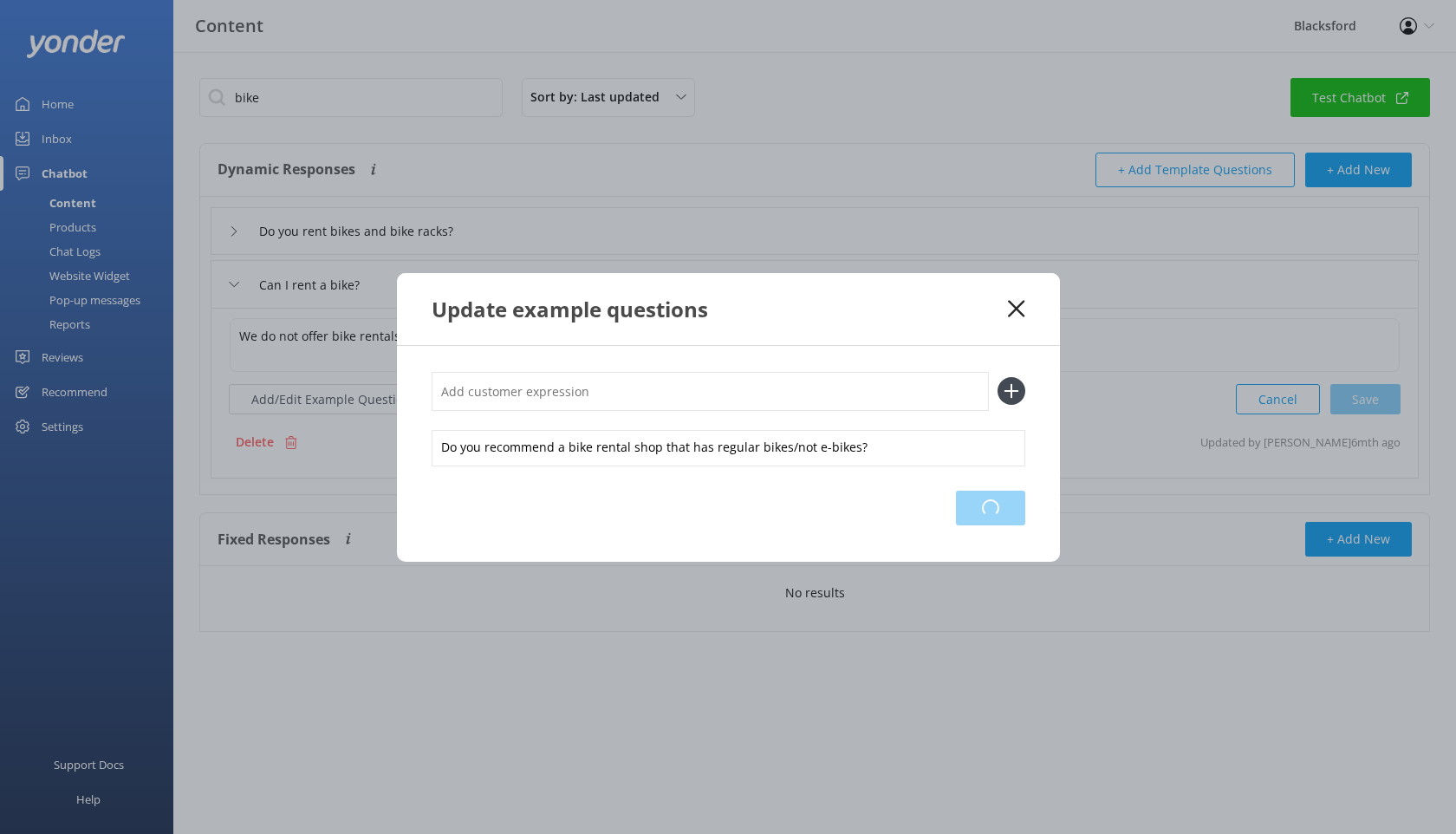
click at [991, 511] on div "Loading.." at bounding box center [991, 508] width 69 height 35
click at [1019, 310] on use at bounding box center [1016, 308] width 16 height 16
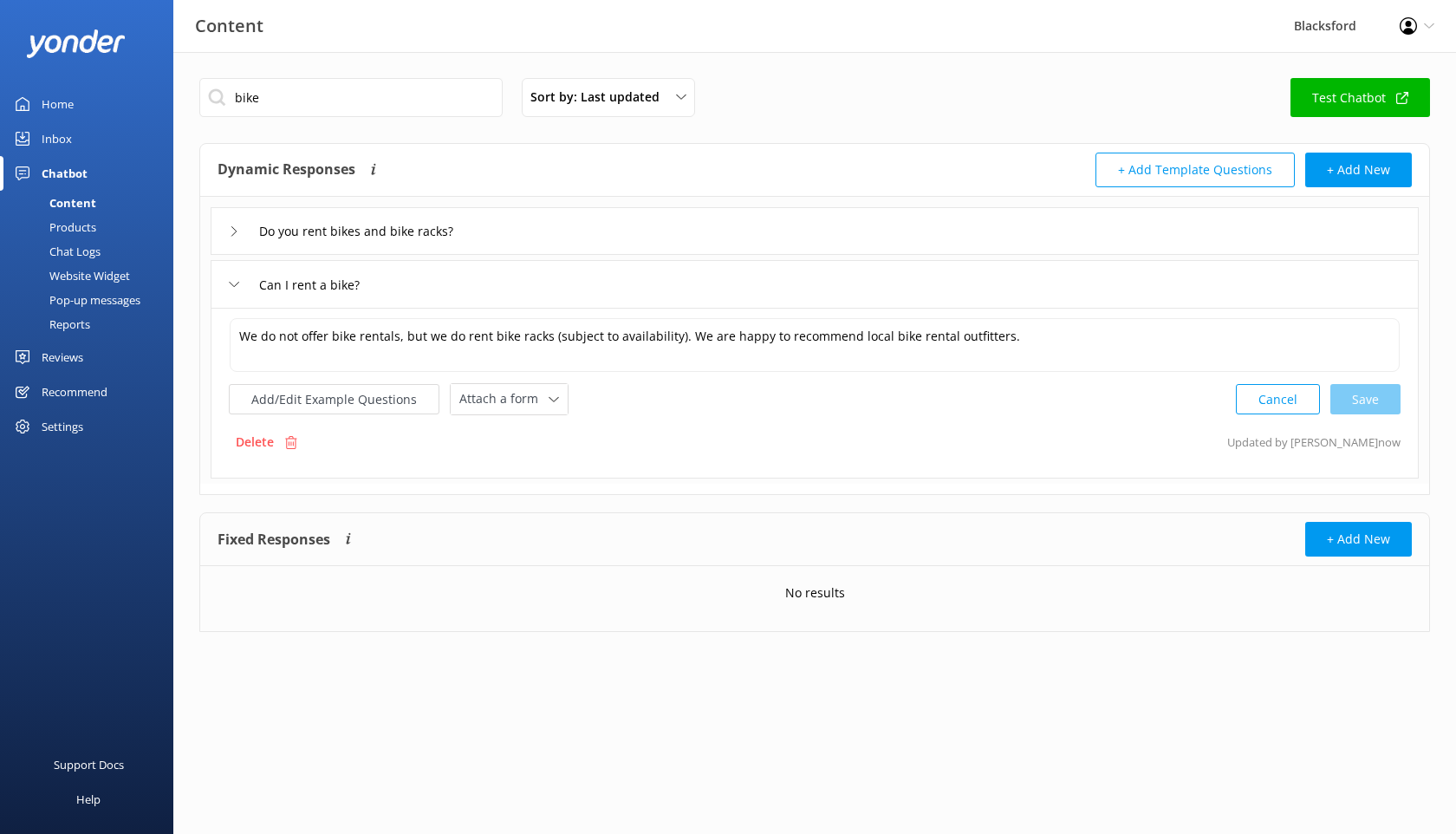
click at [81, 244] on div "Chat Logs" at bounding box center [56, 251] width 91 height 24
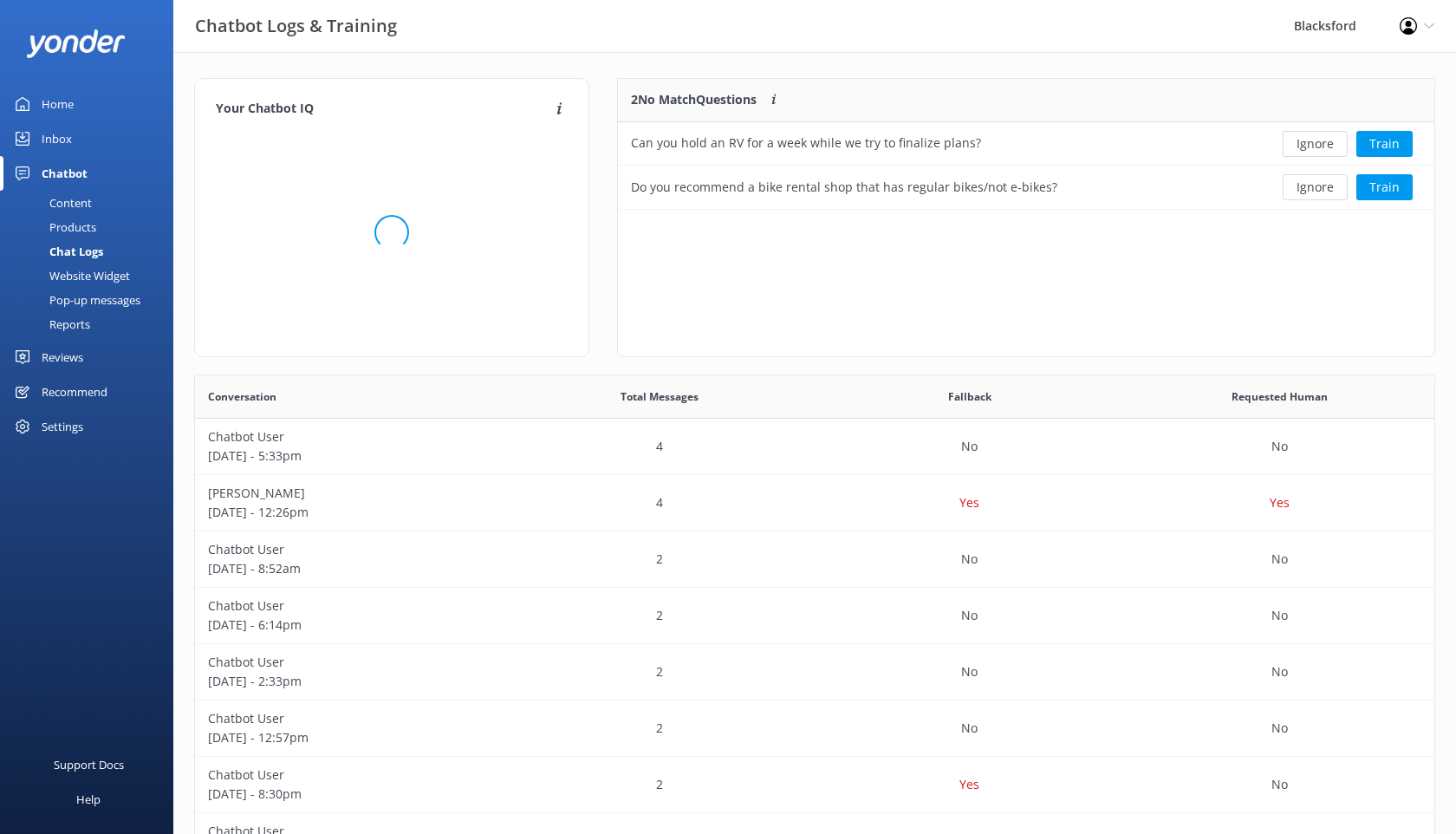
scroll to position [131, 817]
click at [1309, 193] on button "Ignore" at bounding box center [1315, 187] width 65 height 26
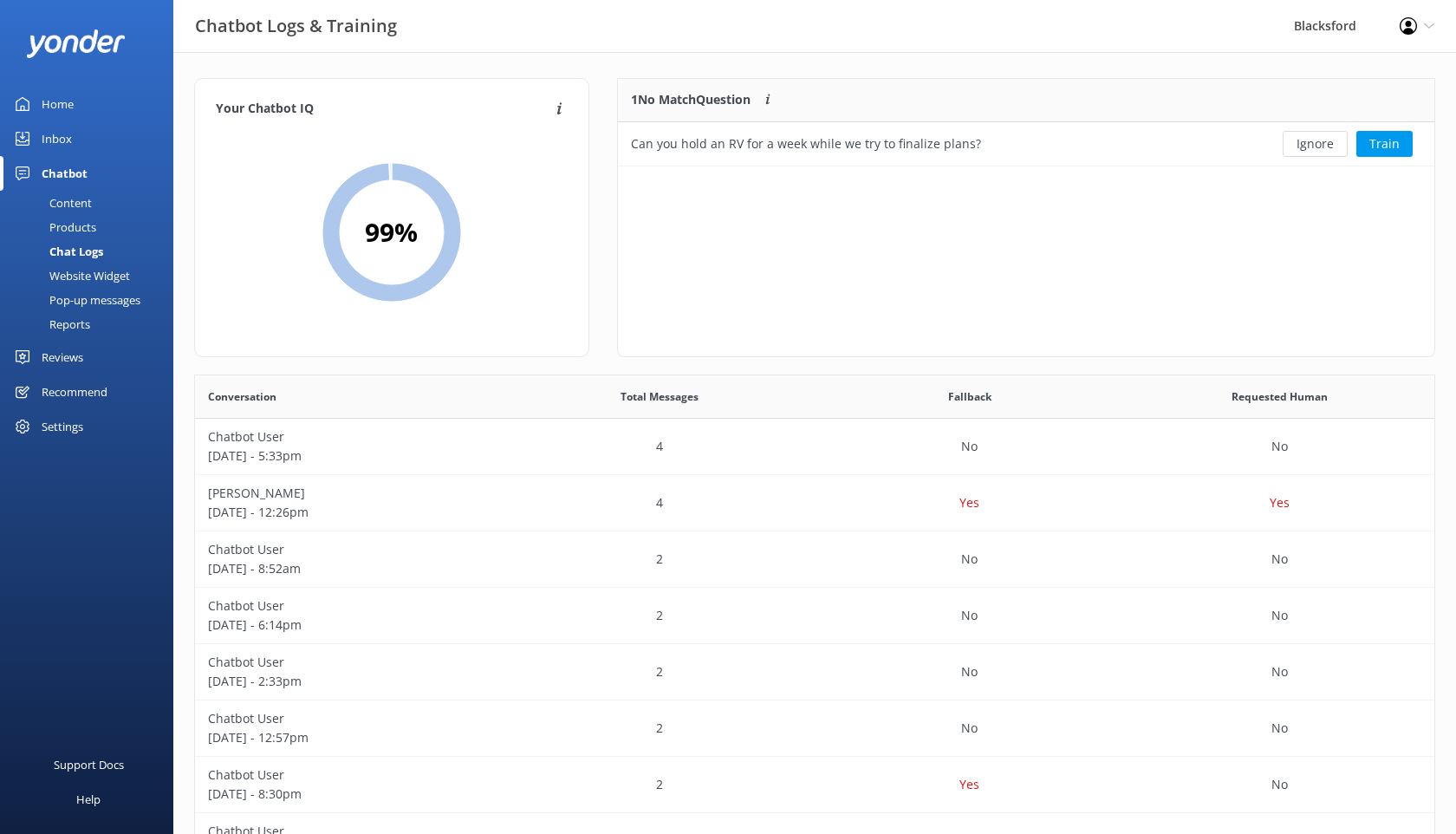
scroll to position [88, 817]
drag, startPoint x: 973, startPoint y: 145, endPoint x: 634, endPoint y: 144, distance: 339.0
click at [634, 144] on div "Can you hold an RV for a week while we try to finalize plans?" at bounding box center [939, 144] width 643 height 43
copy div "Can you hold an RV for a week while we try to finalize plans?"
click at [1302, 150] on button "Ignore" at bounding box center [1315, 144] width 65 height 26
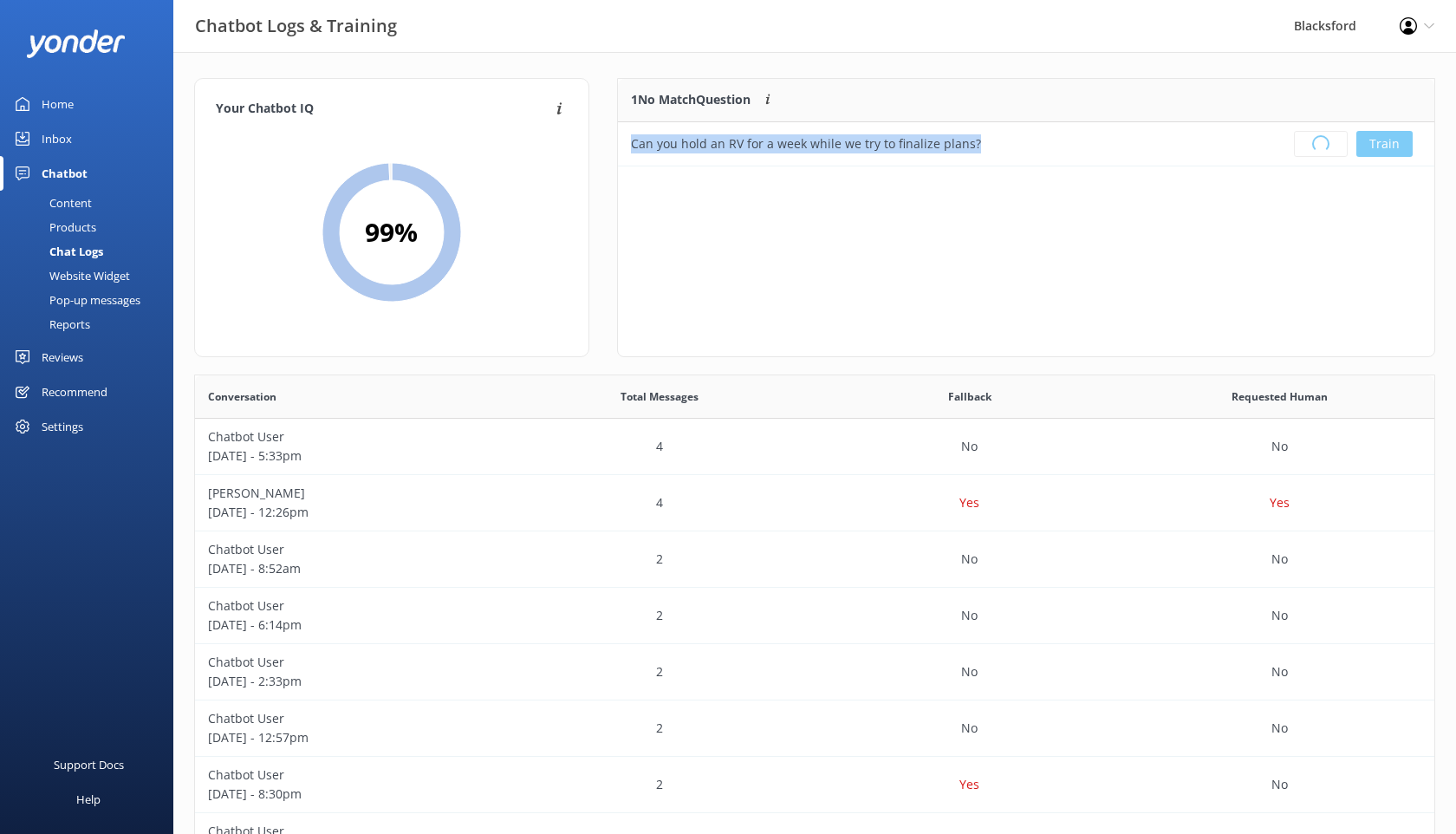
scroll to position [217, 817]
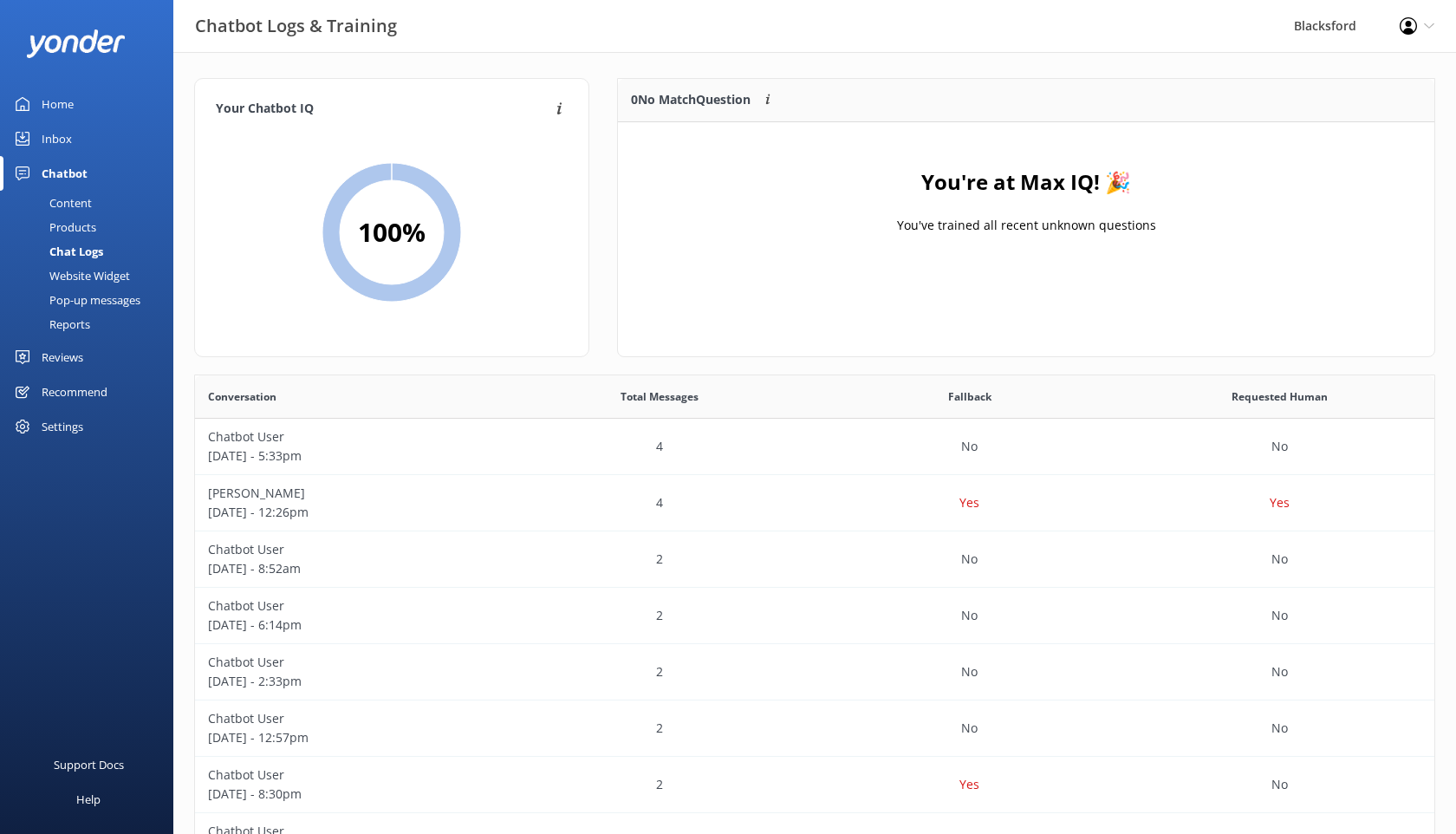
click at [72, 145] on link "Inbox" at bounding box center [87, 139] width 174 height 35
